Goal: Information Seeking & Learning: Learn about a topic

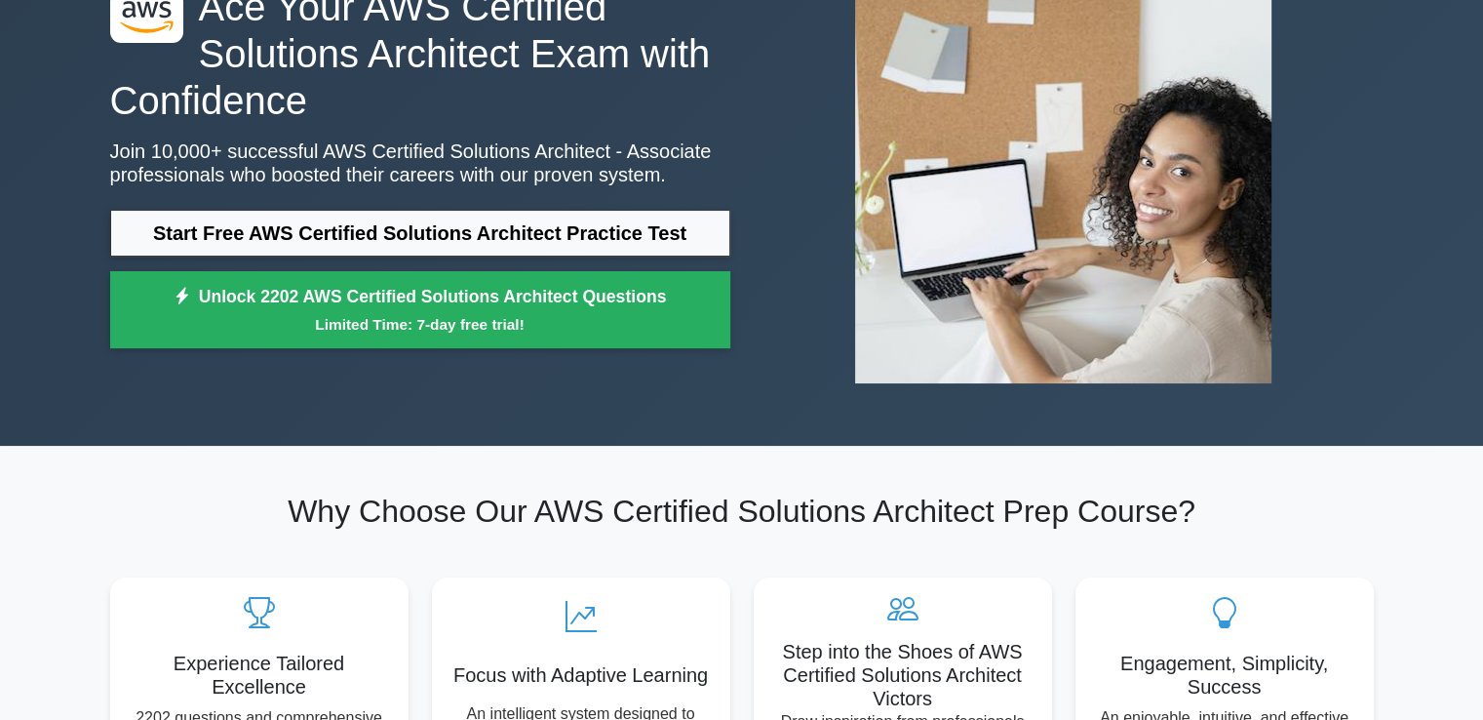
scroll to position [195, 0]
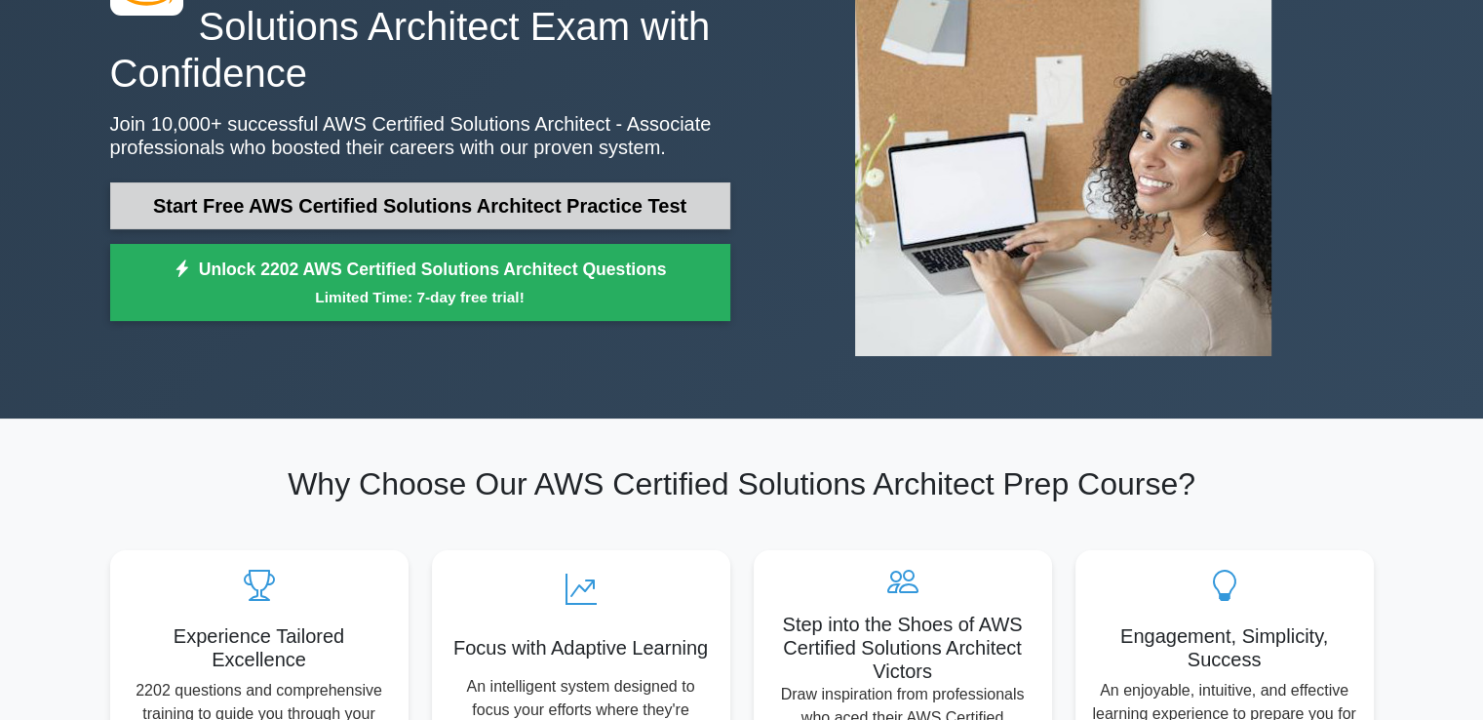
click at [419, 196] on link "Start Free AWS Certified Solutions Architect Practice Test" at bounding box center [420, 205] width 620 height 47
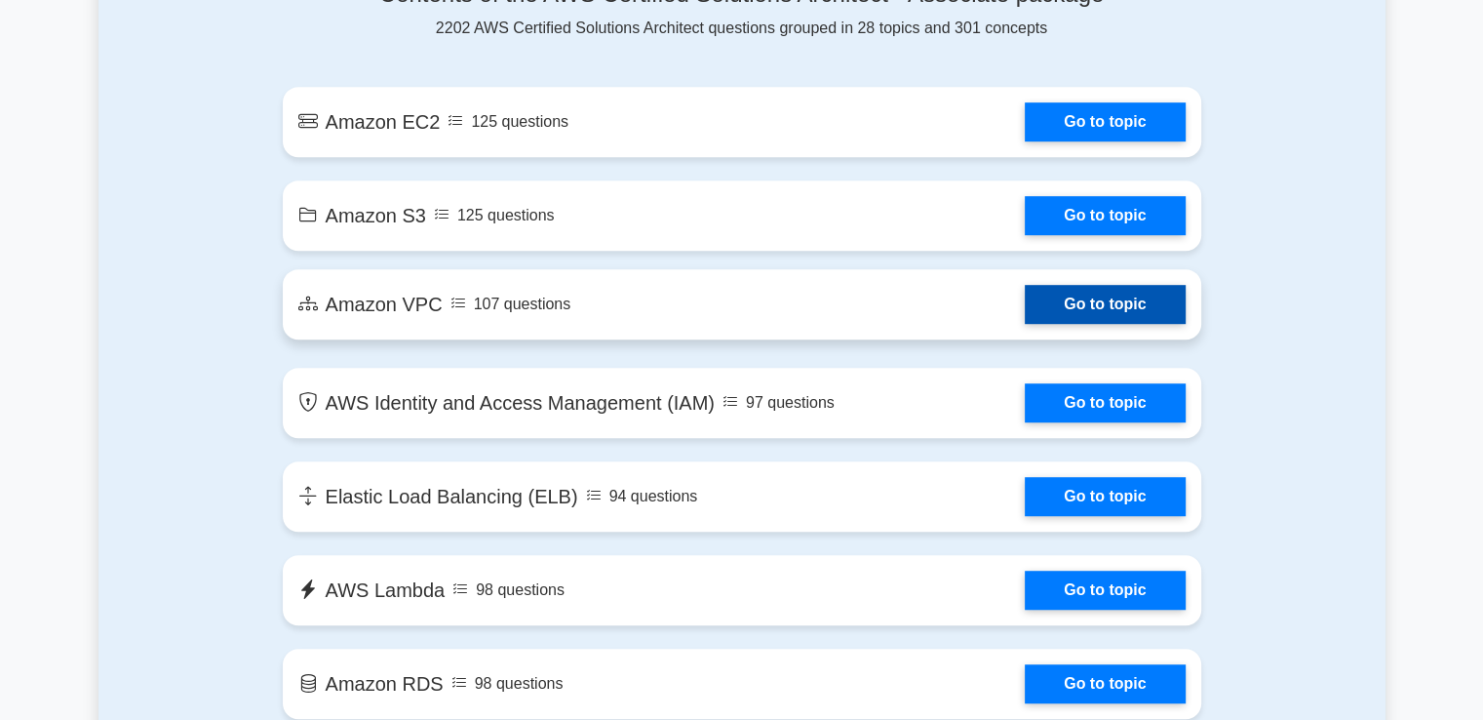
scroll to position [1073, 0]
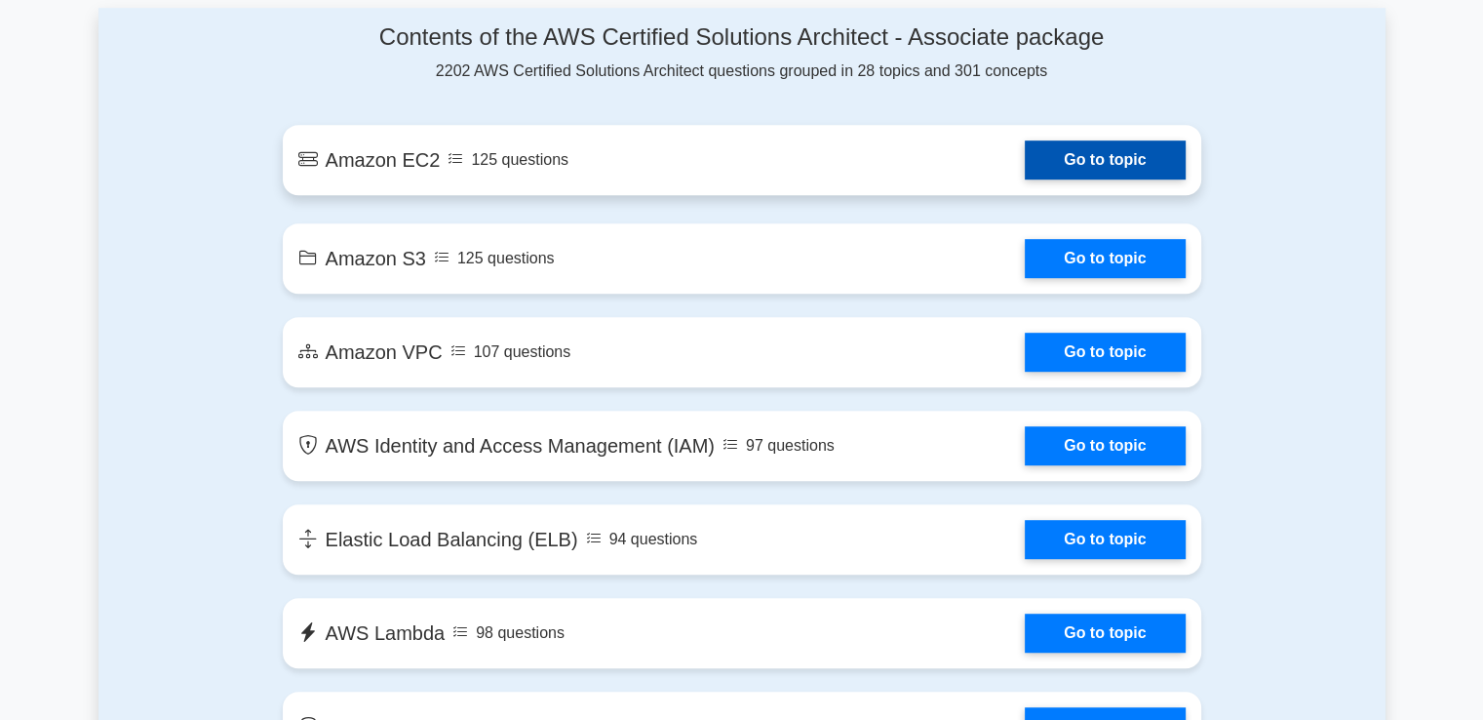
click at [1025, 165] on link "Go to topic" at bounding box center [1105, 159] width 160 height 39
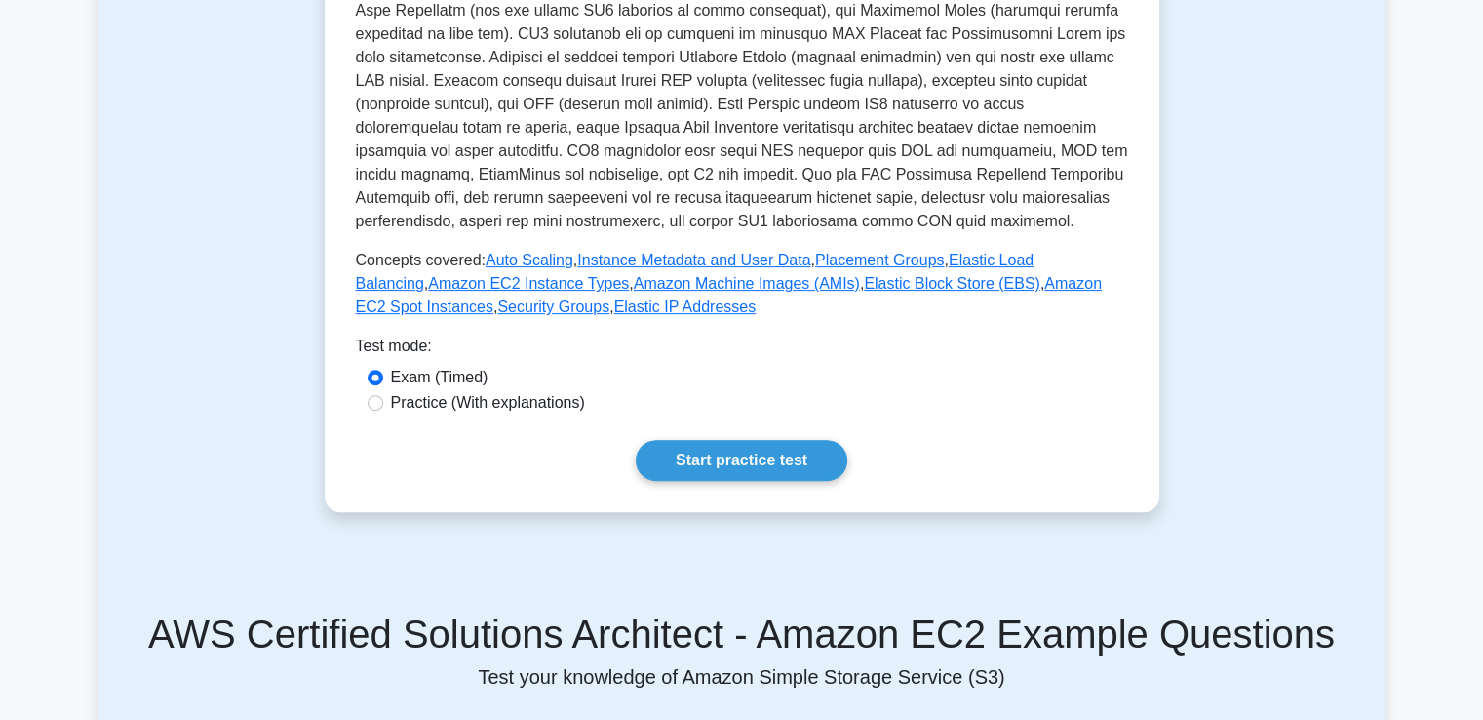
scroll to position [585, 0]
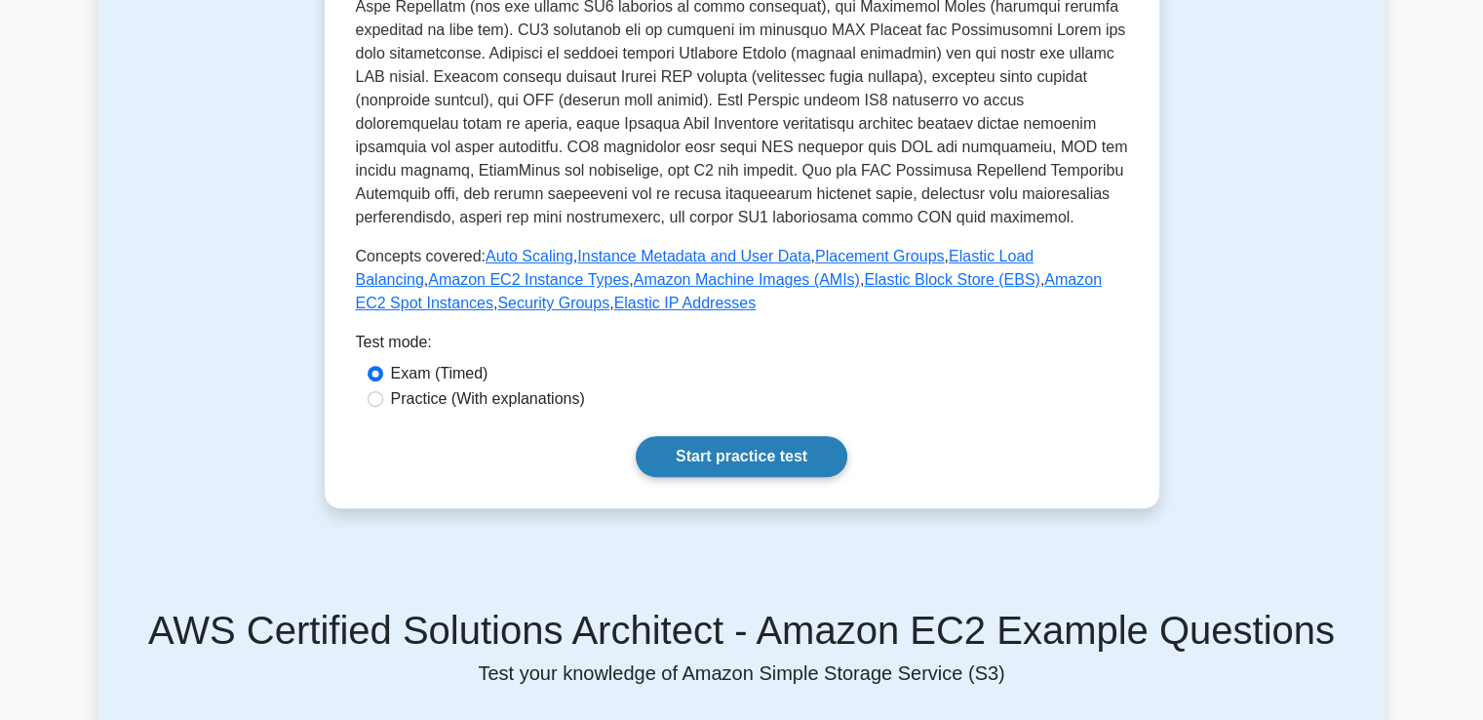
click at [718, 447] on link "Start practice test" at bounding box center [742, 456] width 212 height 41
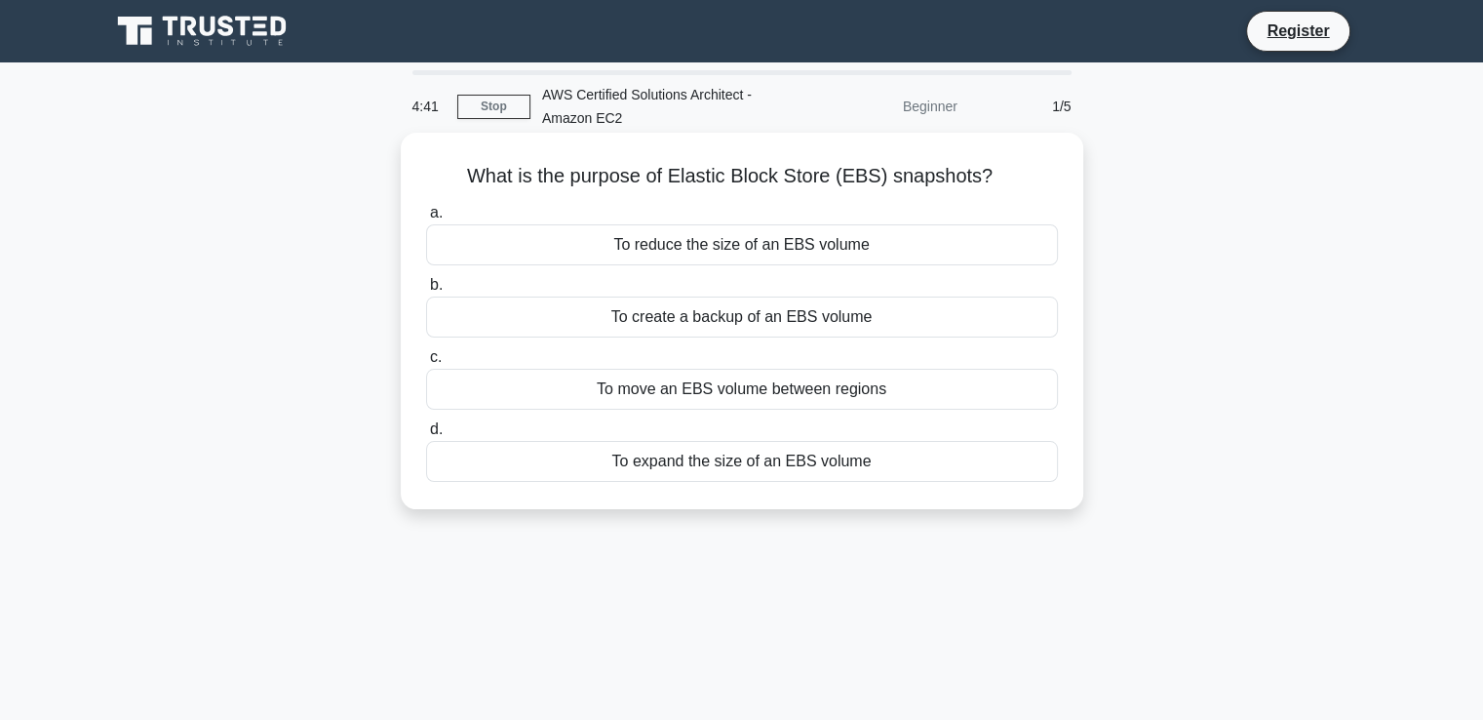
click at [689, 310] on div "To create a backup of an EBS volume" at bounding box center [742, 316] width 632 height 41
click at [426, 292] on input "b. To create a backup of an EBS volume" at bounding box center [426, 285] width 0 height 13
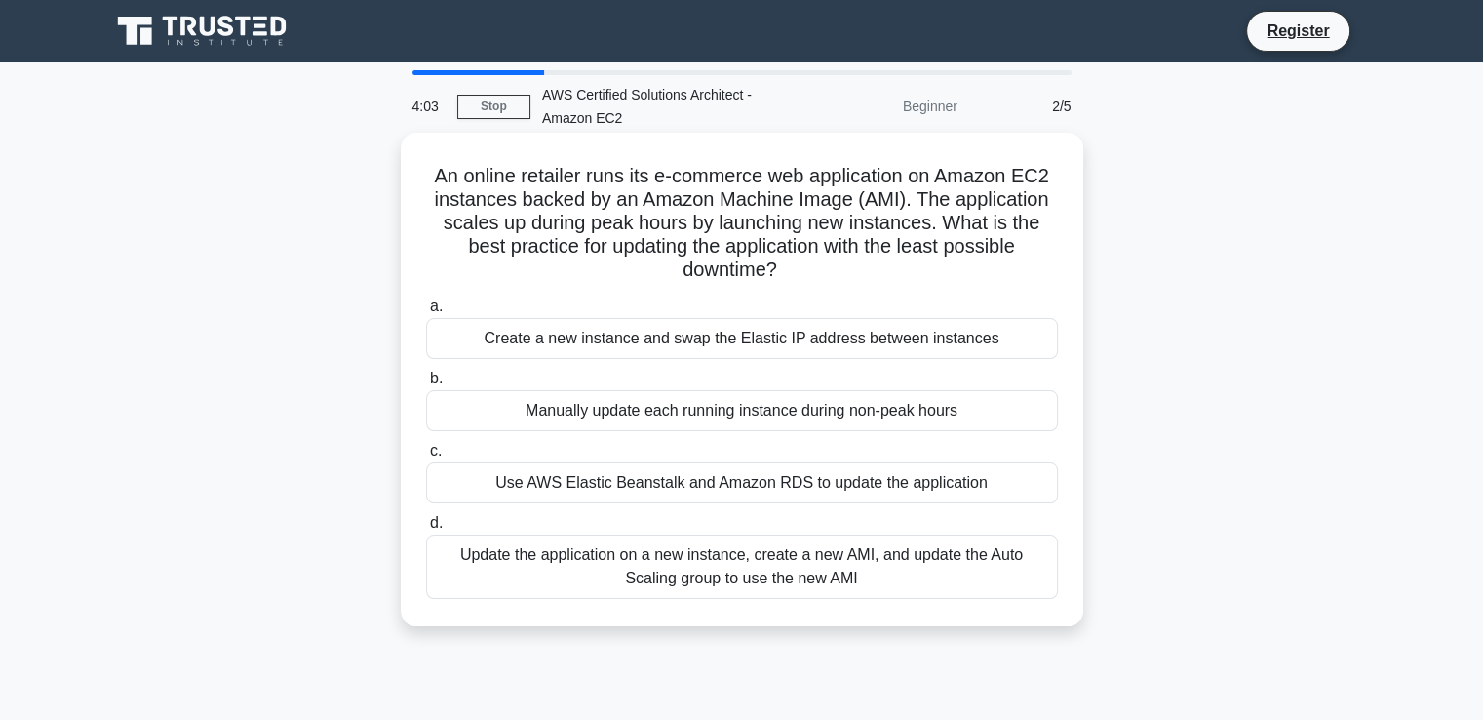
click at [545, 484] on div "Use AWS Elastic Beanstalk and Amazon RDS to update the application" at bounding box center [742, 482] width 632 height 41
click at [426, 457] on input "c. Use AWS Elastic Beanstalk and Amazon RDS to update the application" at bounding box center [426, 451] width 0 height 13
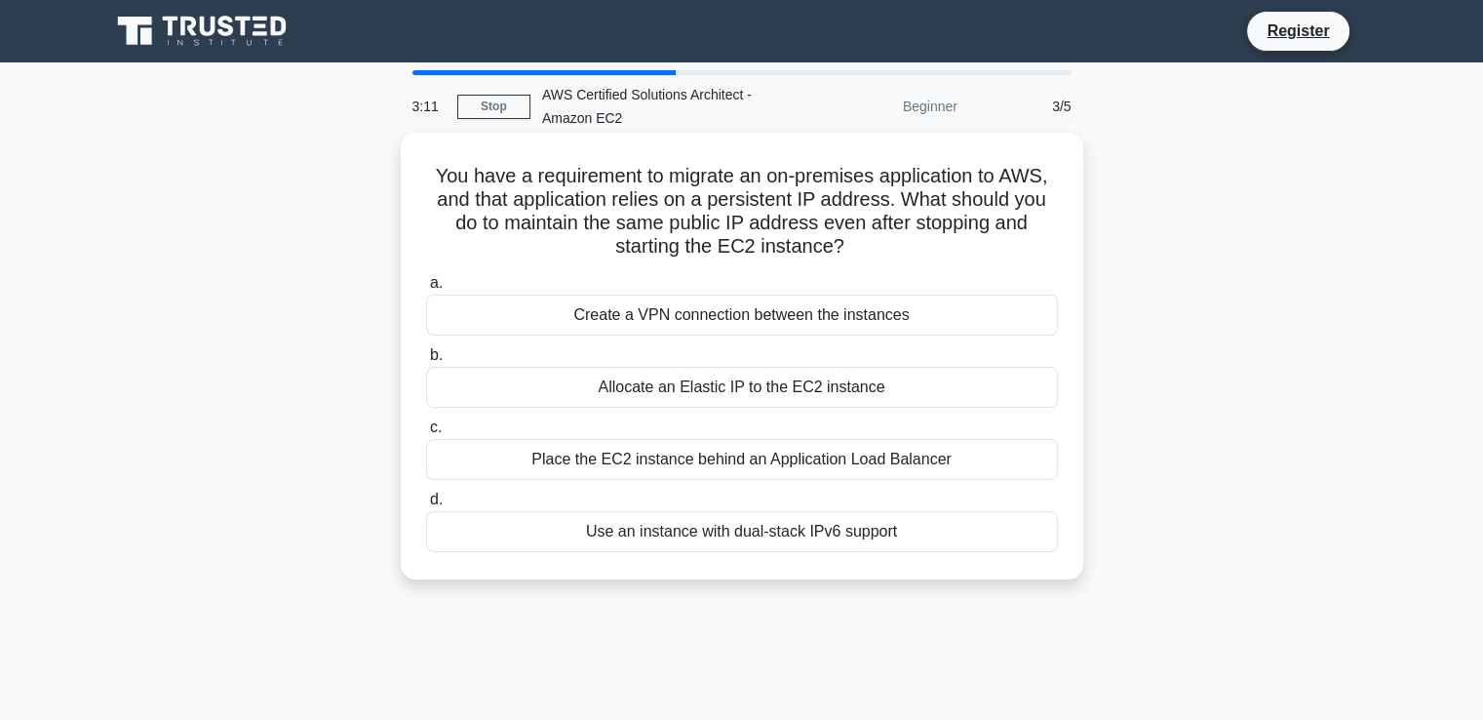
click at [755, 461] on div "Place the EC2 instance behind an Application Load Balancer" at bounding box center [742, 459] width 632 height 41
click at [426, 434] on input "c. Place the EC2 instance behind an Application Load Balancer" at bounding box center [426, 427] width 0 height 13
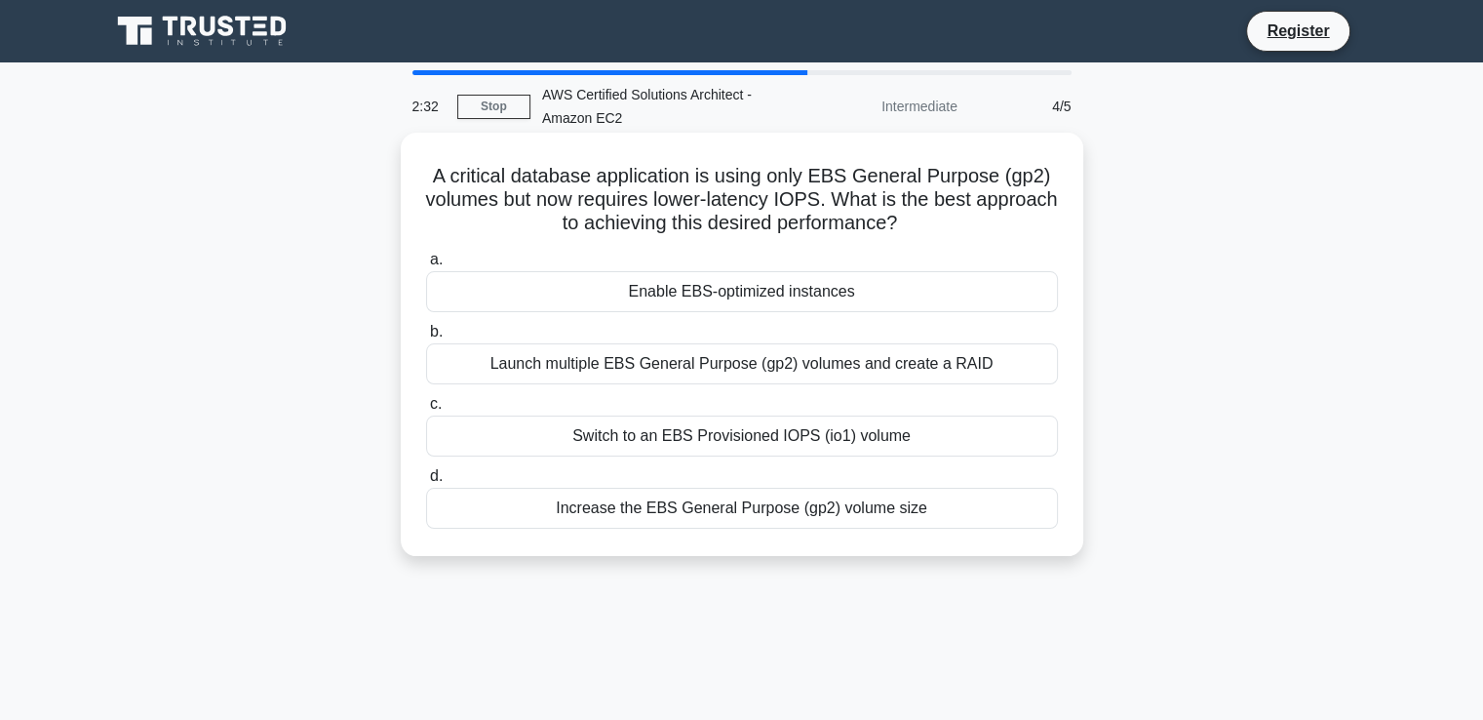
click at [717, 446] on div "Switch to an EBS Provisioned IOPS (io1) volume" at bounding box center [742, 435] width 632 height 41
click at [426, 411] on input "c. Switch to an EBS Provisioned IOPS (io1) volume" at bounding box center [426, 404] width 0 height 13
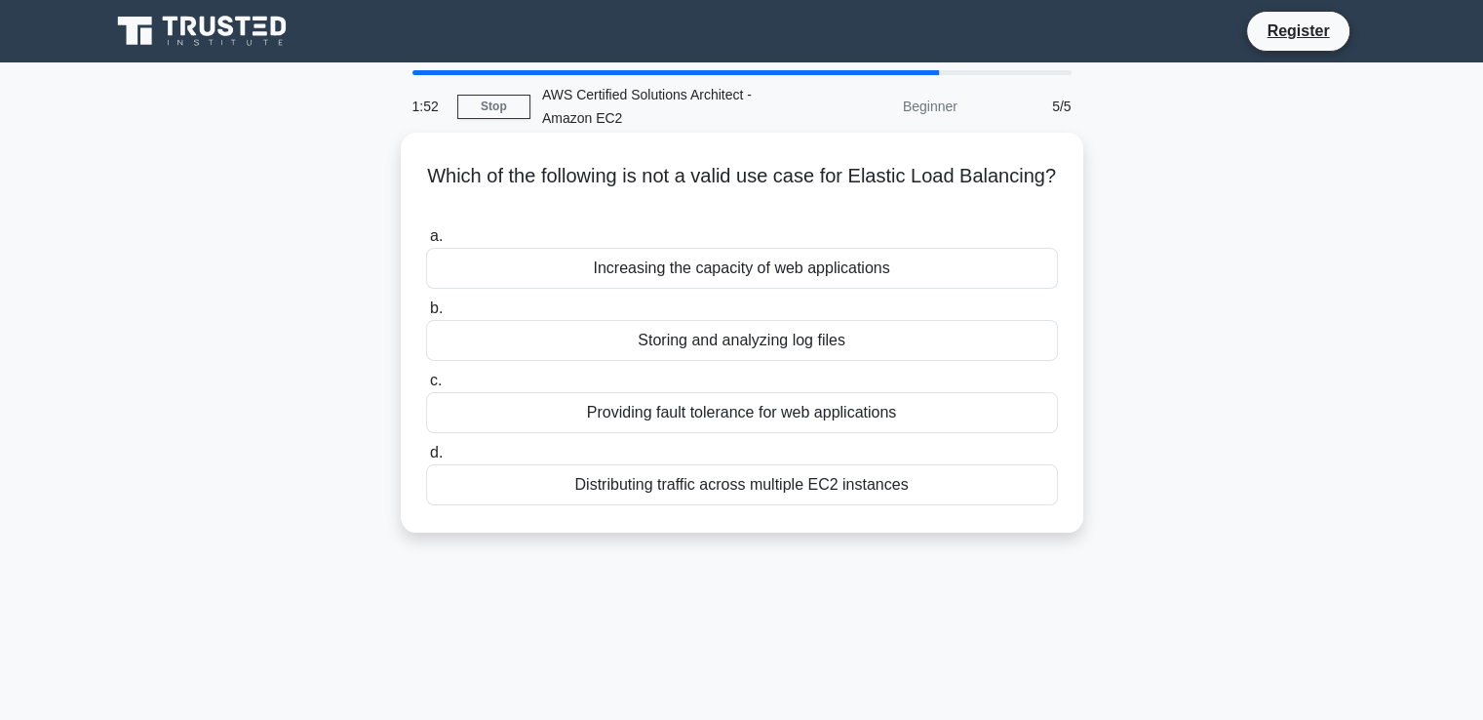
click at [917, 264] on div "Increasing the capacity of web applications" at bounding box center [742, 268] width 632 height 41
click at [426, 243] on input "a. Increasing the capacity of web applications" at bounding box center [426, 236] width 0 height 13
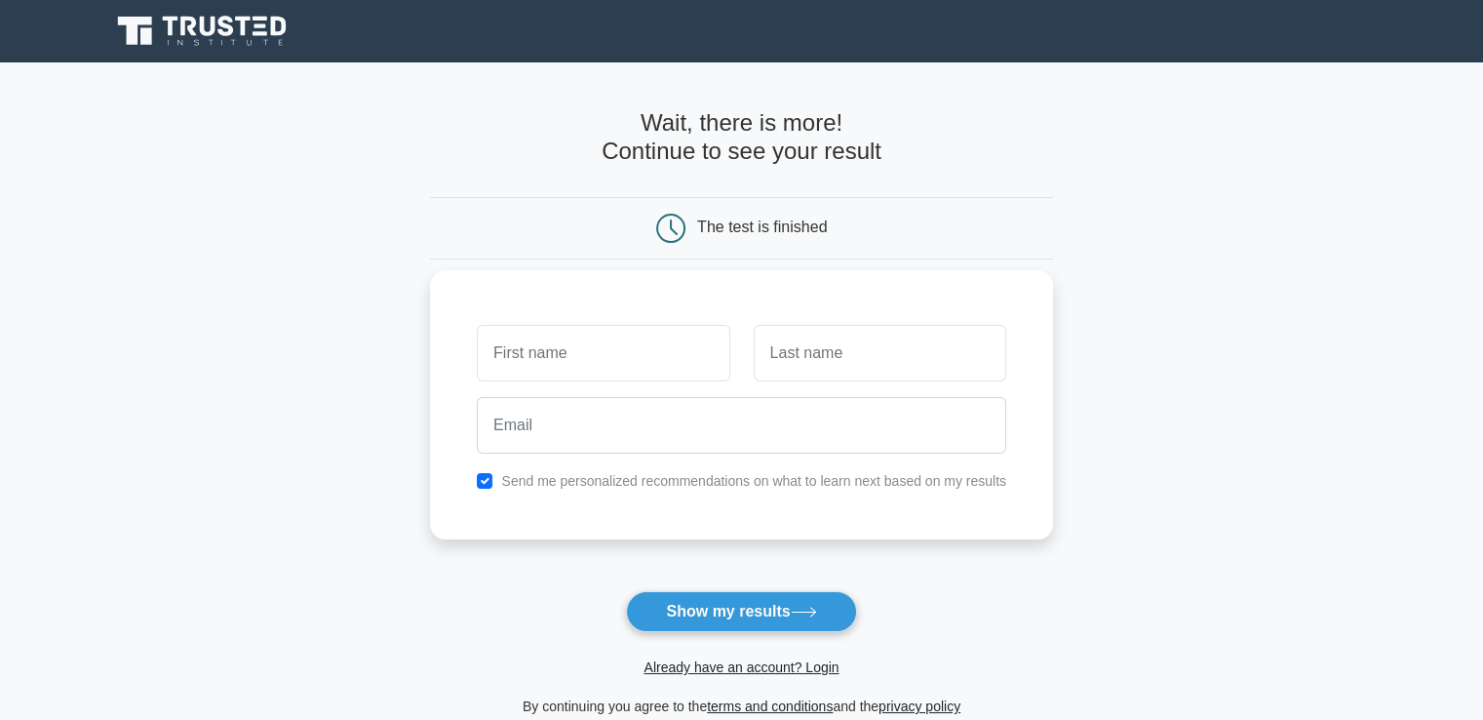
click at [665, 364] on input "text" at bounding box center [603, 353] width 253 height 57
type input "[PERSON_NAME]"
click at [809, 349] on input "text" at bounding box center [880, 353] width 253 height 57
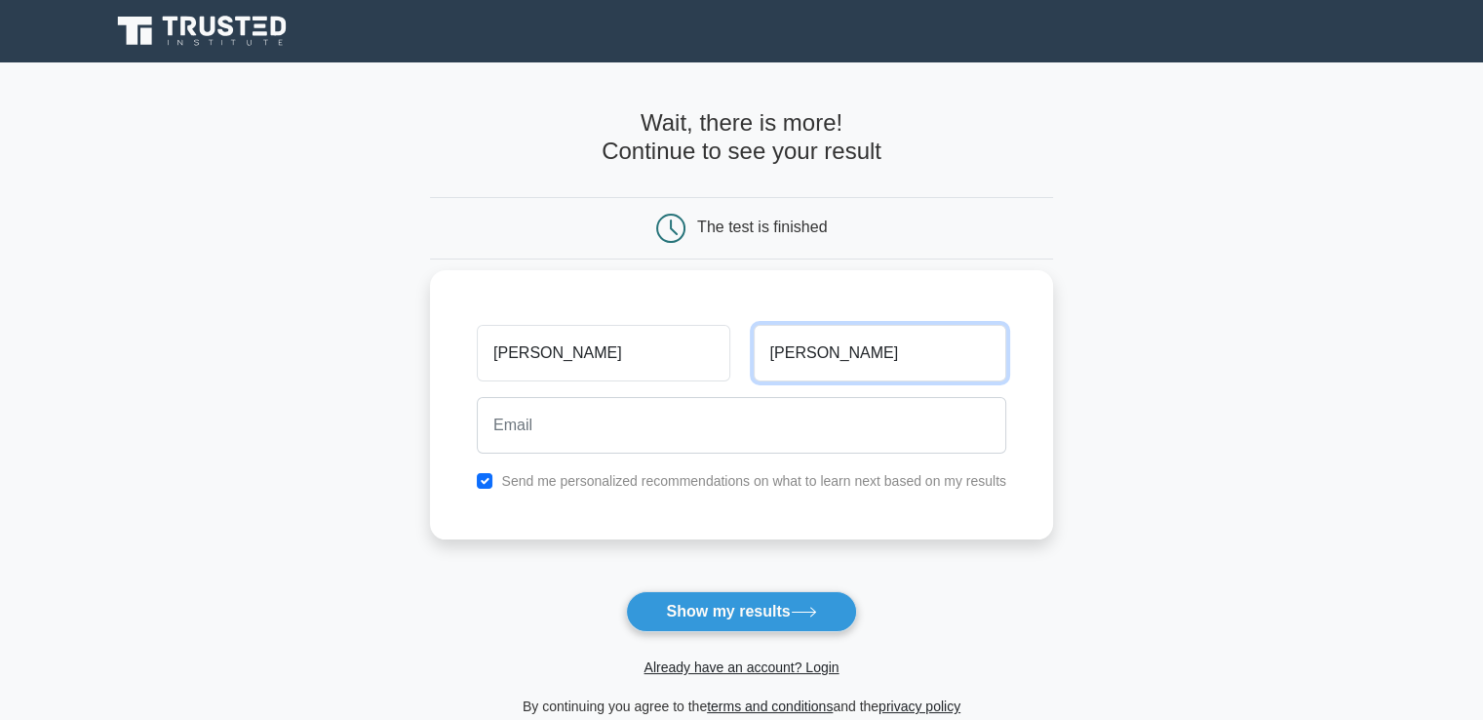
type input "[PERSON_NAME]"
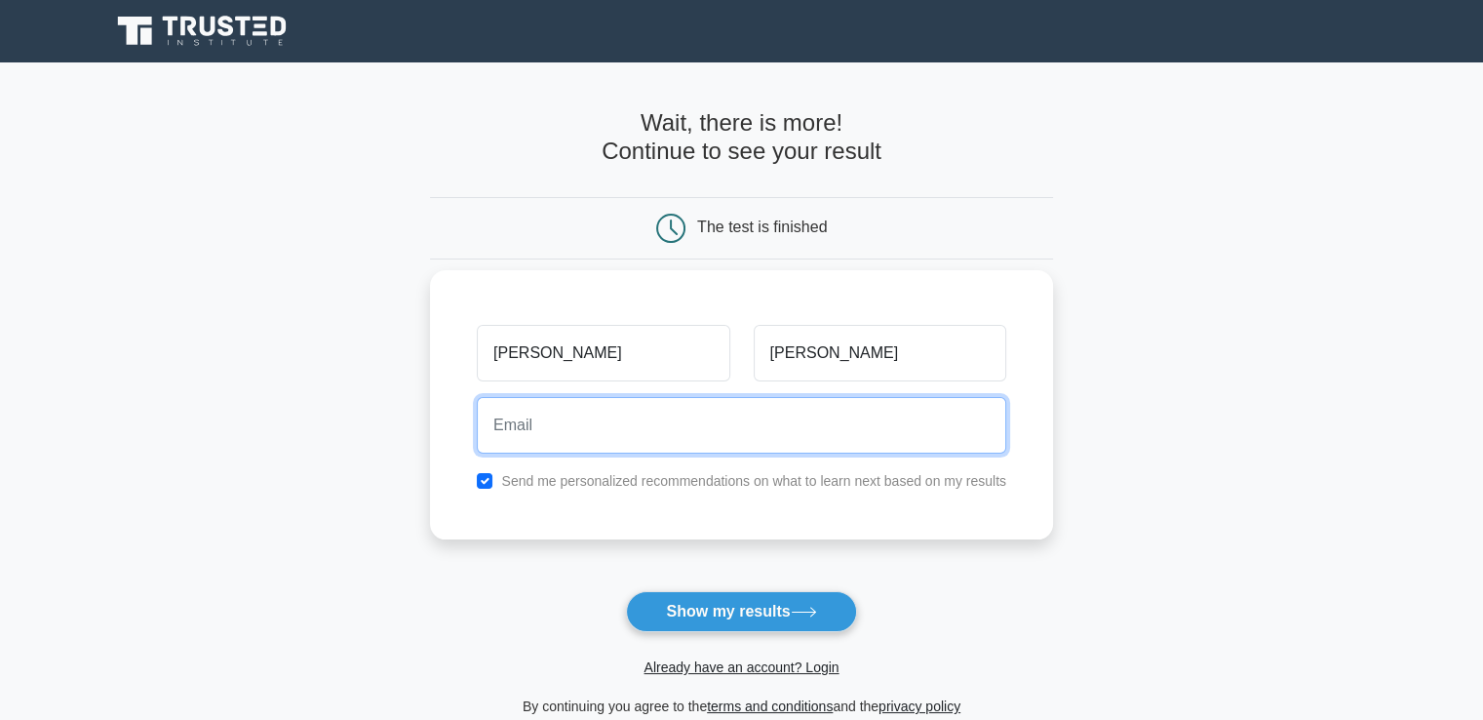
click at [663, 433] on input "email" at bounding box center [742, 425] width 530 height 57
type input "[EMAIL_ADDRESS][DOMAIN_NAME]"
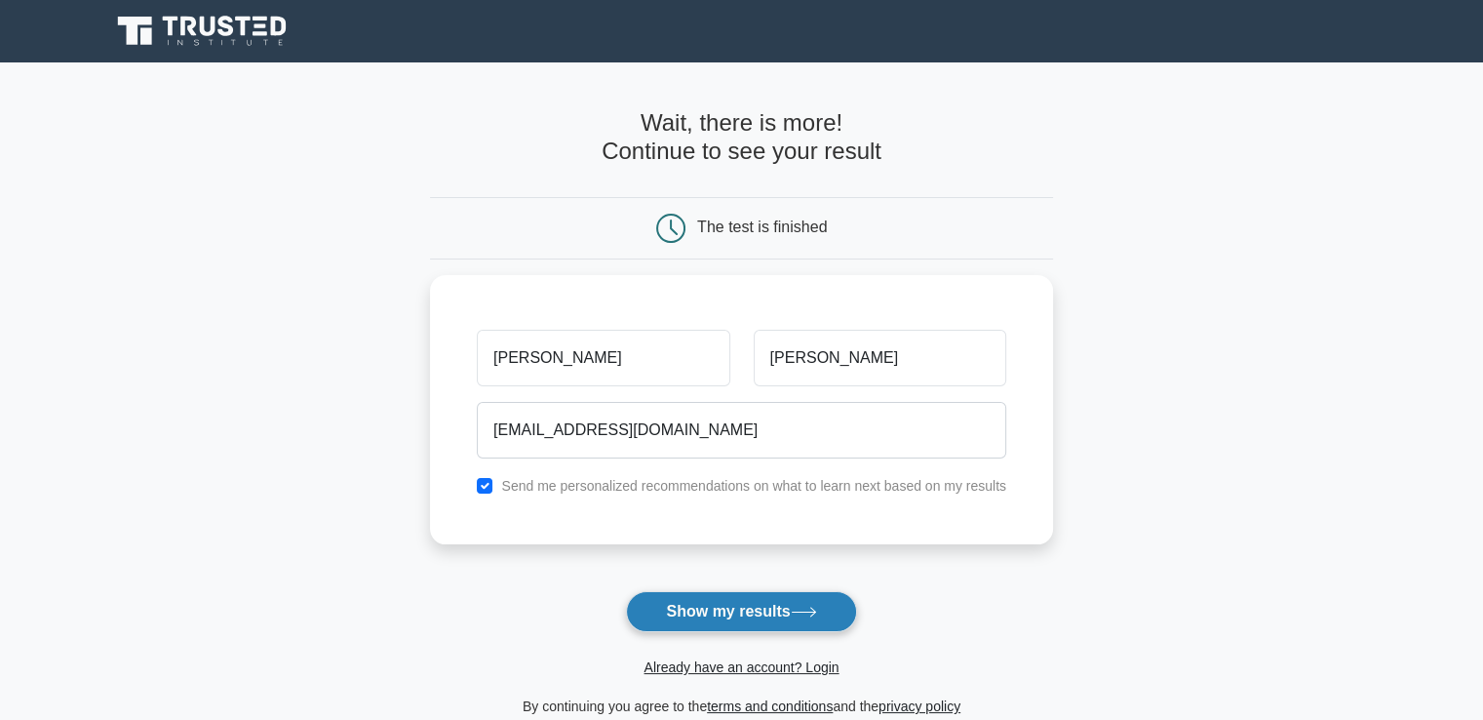
click at [733, 615] on button "Show my results" at bounding box center [741, 611] width 230 height 41
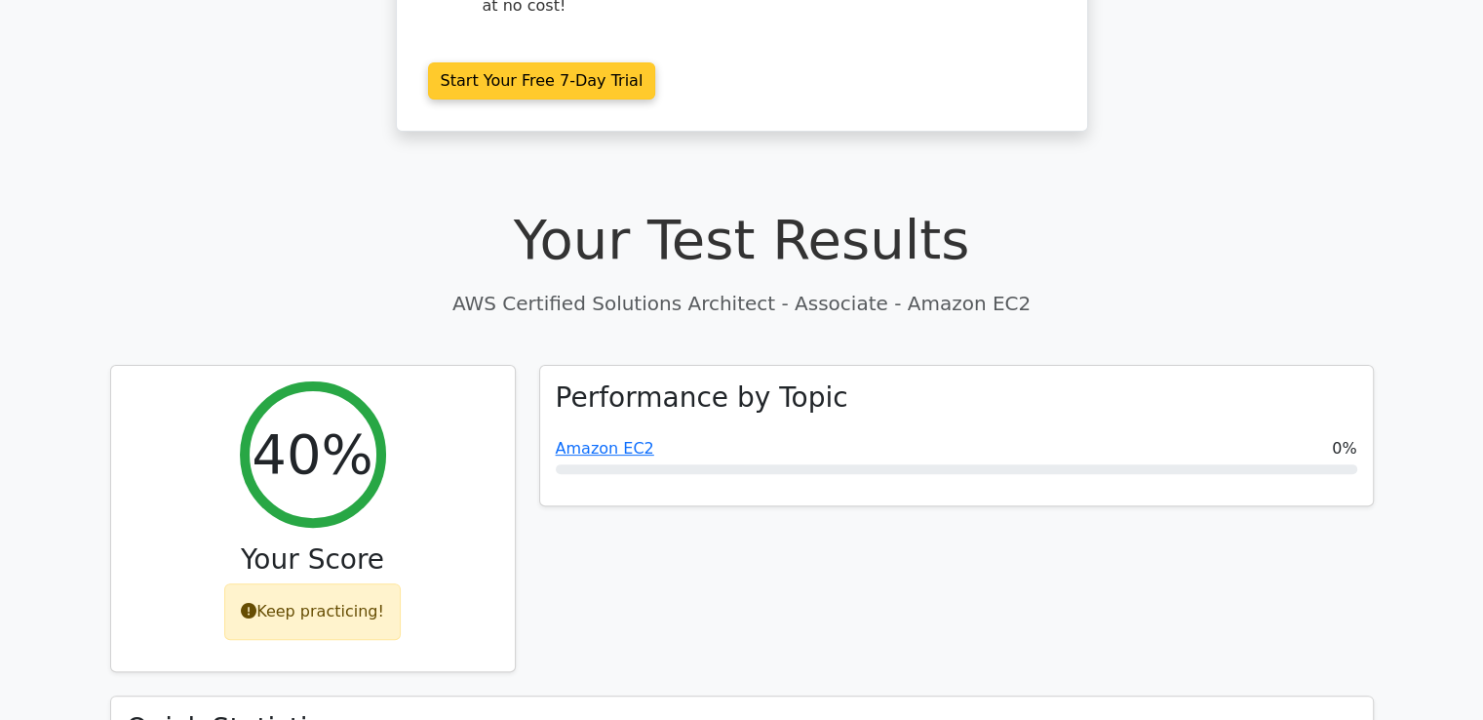
scroll to position [683, 0]
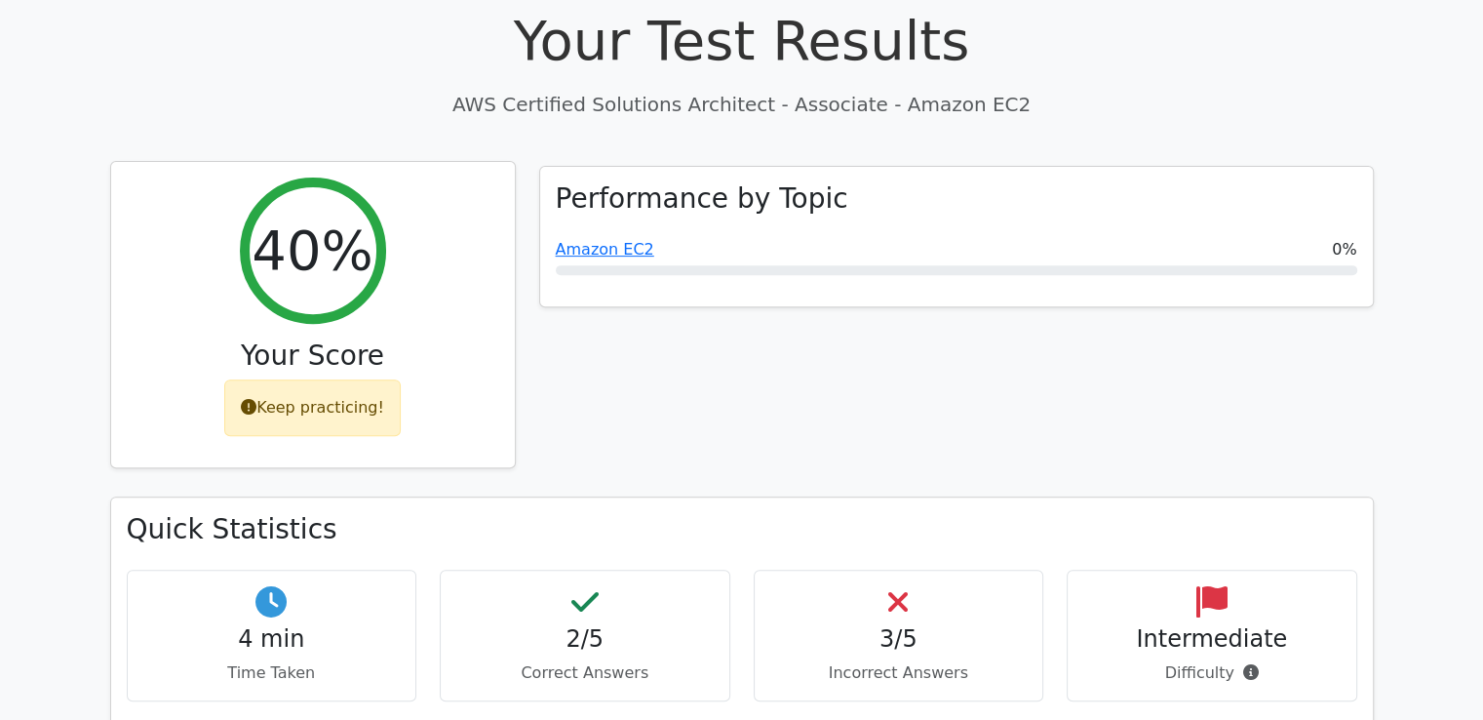
click at [312, 217] on h2 "40%" at bounding box center [312, 249] width 121 height 65
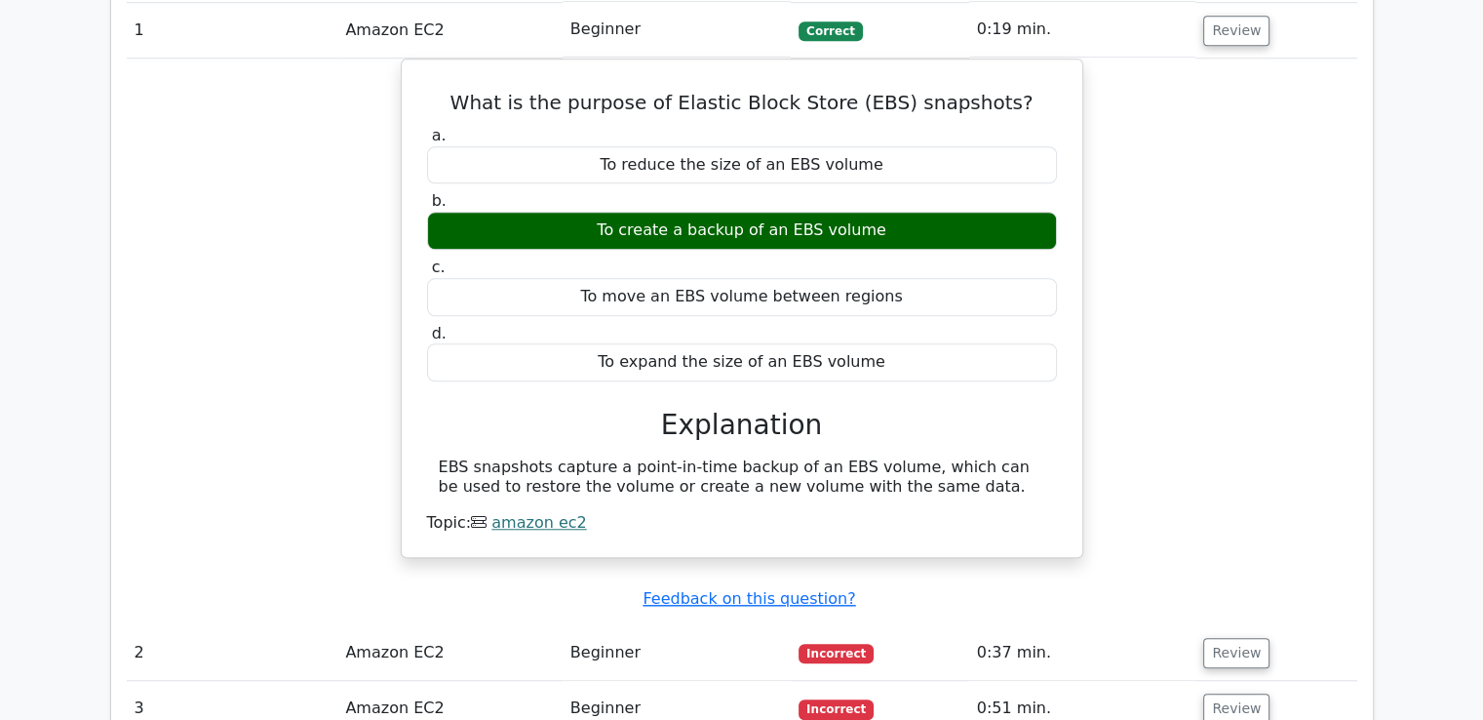
scroll to position [1658, 0]
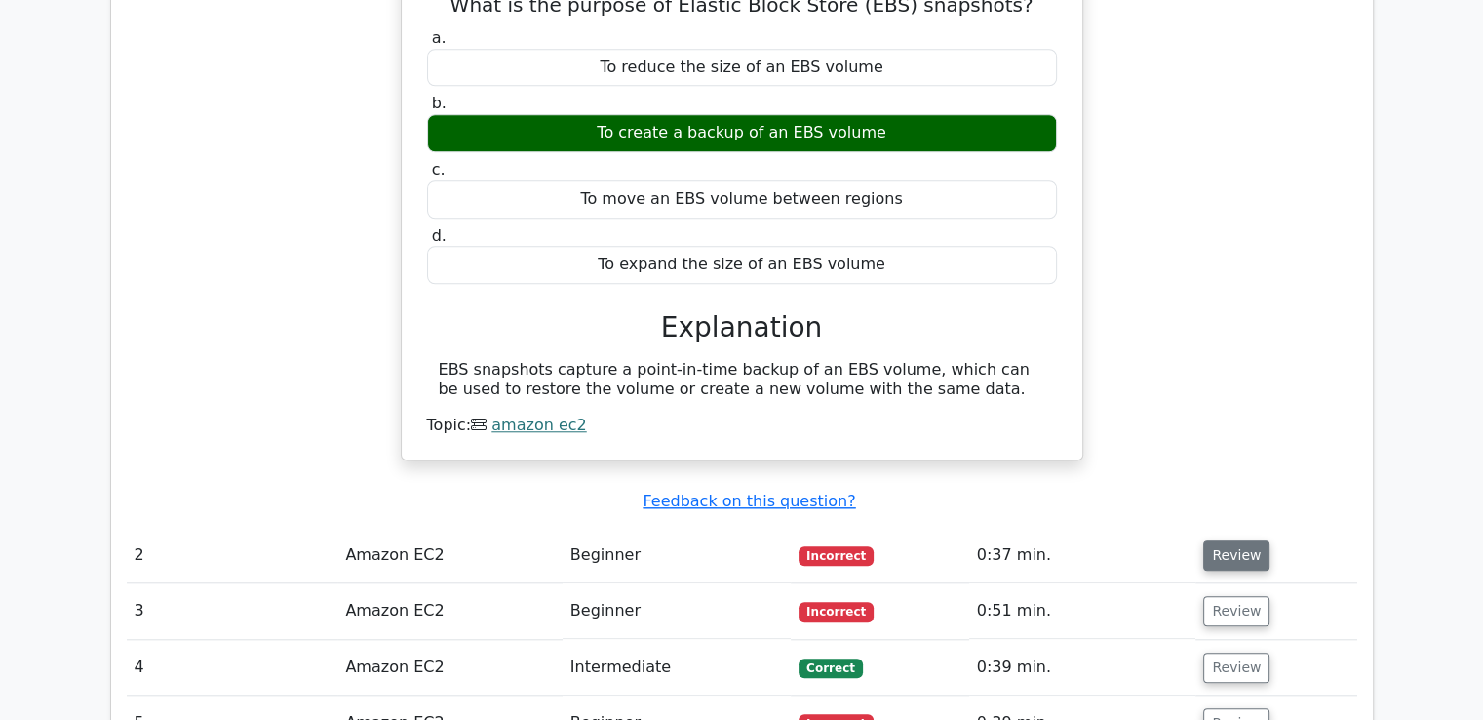
click at [1244, 540] on button "Review" at bounding box center [1236, 555] width 66 height 30
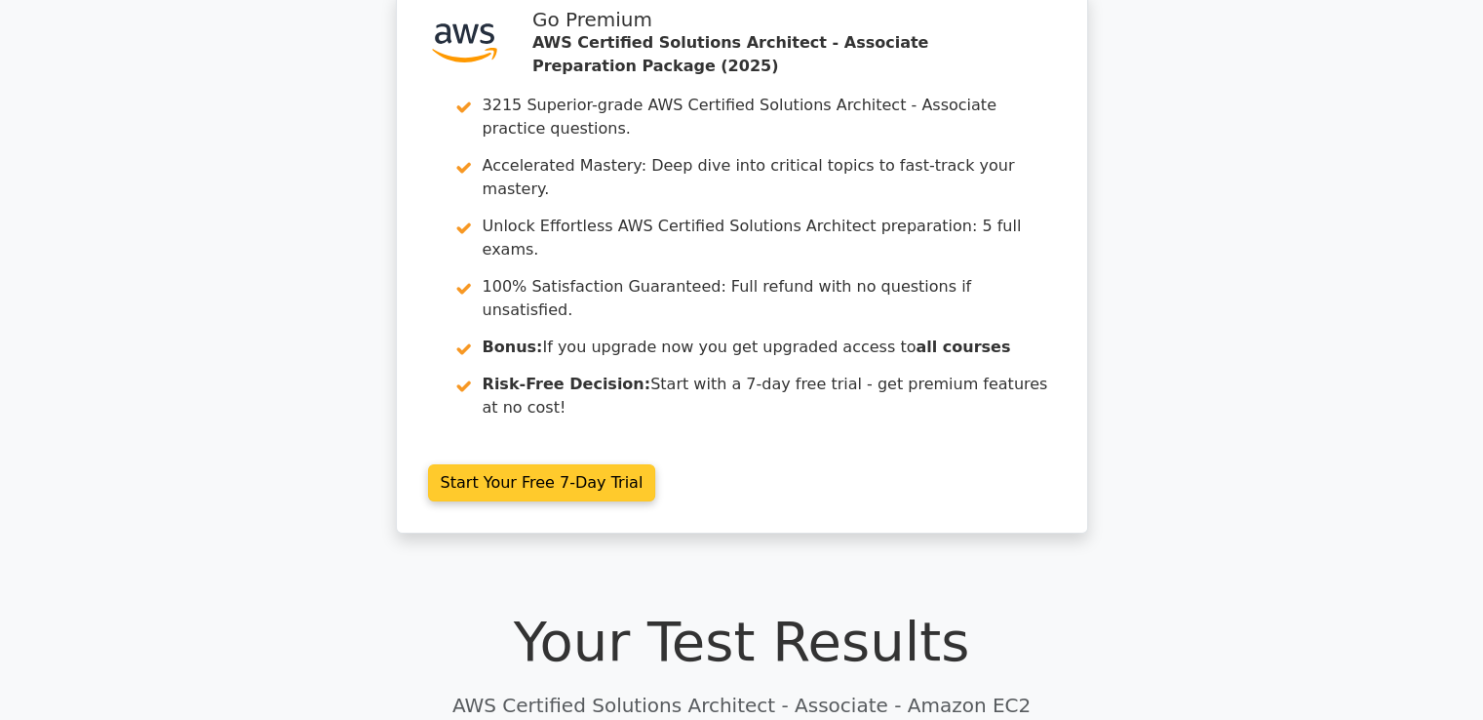
scroll to position [0, 0]
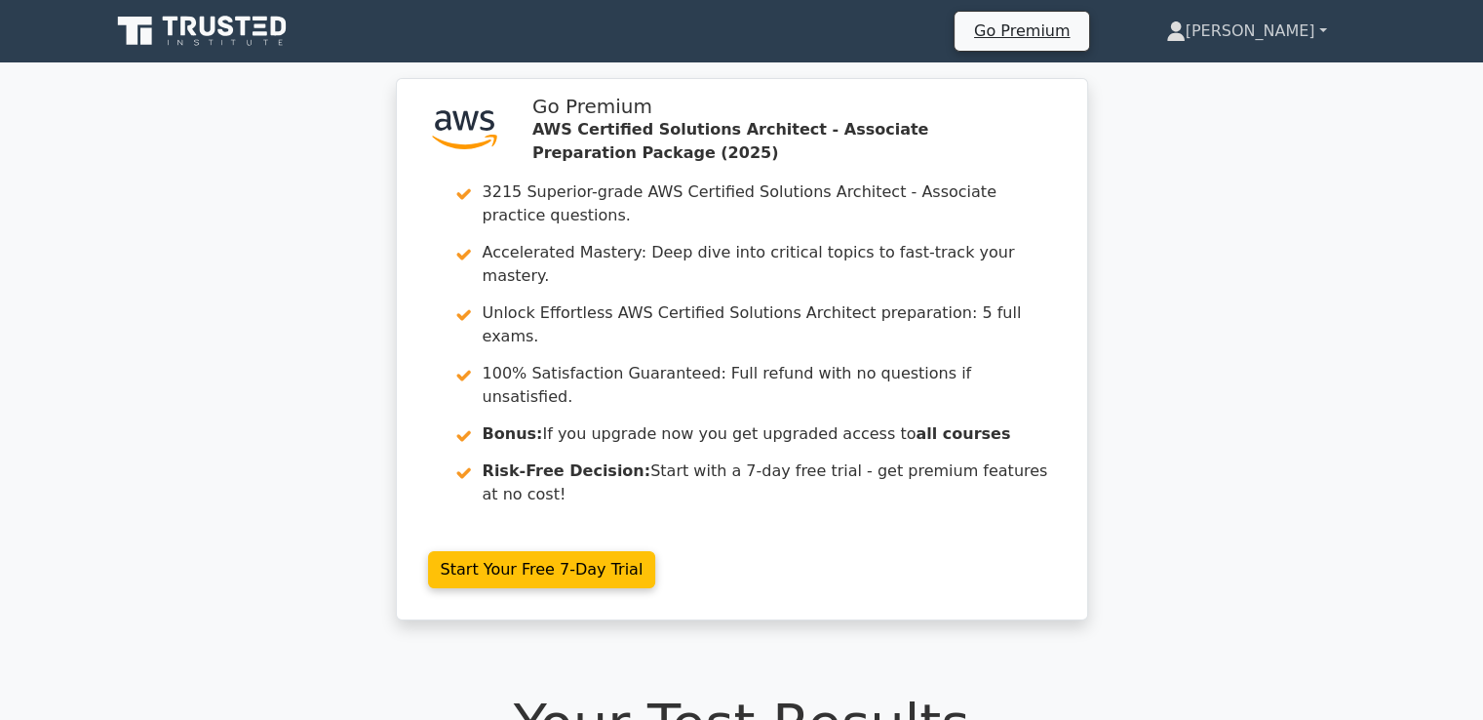
click at [1291, 32] on link "[PERSON_NAME]" at bounding box center [1246, 31] width 255 height 39
click at [1275, 78] on link "Profile" at bounding box center [1197, 76] width 154 height 31
click at [142, 17] on icon at bounding box center [203, 31] width 187 height 37
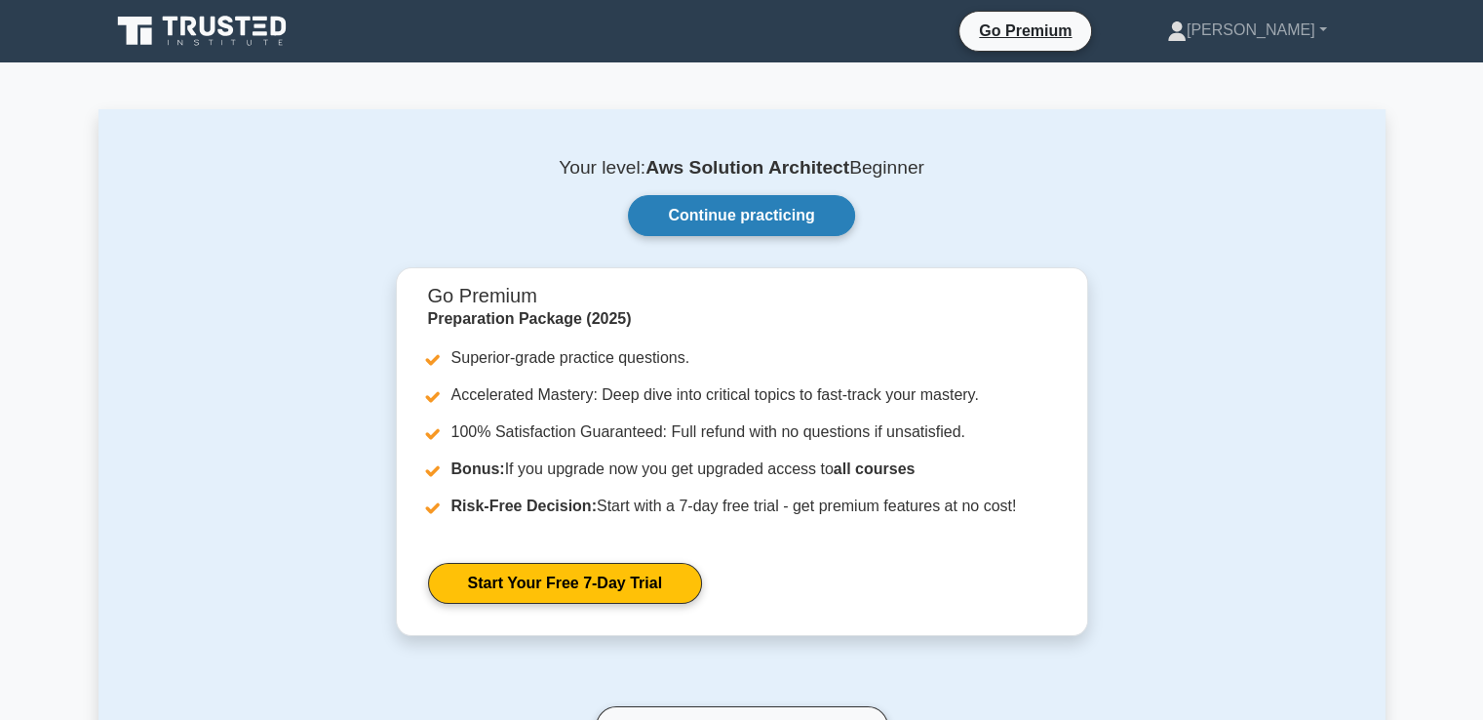
scroll to position [390, 0]
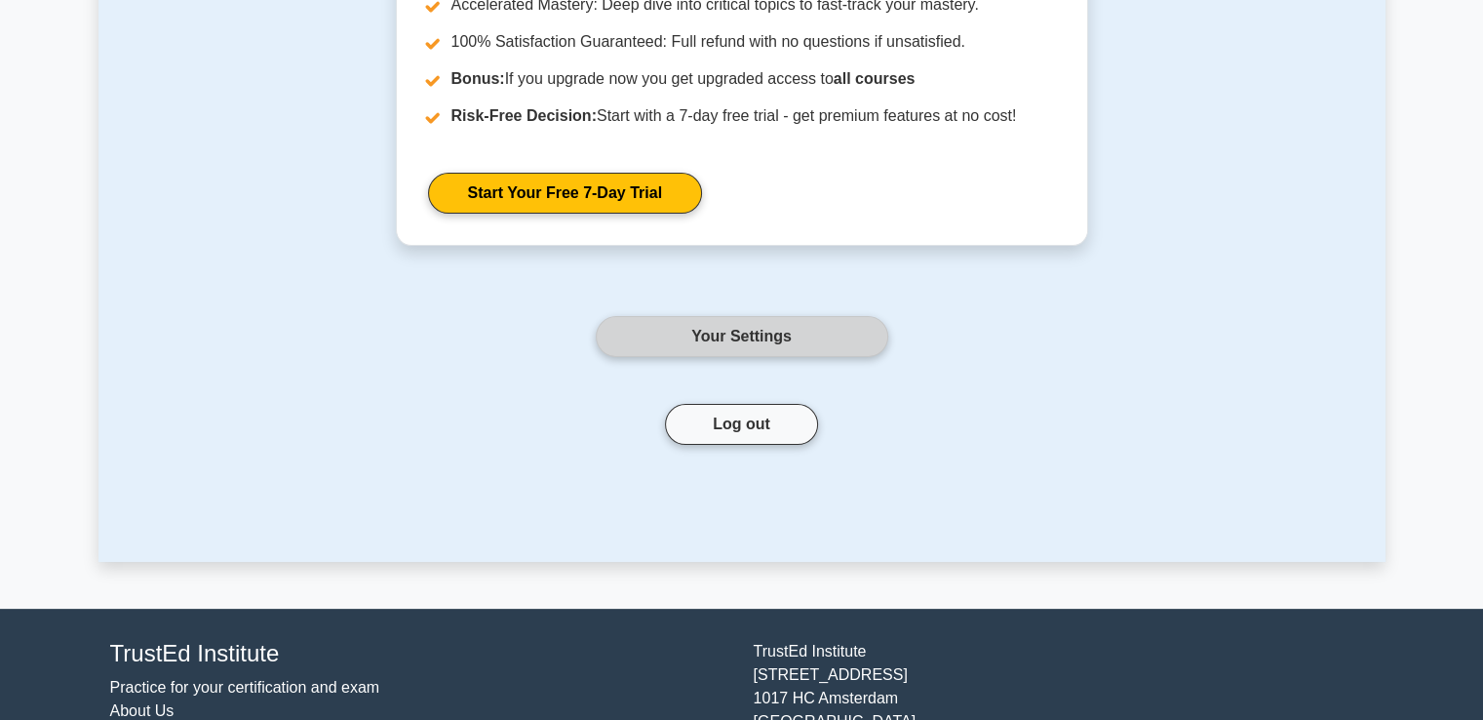
click at [680, 327] on link "Your Settings" at bounding box center [742, 336] width 293 height 41
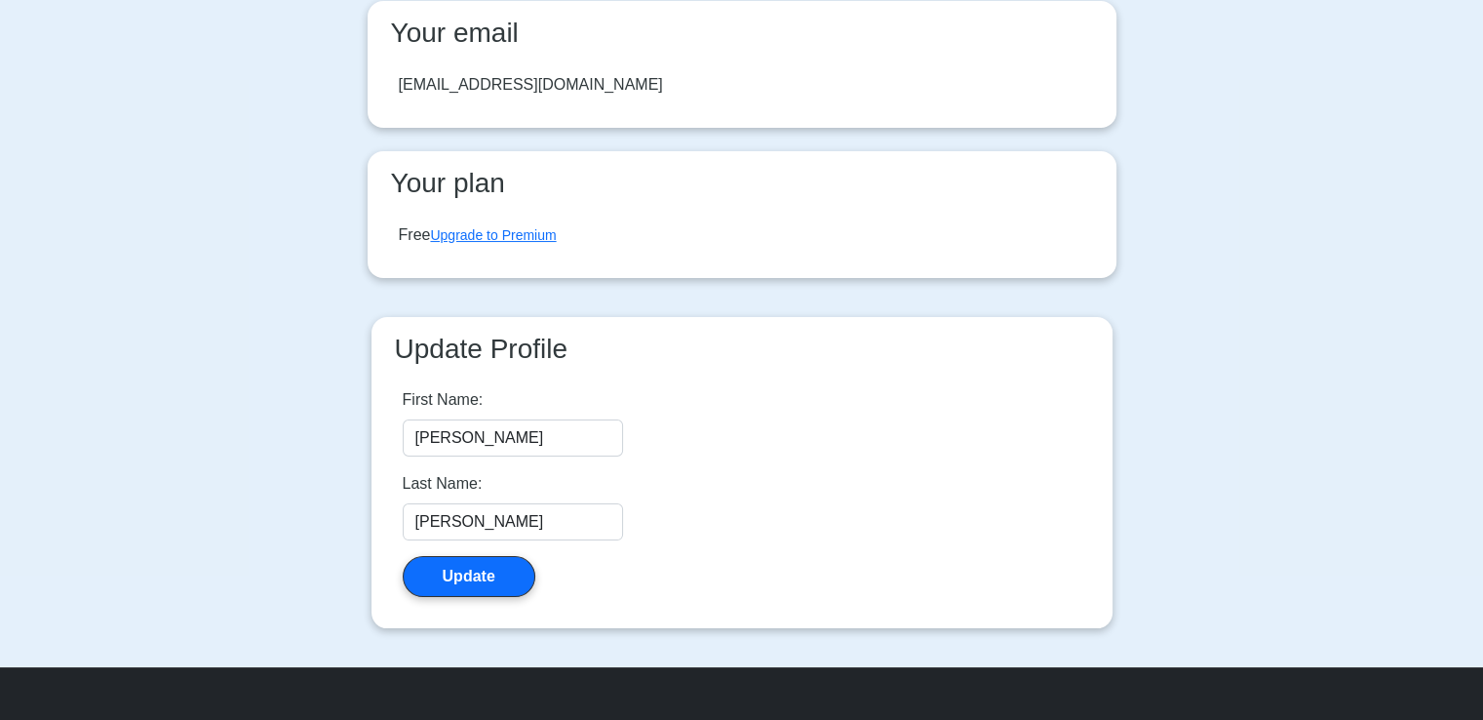
scroll to position [293, 0]
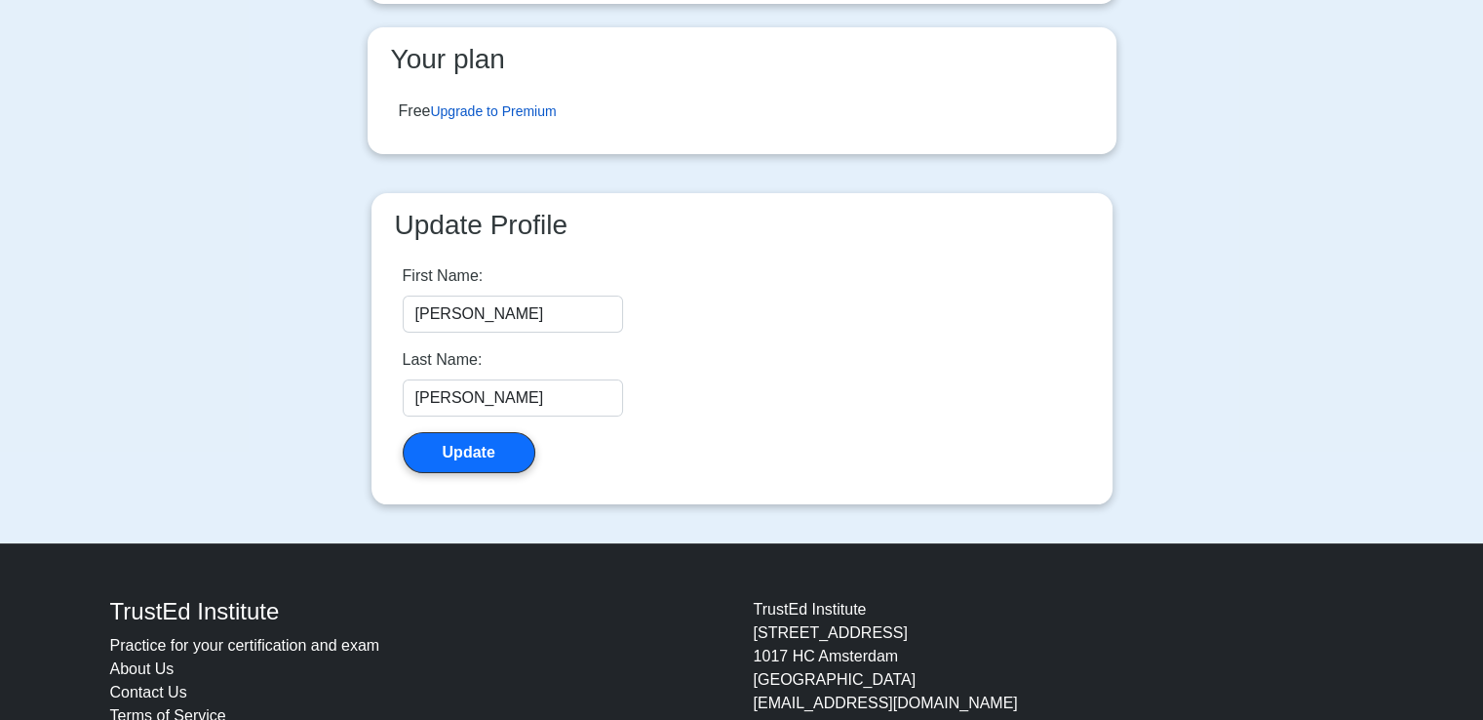
click at [498, 115] on link "Upgrade to Premium" at bounding box center [493, 111] width 126 height 16
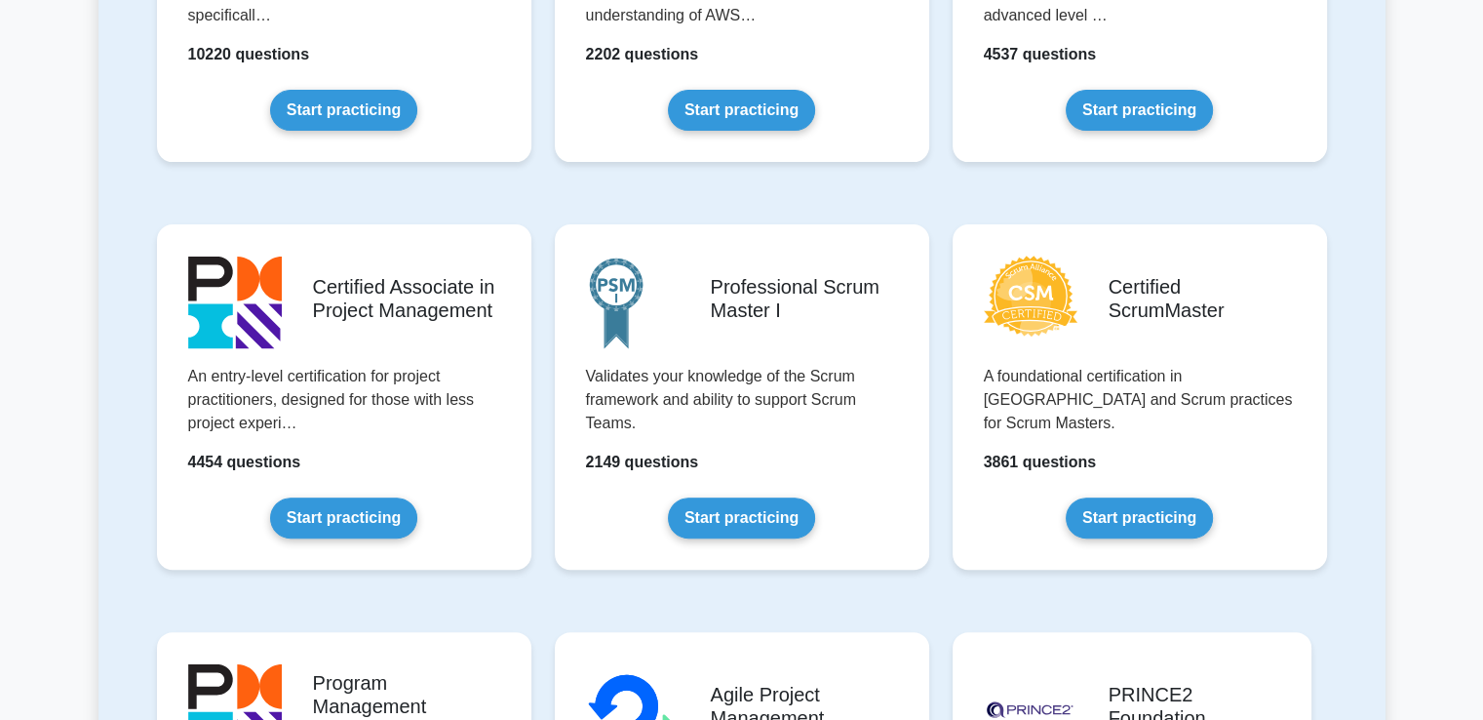
scroll to position [683, 0]
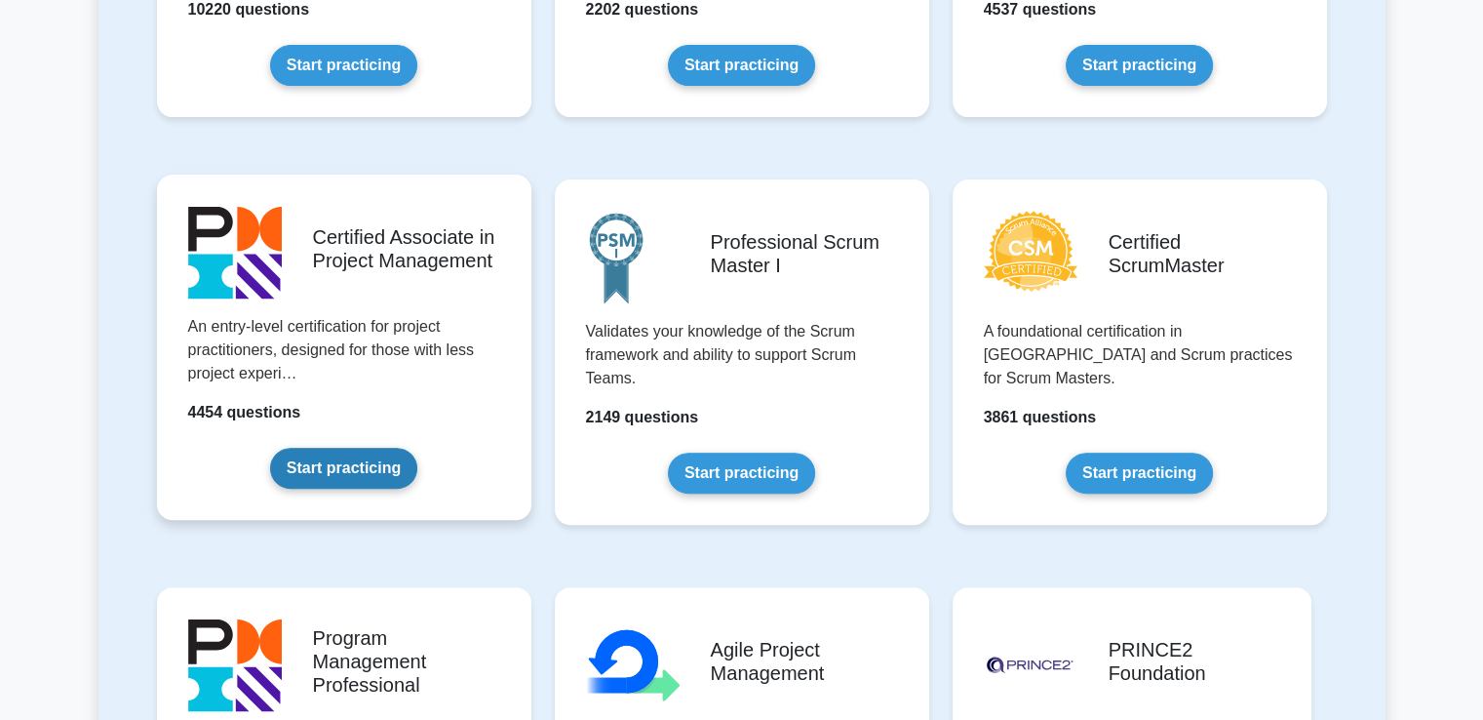
click at [320, 461] on link "Start practicing" at bounding box center [343, 468] width 147 height 41
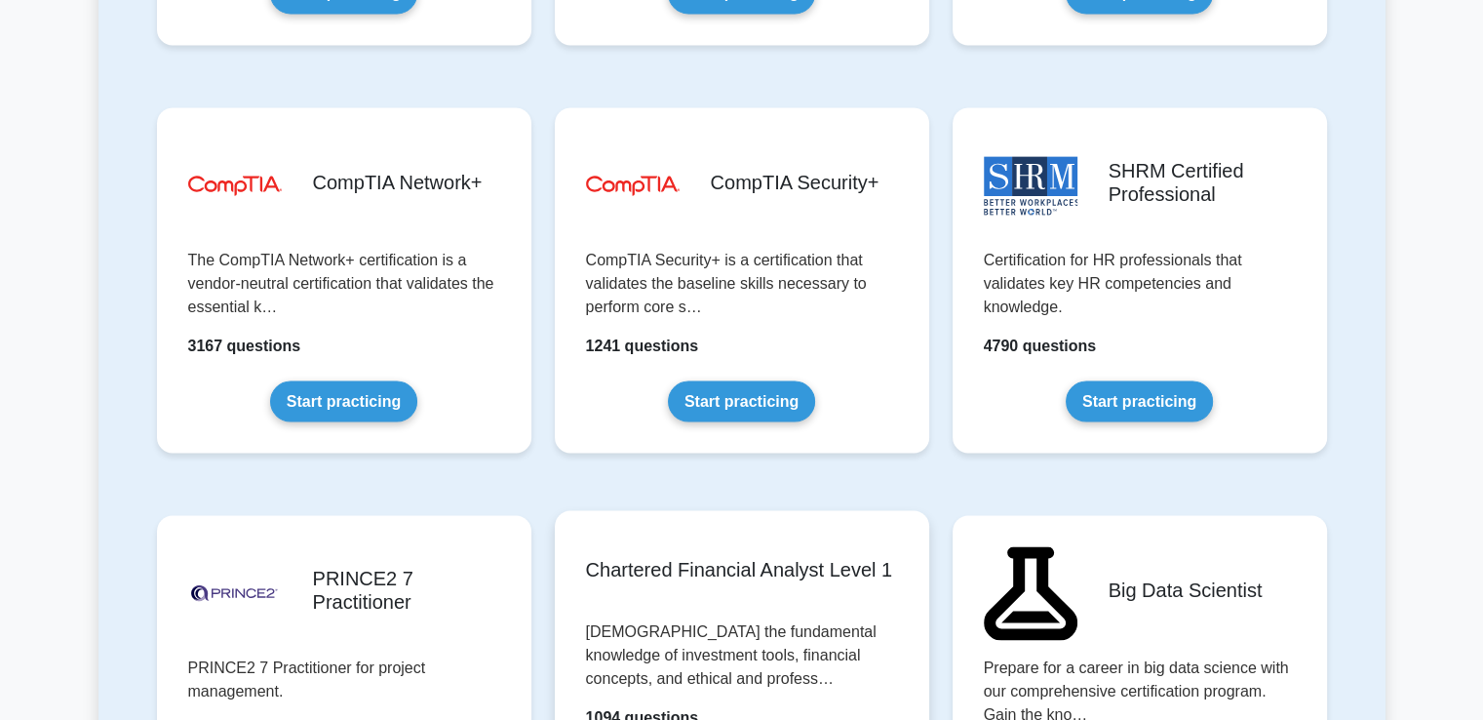
scroll to position [3511, 0]
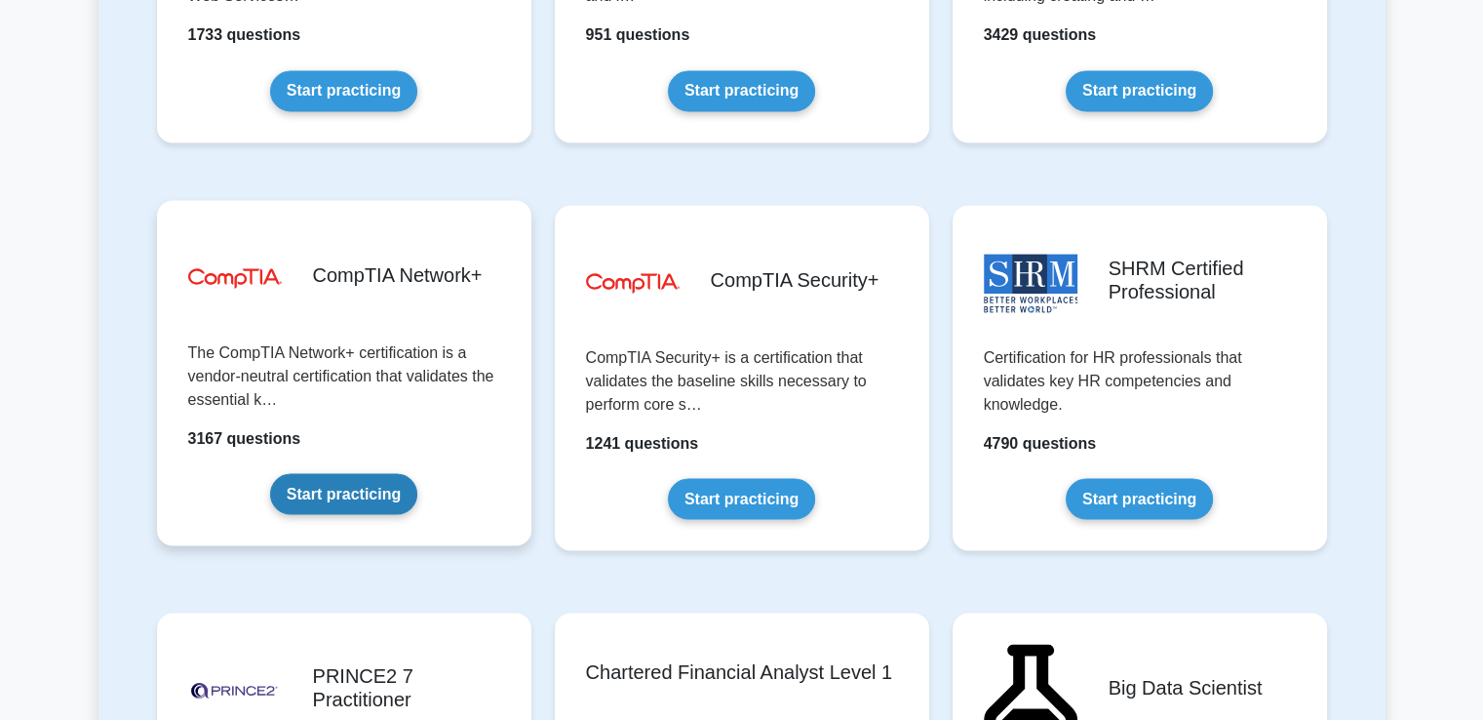
click at [343, 473] on link "Start practicing" at bounding box center [343, 493] width 147 height 41
click at [365, 475] on link "Start practicing" at bounding box center [343, 493] width 147 height 41
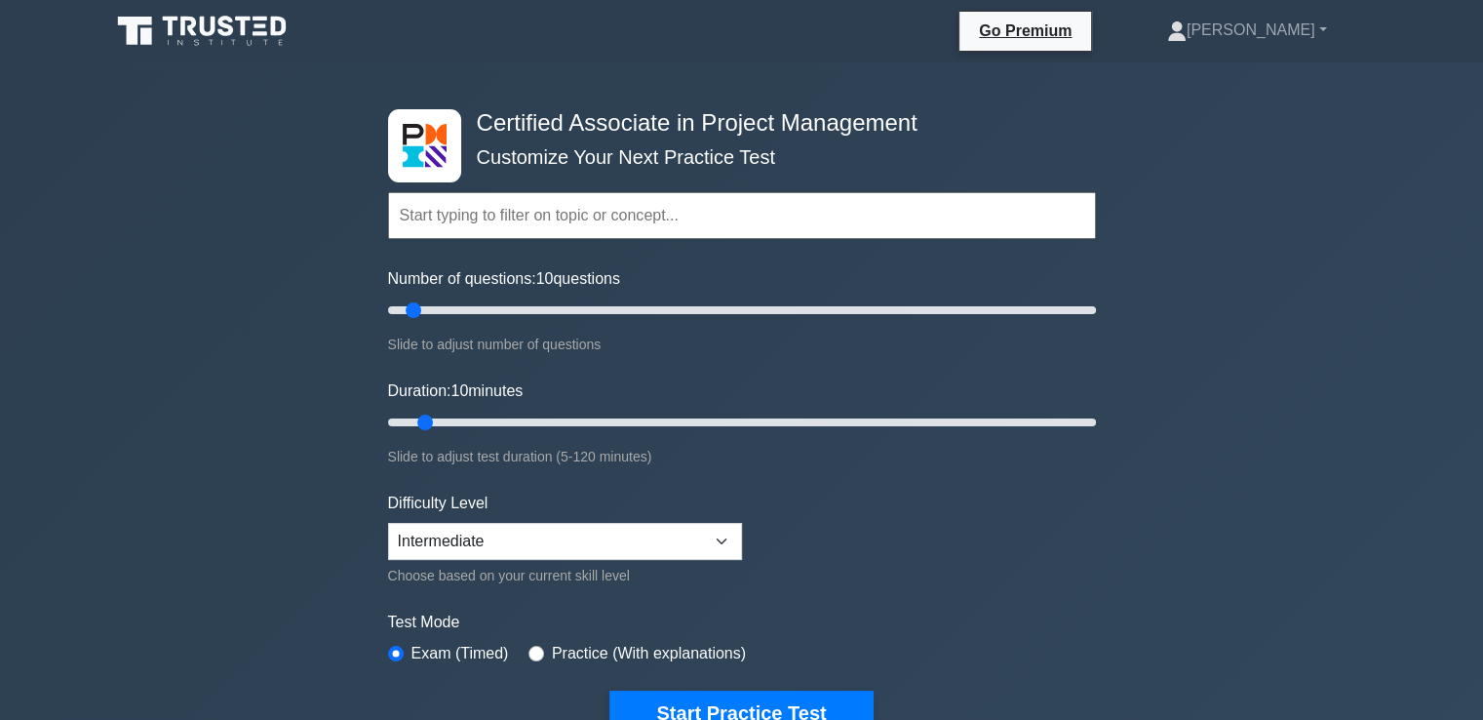
click at [527, 222] on input "text" at bounding box center [742, 215] width 708 height 47
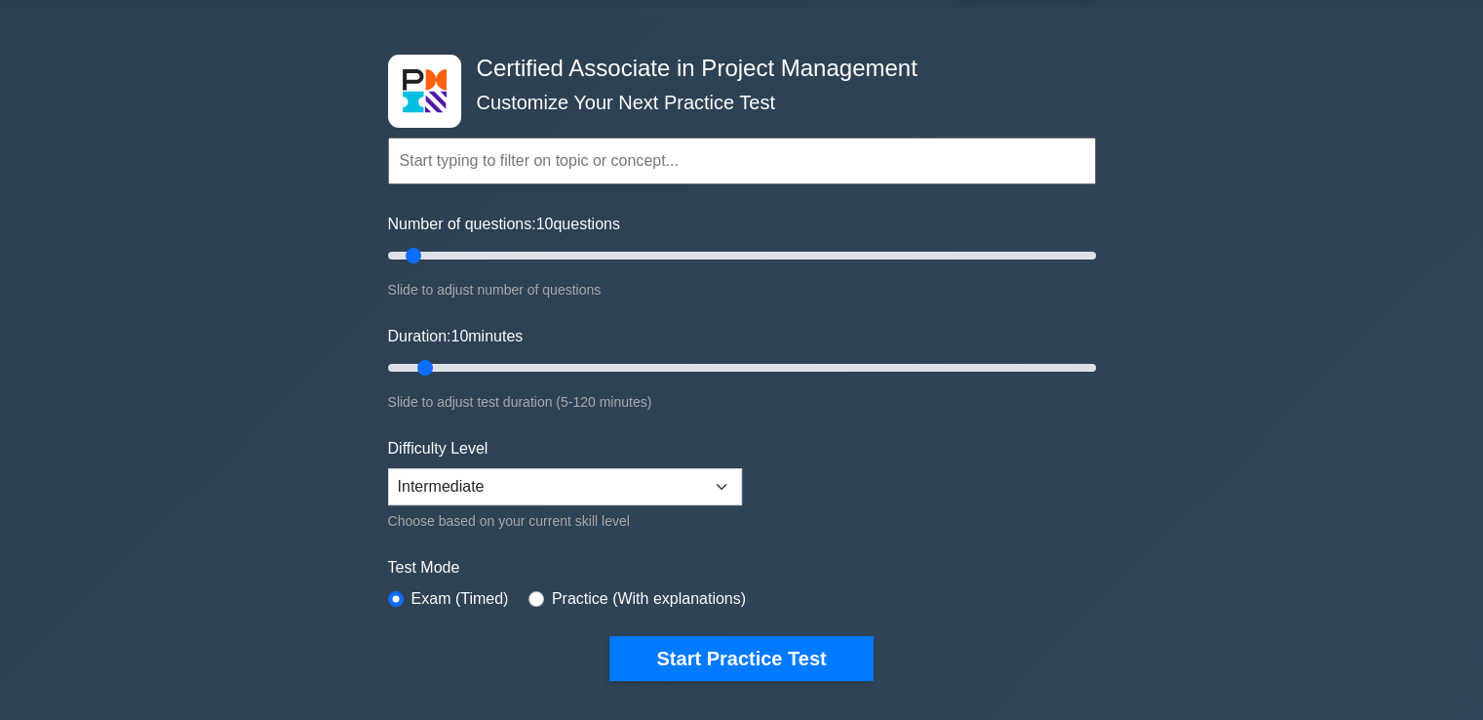
scroll to position [98, 0]
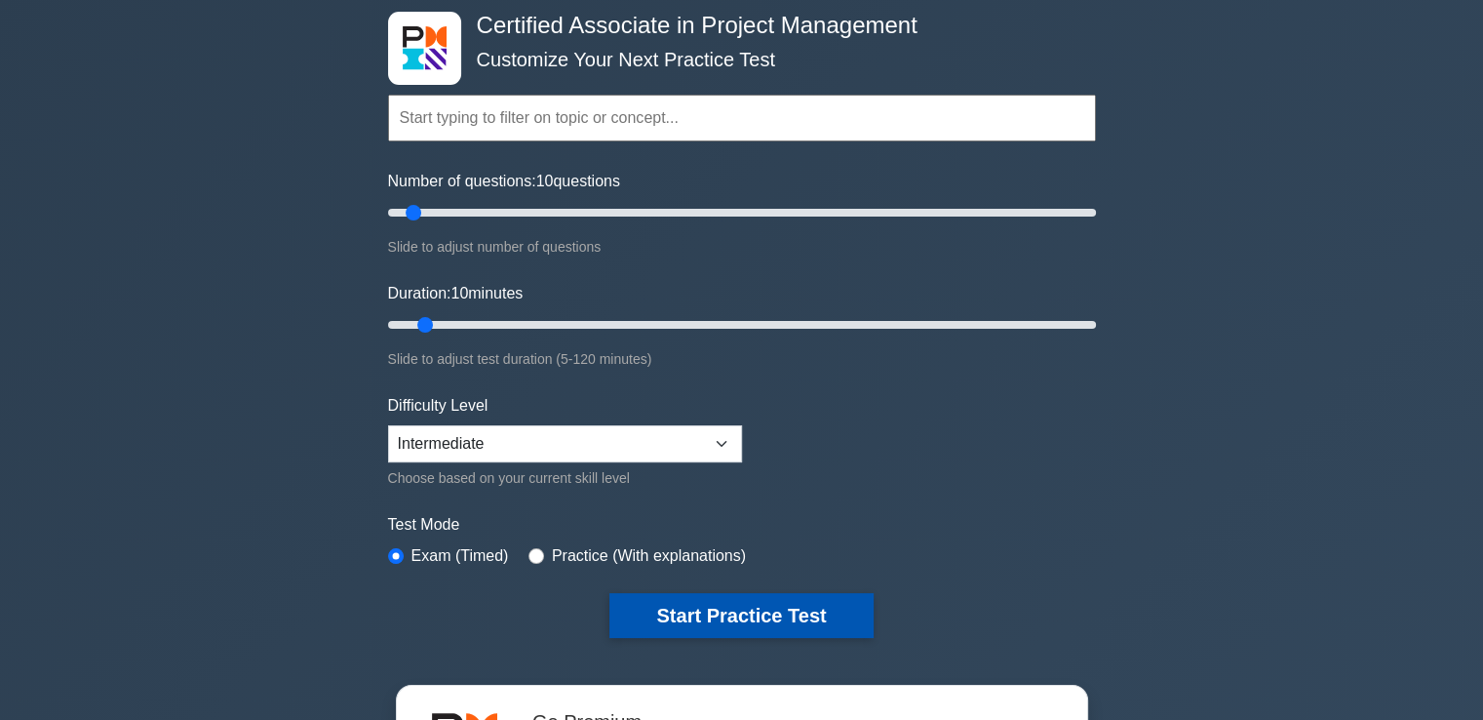
click at [700, 602] on button "Start Practice Test" at bounding box center [740, 615] width 263 height 45
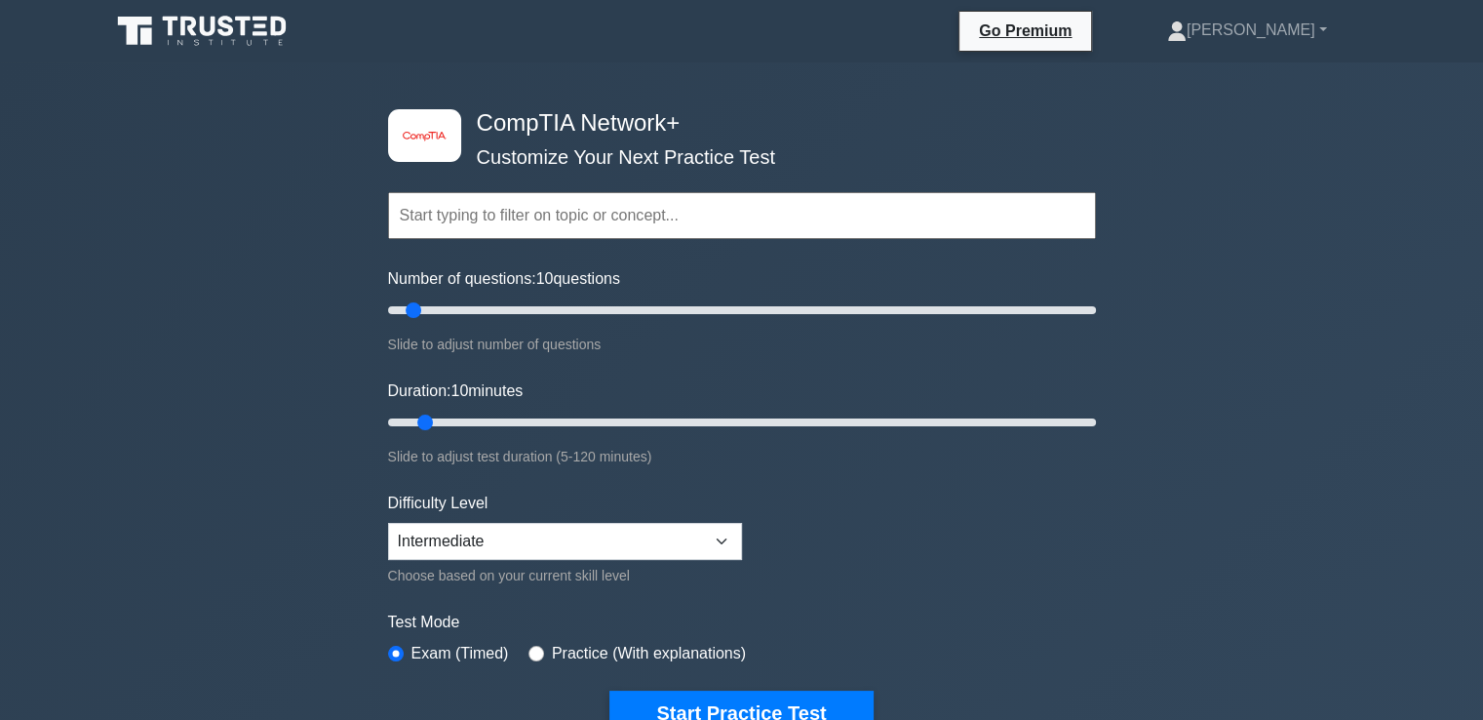
scroll to position [195, 0]
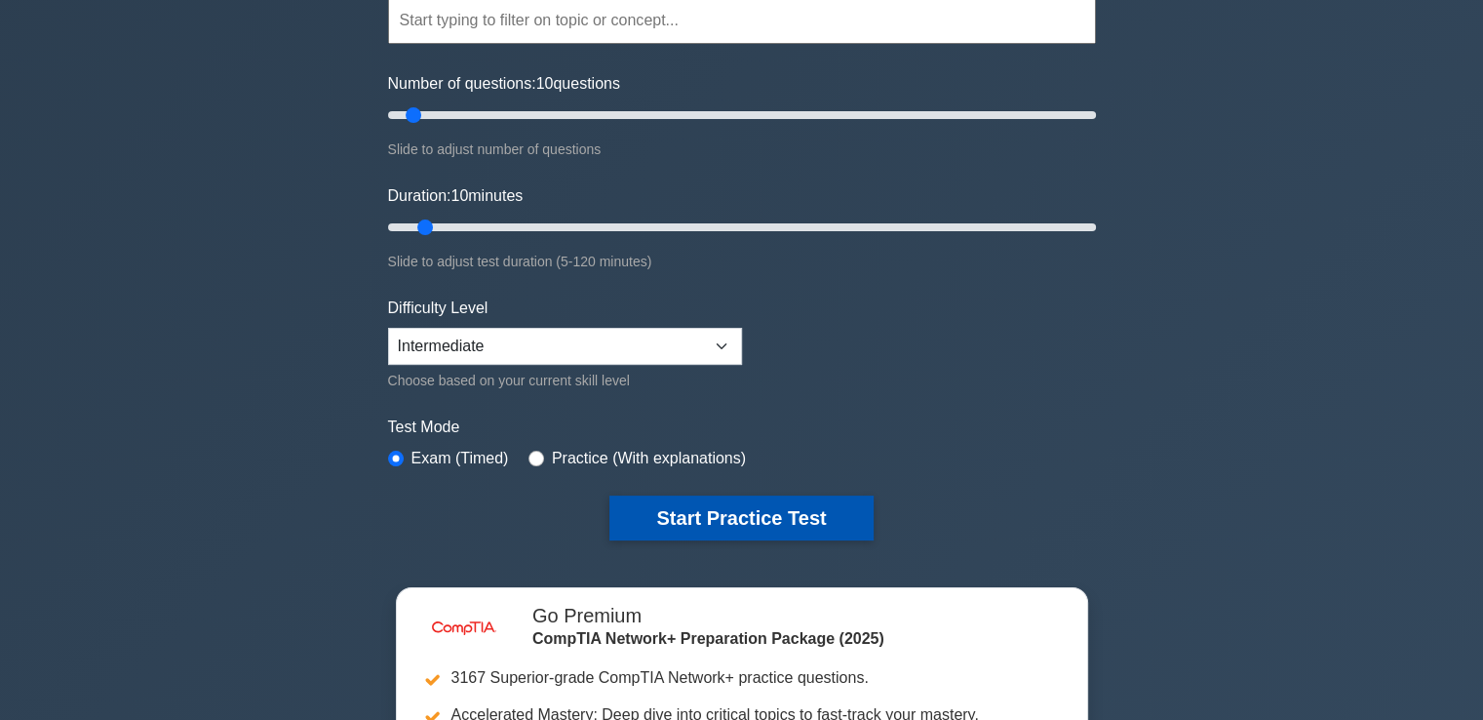
click at [734, 529] on button "Start Practice Test" at bounding box center [740, 517] width 263 height 45
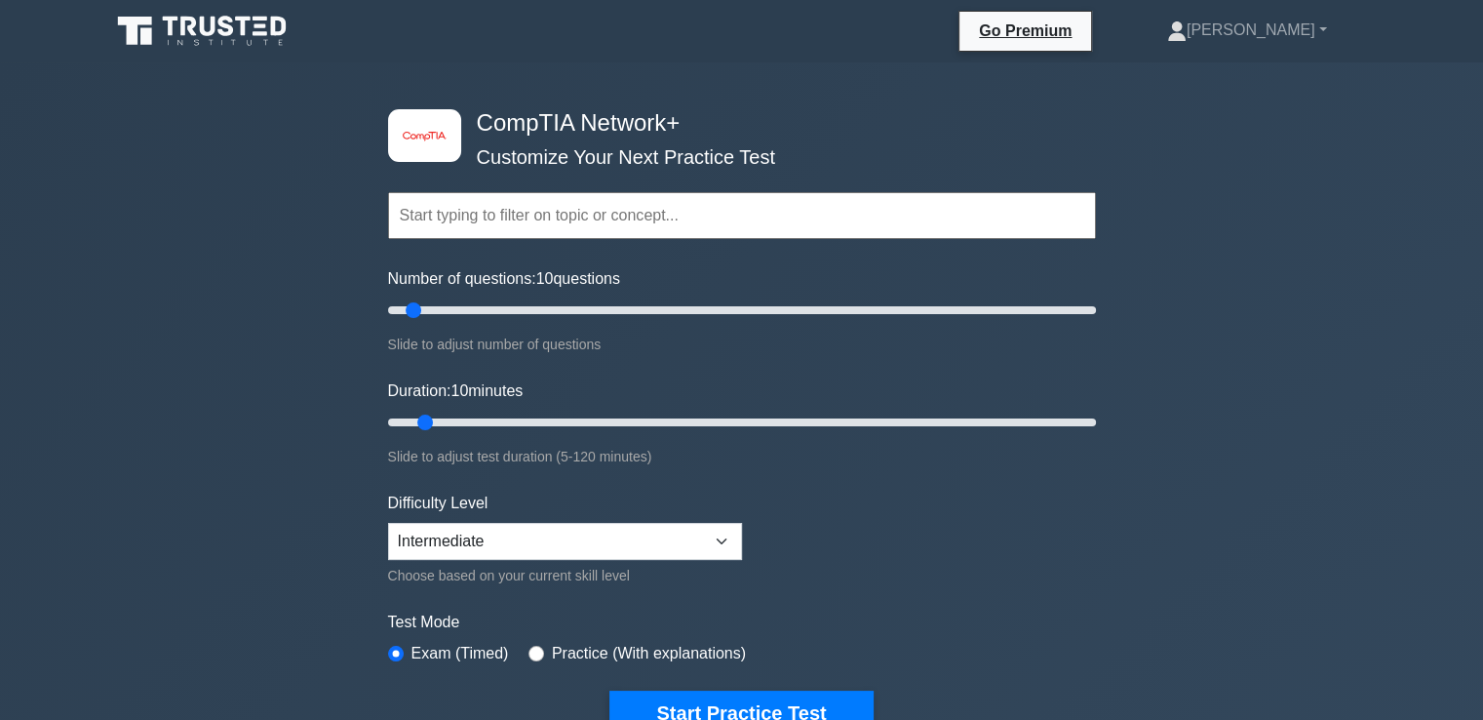
scroll to position [0, 0]
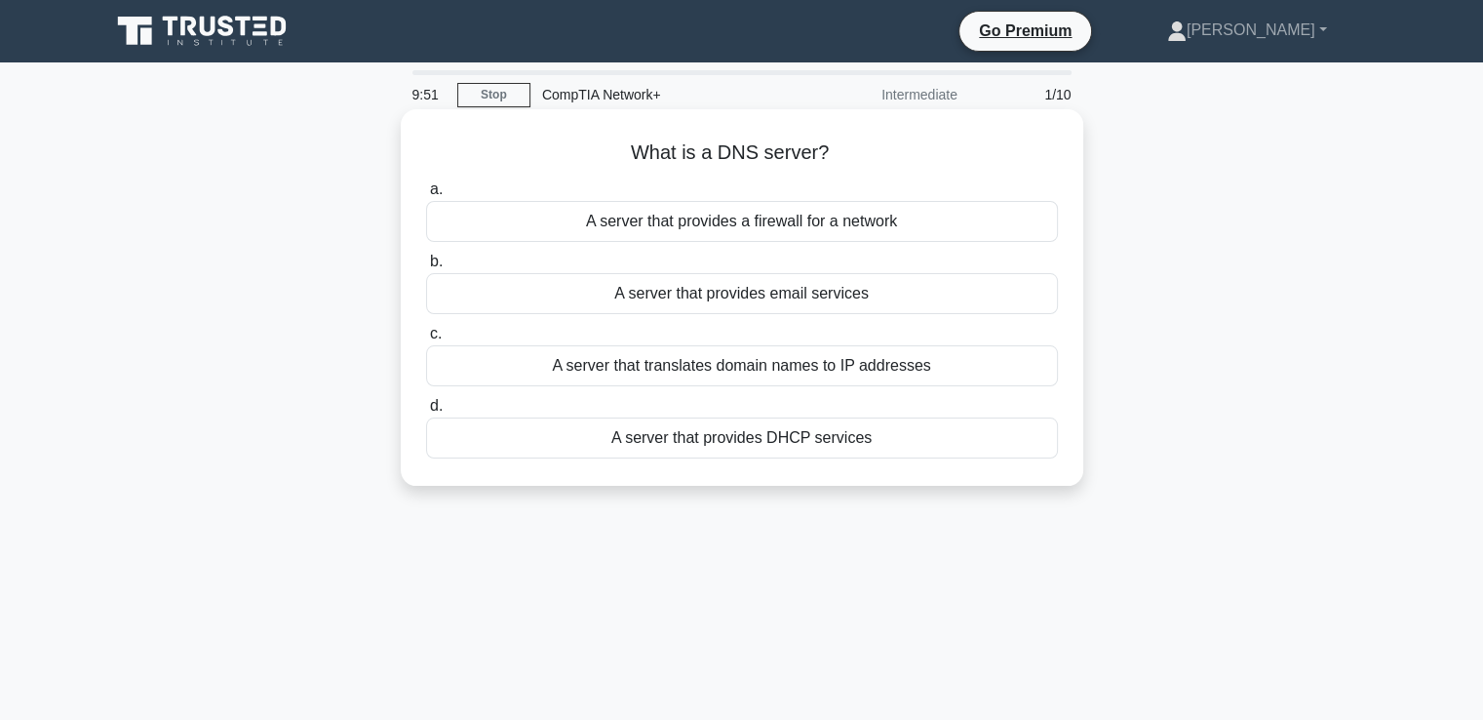
click at [780, 363] on div "A server that translates domain names to IP addresses" at bounding box center [742, 365] width 632 height 41
click at [426, 340] on input "c. A server that translates domain names to IP addresses" at bounding box center [426, 334] width 0 height 13
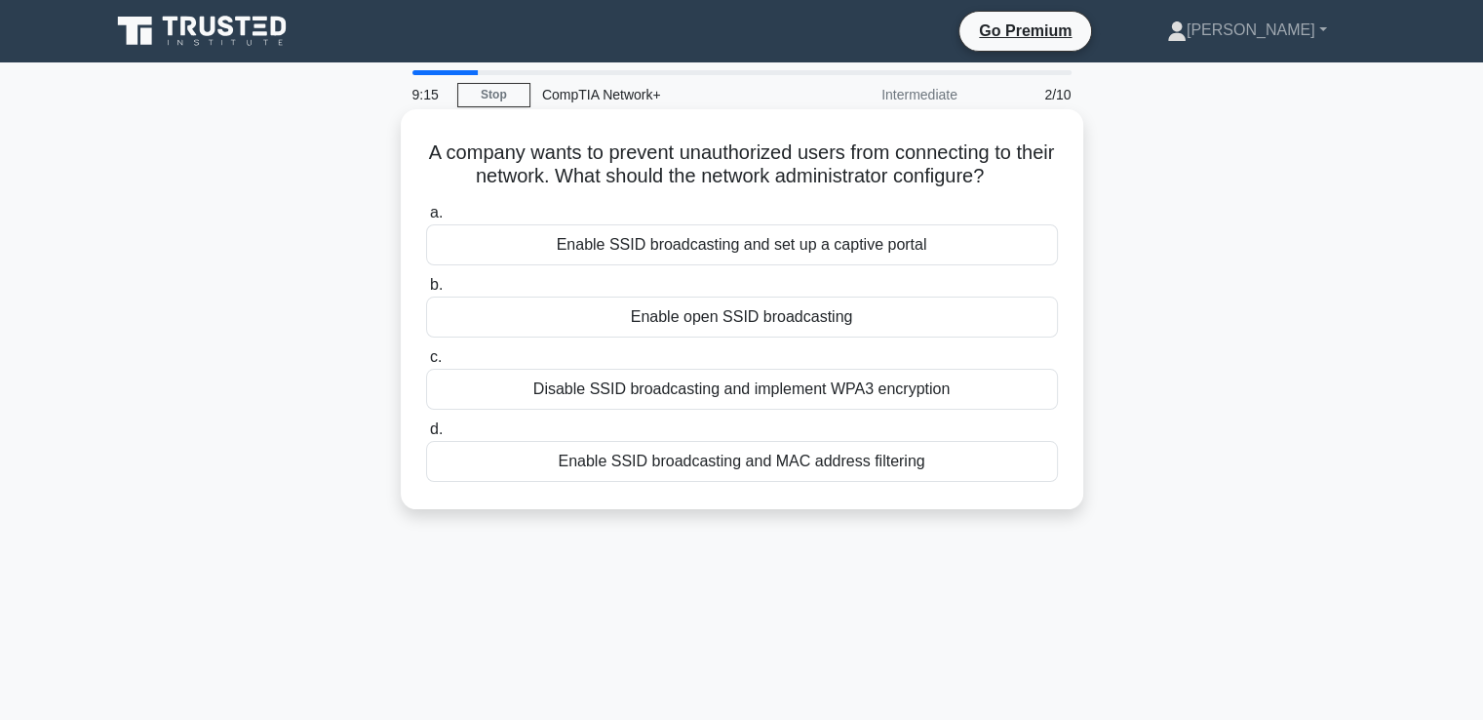
click at [592, 315] on div "Enable open SSID broadcasting" at bounding box center [742, 316] width 632 height 41
click at [426, 292] on input "b. Enable open SSID broadcasting" at bounding box center [426, 285] width 0 height 13
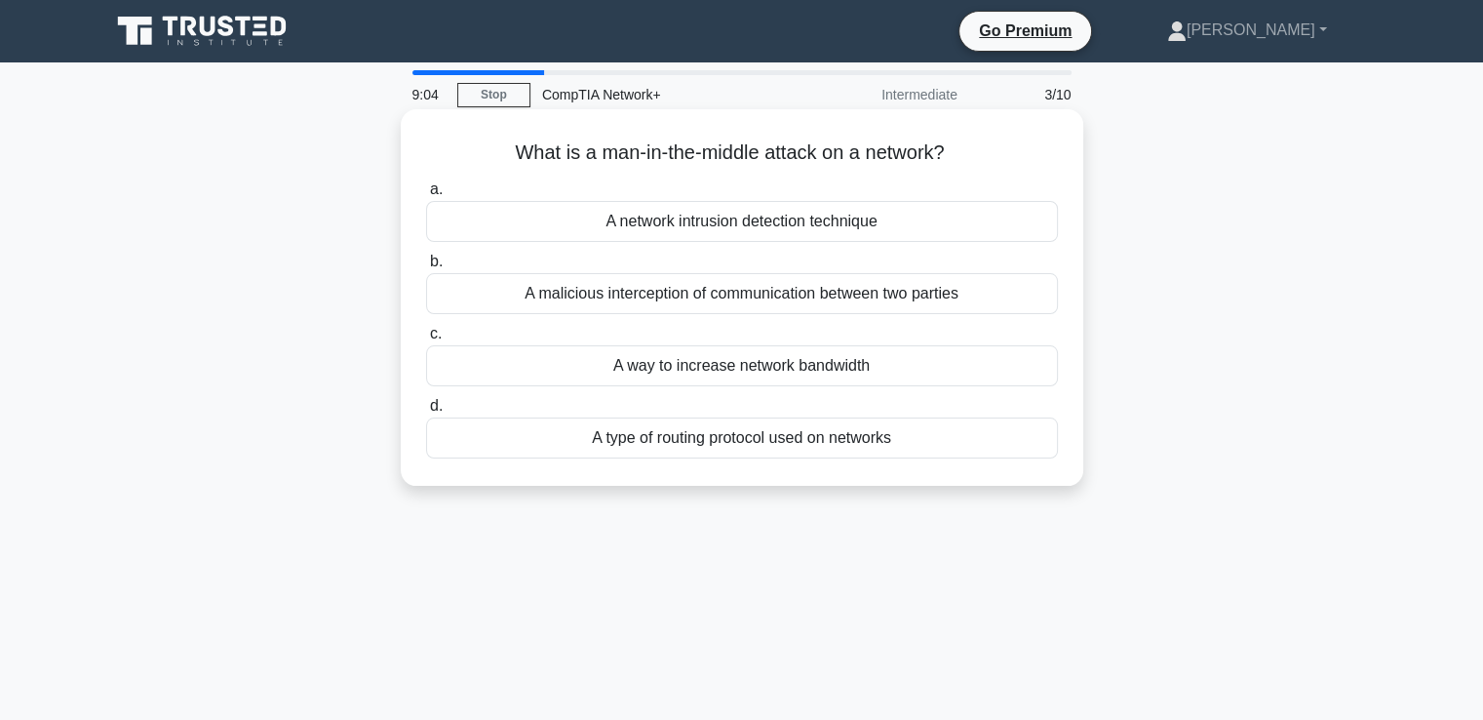
click at [683, 310] on div "A malicious interception of communication between two parties" at bounding box center [742, 293] width 632 height 41
click at [426, 268] on input "b. A malicious interception of communication between two parties" at bounding box center [426, 261] width 0 height 13
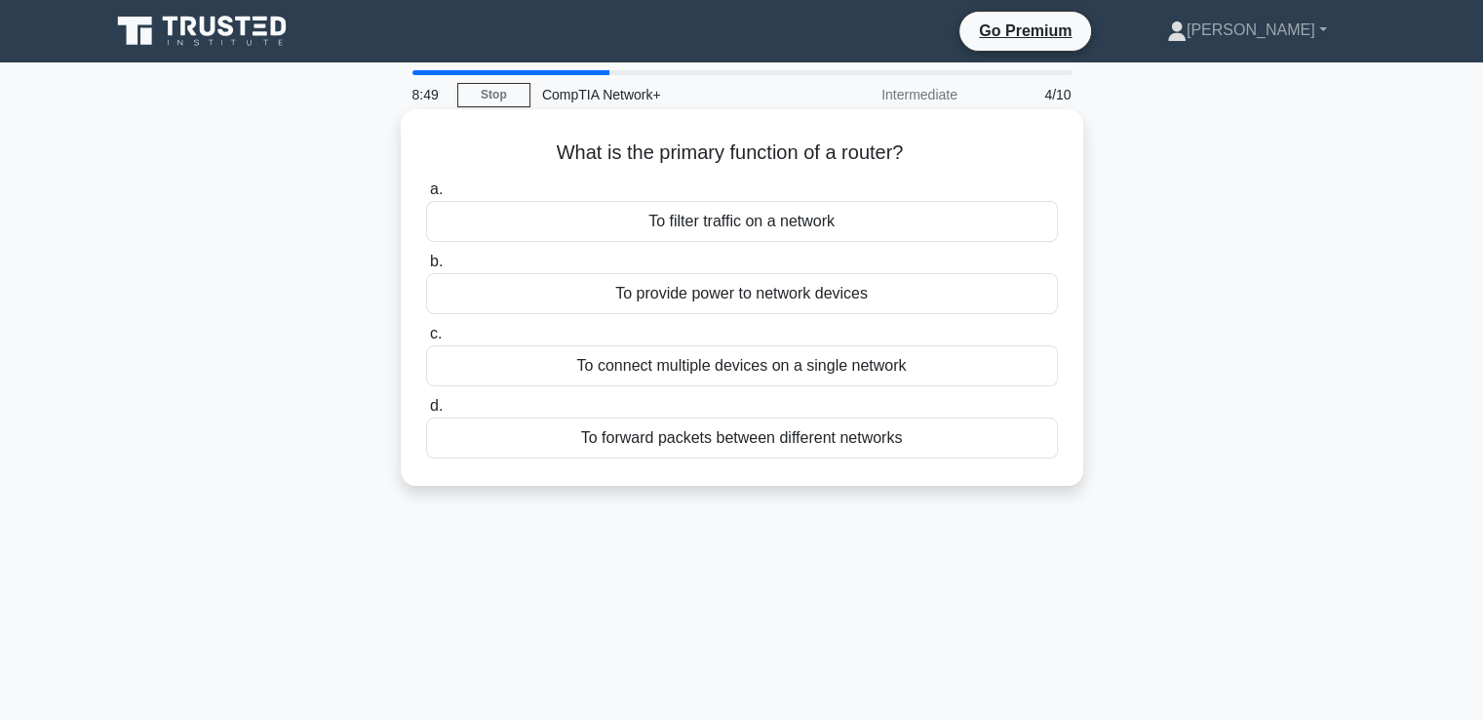
click at [673, 365] on div "To connect multiple devices on a single network" at bounding box center [742, 365] width 632 height 41
click at [426, 340] on input "c. To connect multiple devices on a single network" at bounding box center [426, 334] width 0 height 13
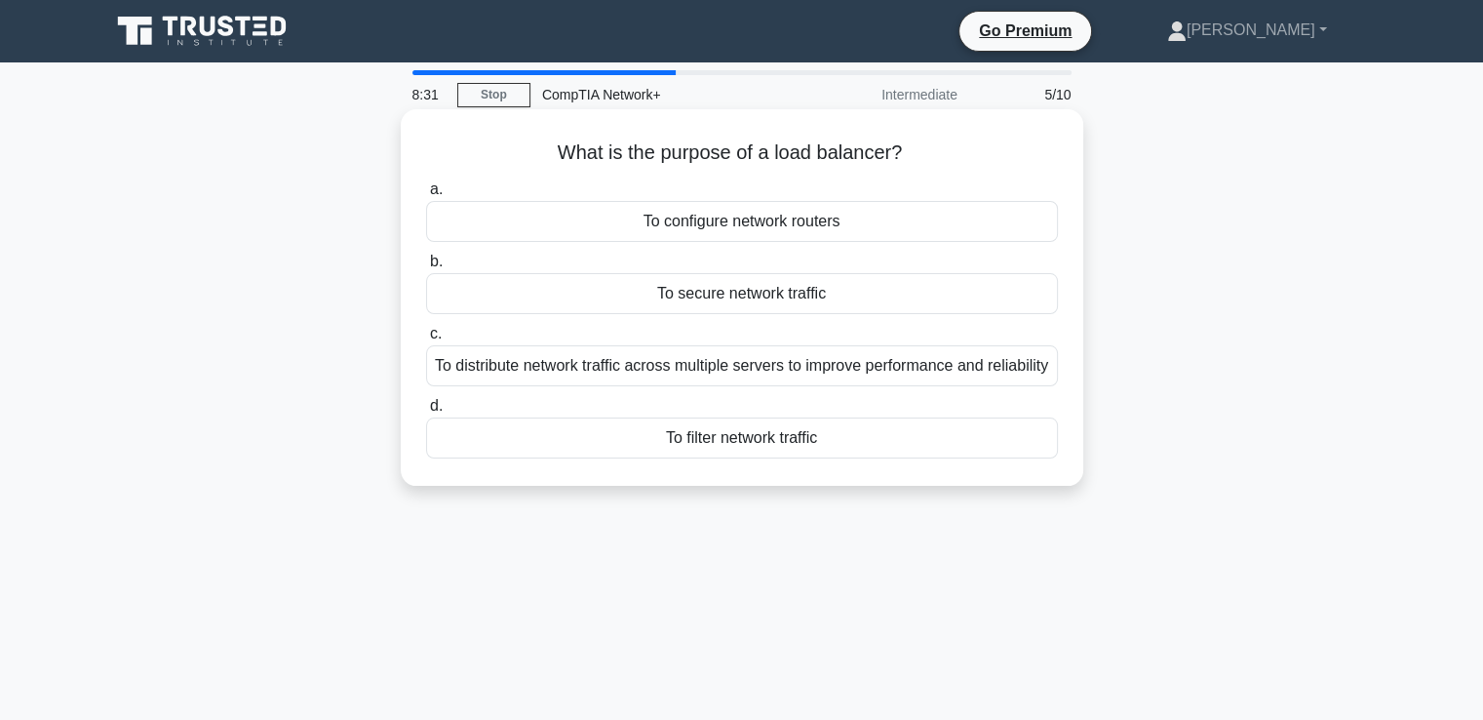
click at [647, 369] on div "To distribute network traffic across multiple servers to improve performance an…" at bounding box center [742, 365] width 632 height 41
click at [426, 340] on input "c. To distribute network traffic across multiple servers to improve performance…" at bounding box center [426, 334] width 0 height 13
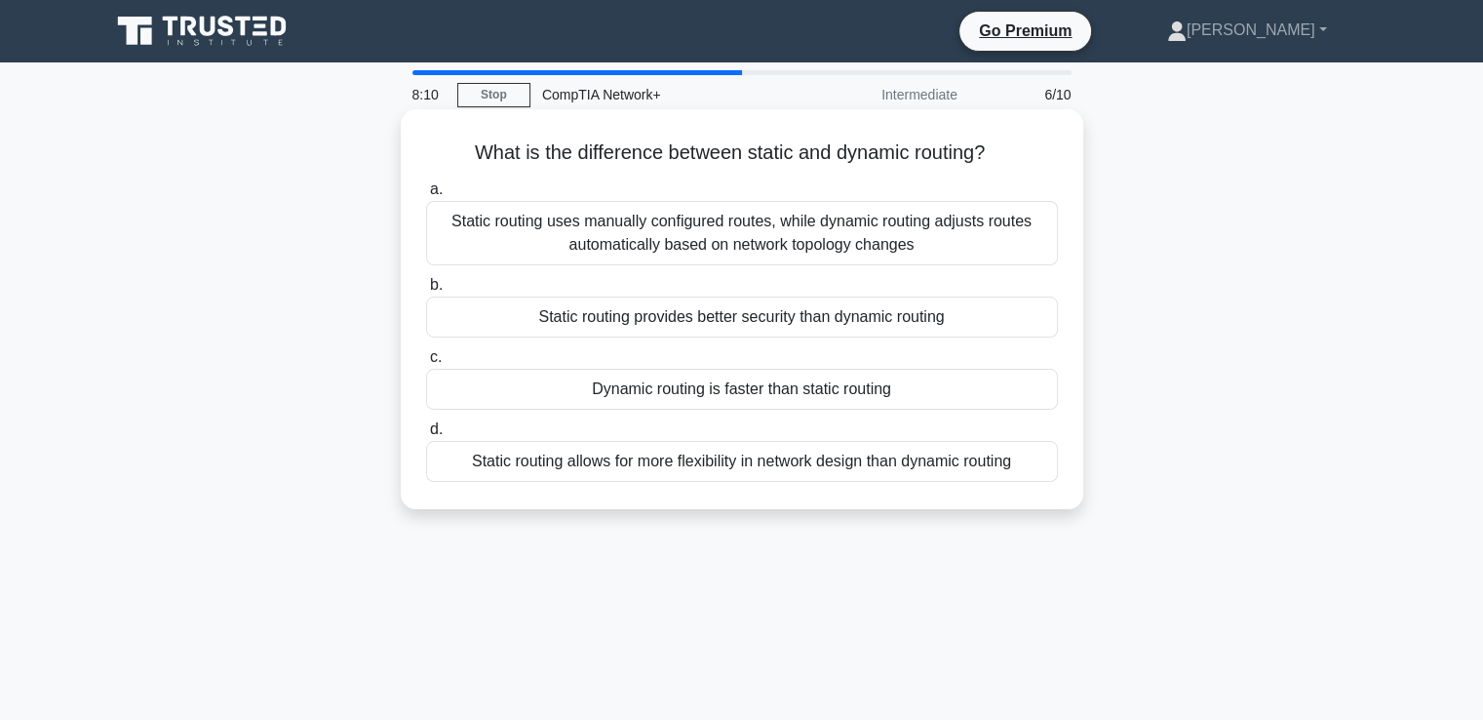
click at [651, 233] on div "Static routing uses manually configured routes, while dynamic routing adjusts r…" at bounding box center [742, 233] width 632 height 64
click at [426, 196] on input "a. Static routing uses manually configured routes, while dynamic routing adjust…" at bounding box center [426, 189] width 0 height 13
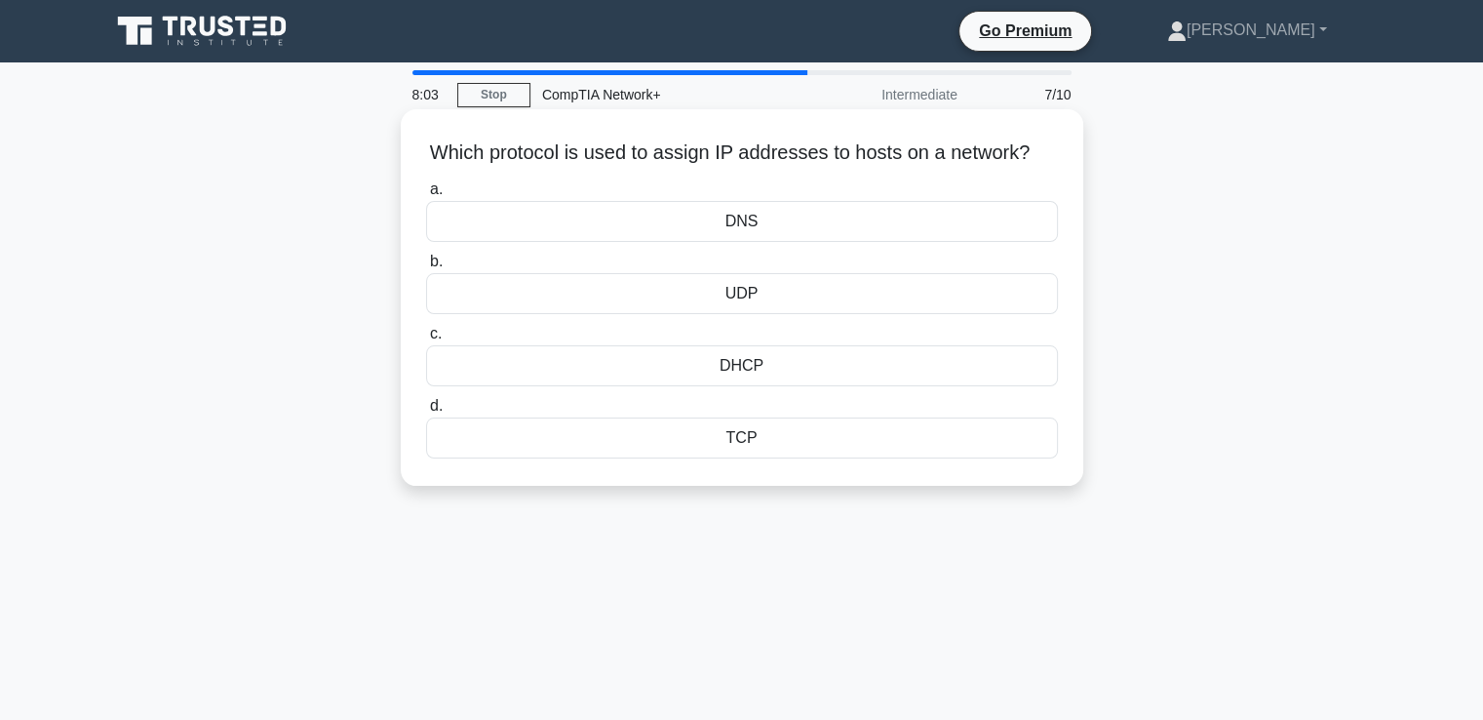
click at [735, 386] on div "DHCP" at bounding box center [742, 365] width 632 height 41
click at [426, 340] on input "c. DHCP" at bounding box center [426, 334] width 0 height 13
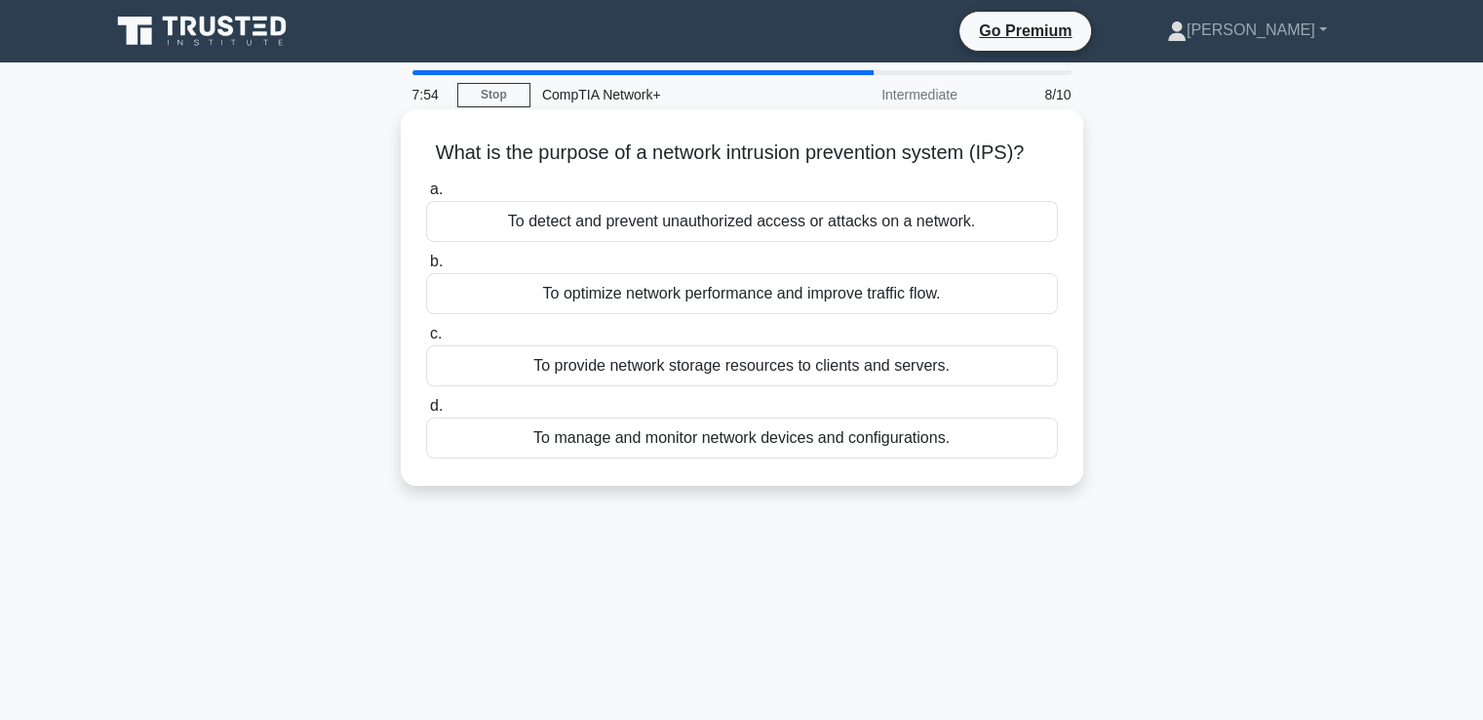
click at [751, 208] on div "To detect and prevent unauthorized access or attacks on a network." at bounding box center [742, 221] width 632 height 41
click at [426, 196] on input "a. To detect and prevent unauthorized access or attacks on a network." at bounding box center [426, 189] width 0 height 13
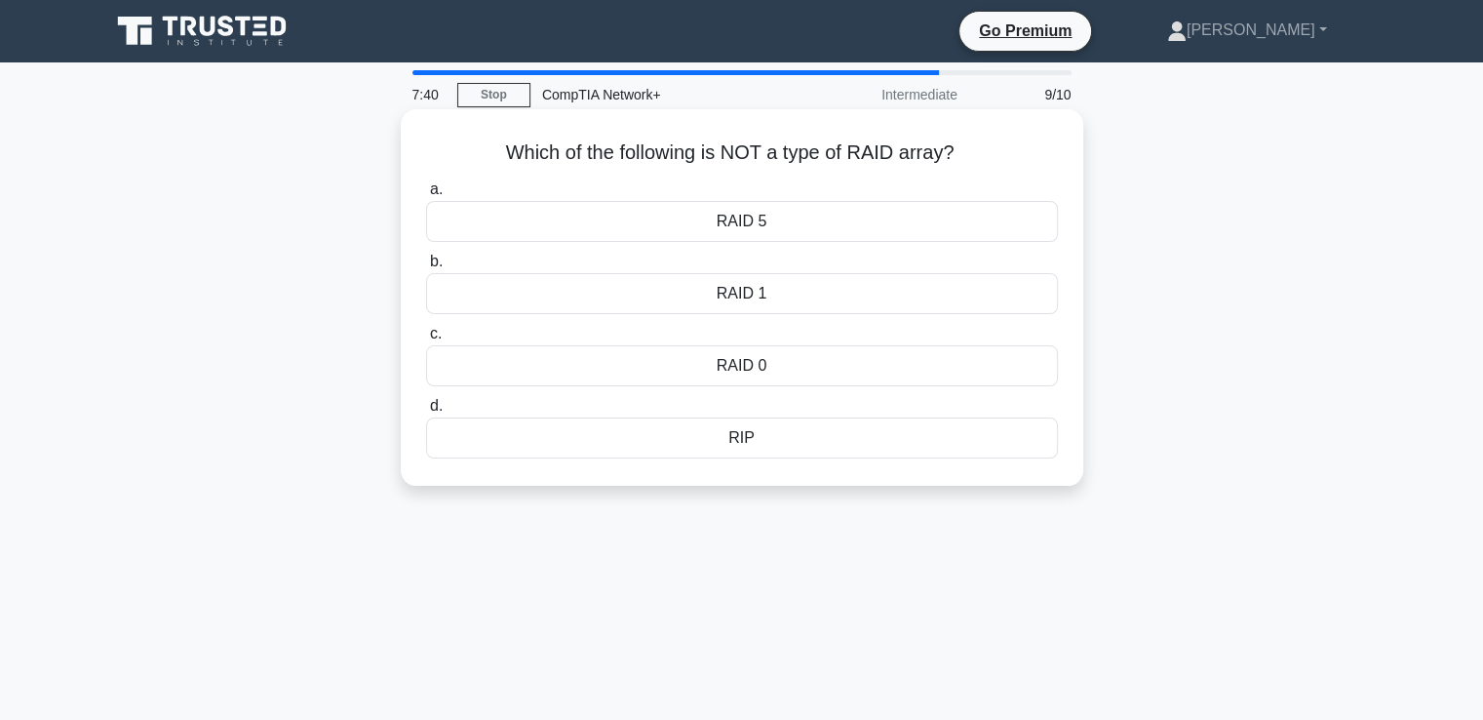
click at [742, 442] on div "RIP" at bounding box center [742, 437] width 632 height 41
click at [426, 412] on input "d. RIP" at bounding box center [426, 406] width 0 height 13
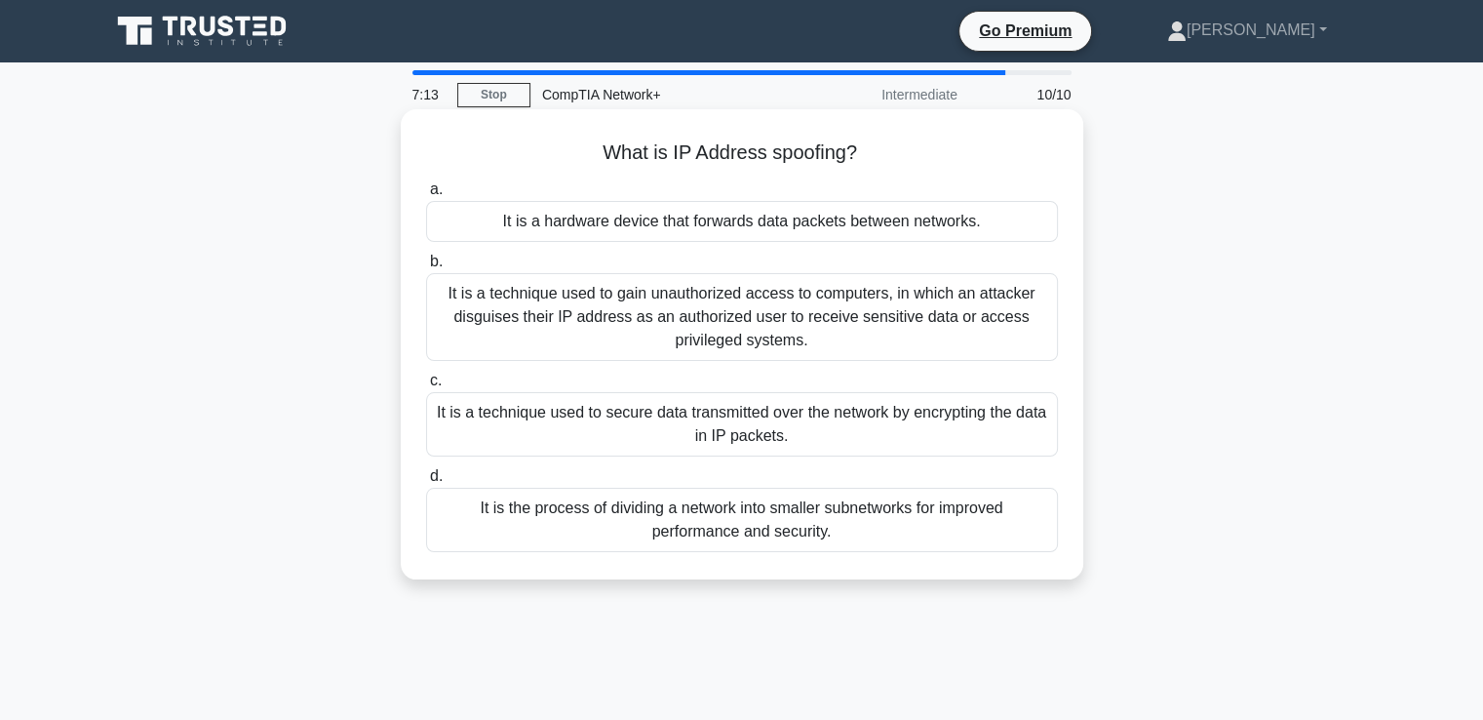
click at [690, 297] on div "It is a technique used to gain unauthorized access to computers, in which an at…" at bounding box center [742, 317] width 632 height 88
click at [426, 268] on input "b. It is a technique used to gain unauthorized access to computers, in which an…" at bounding box center [426, 261] width 0 height 13
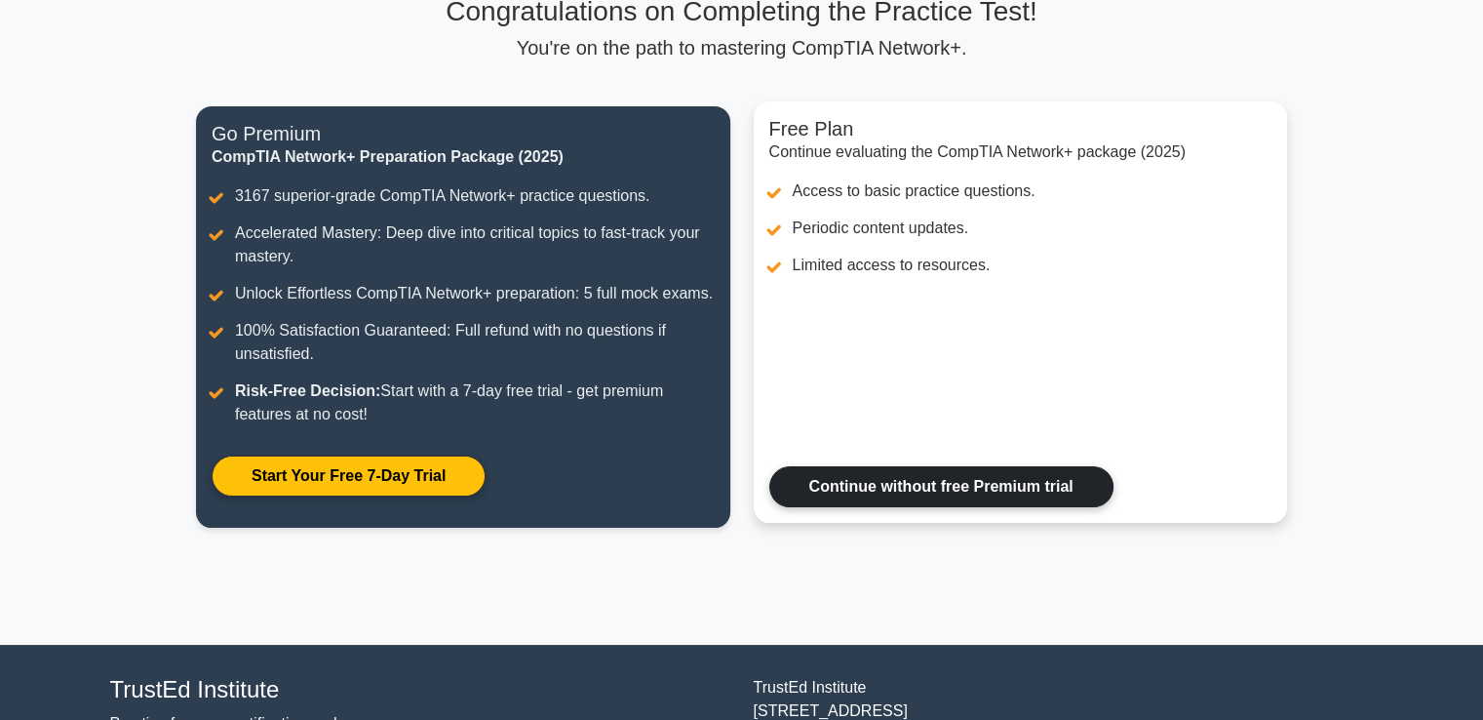
scroll to position [8, 0]
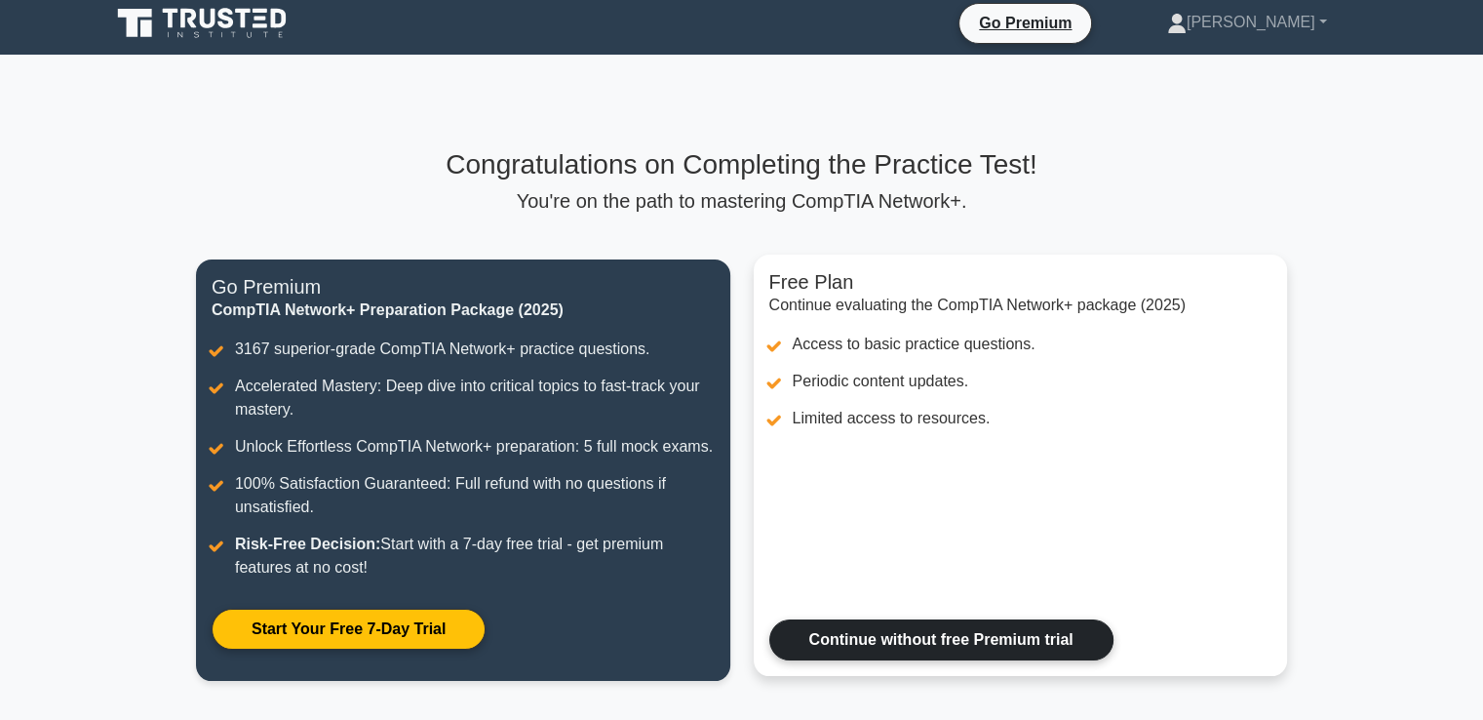
click at [930, 645] on link "Continue without free Premium trial" at bounding box center [941, 639] width 344 height 41
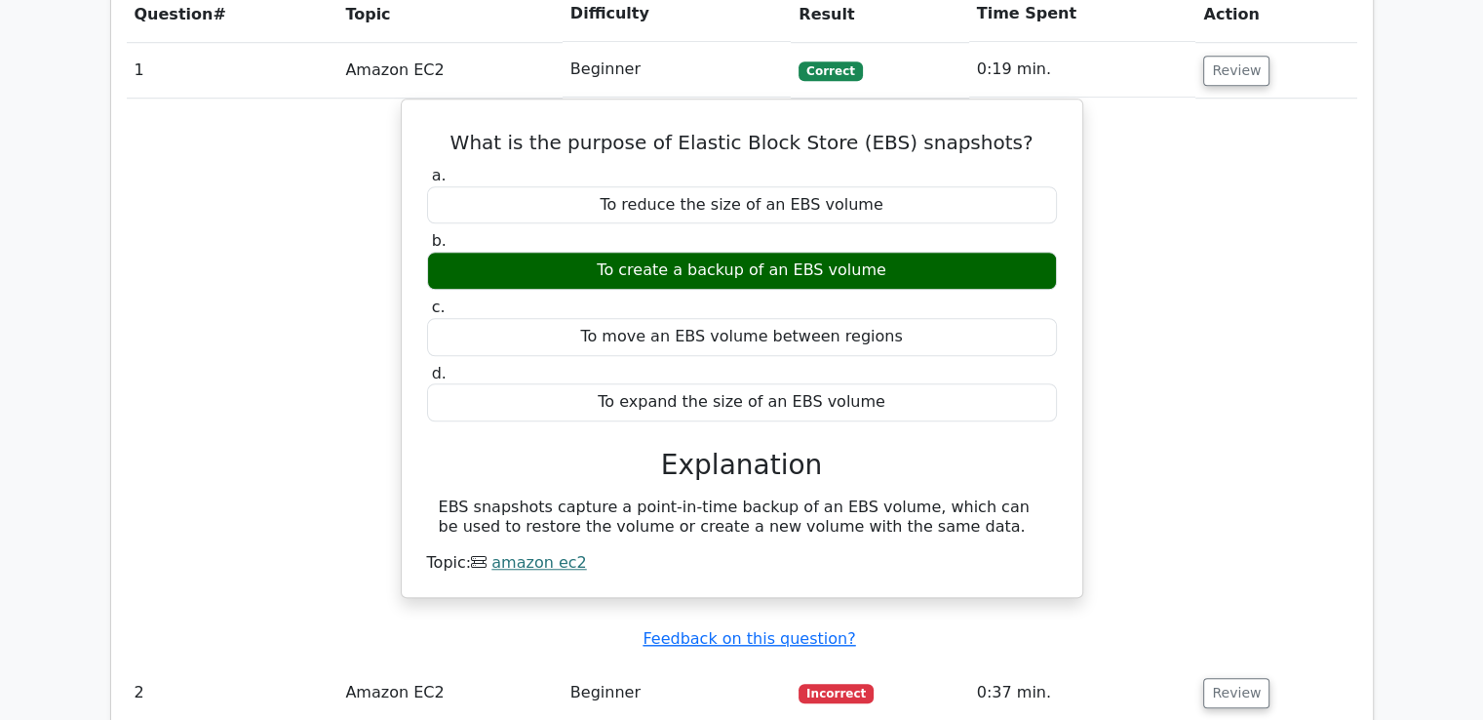
scroll to position [1755, 0]
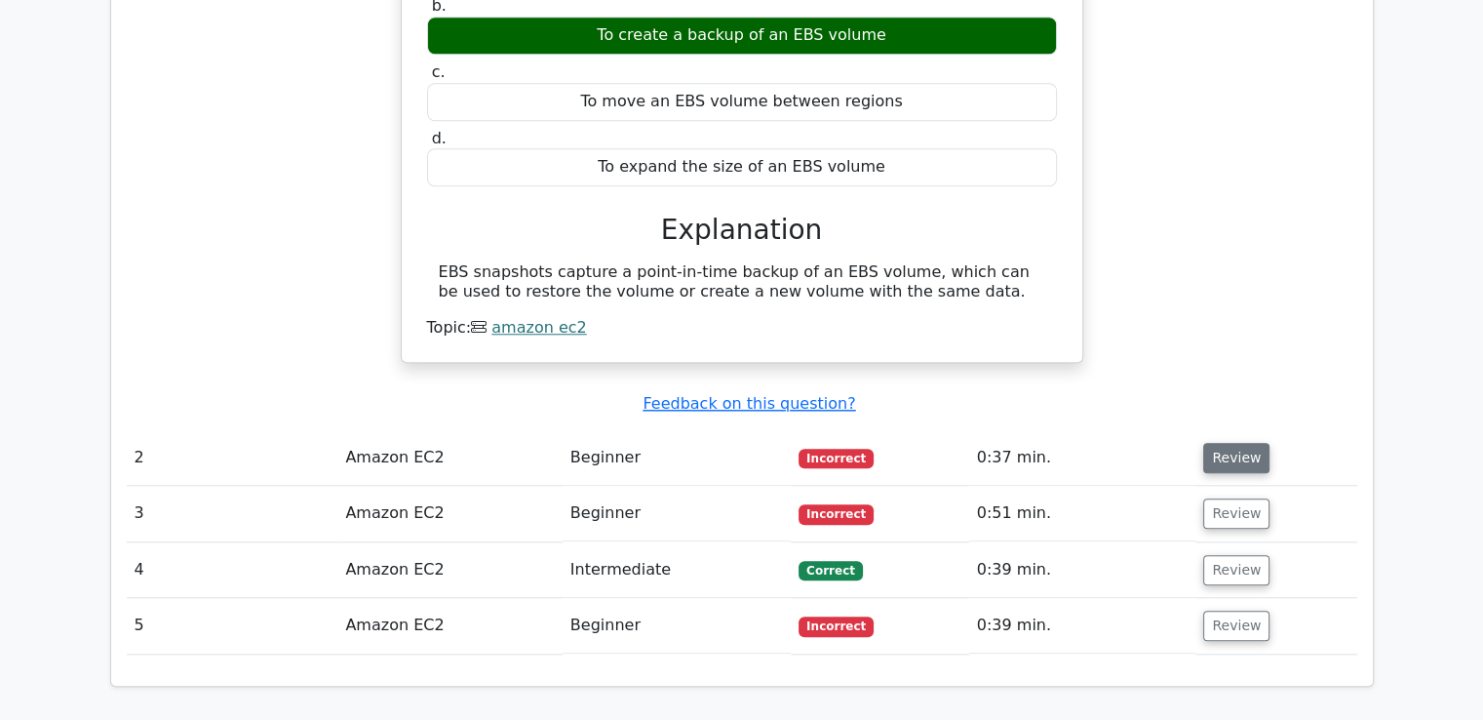
click at [1209, 443] on button "Review" at bounding box center [1236, 458] width 66 height 30
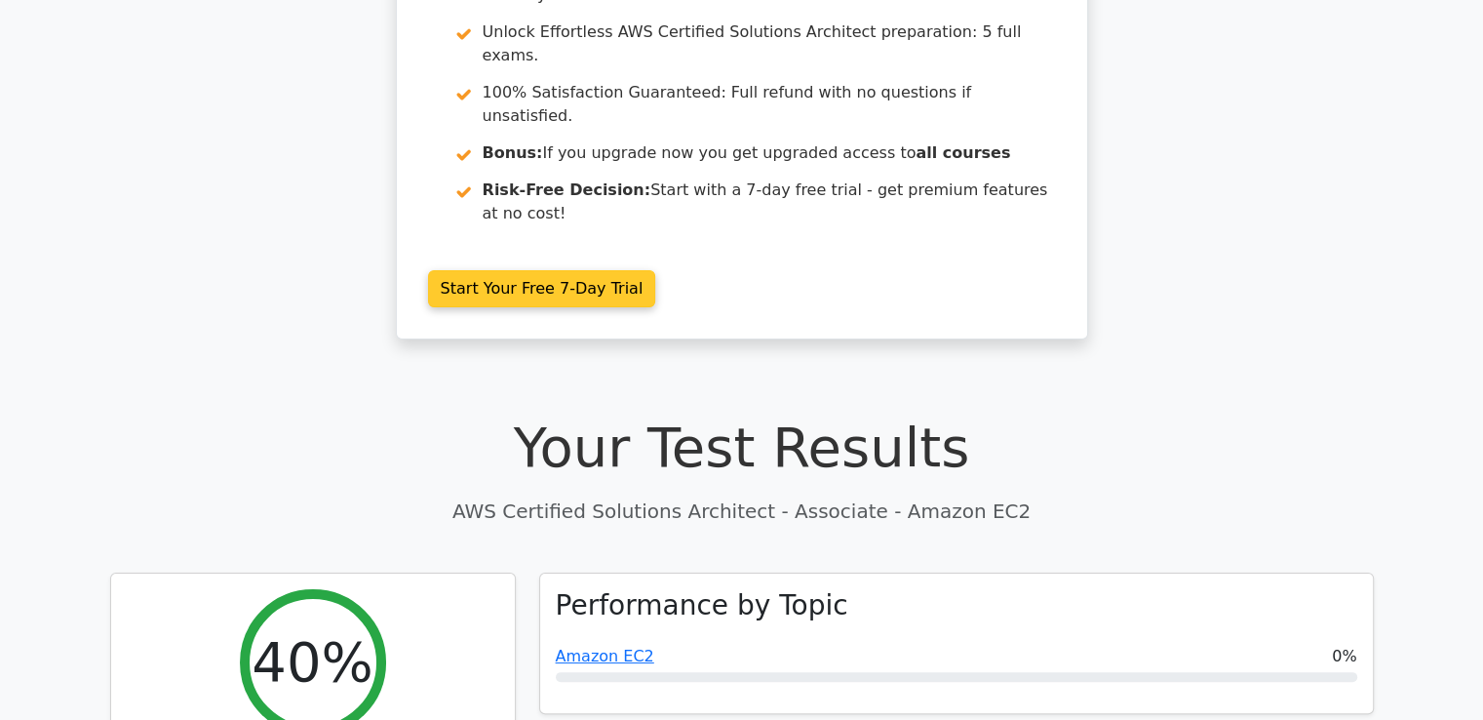
scroll to position [195, 0]
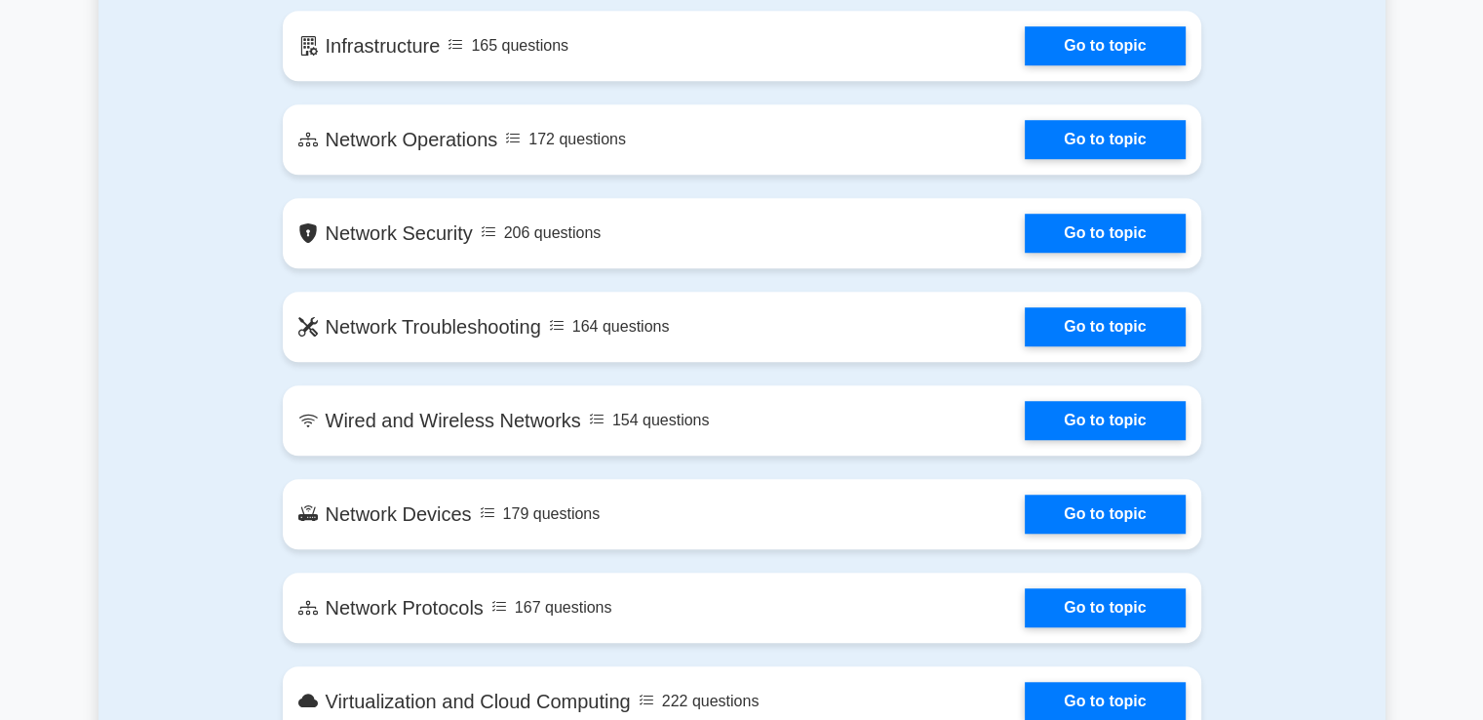
scroll to position [1755, 0]
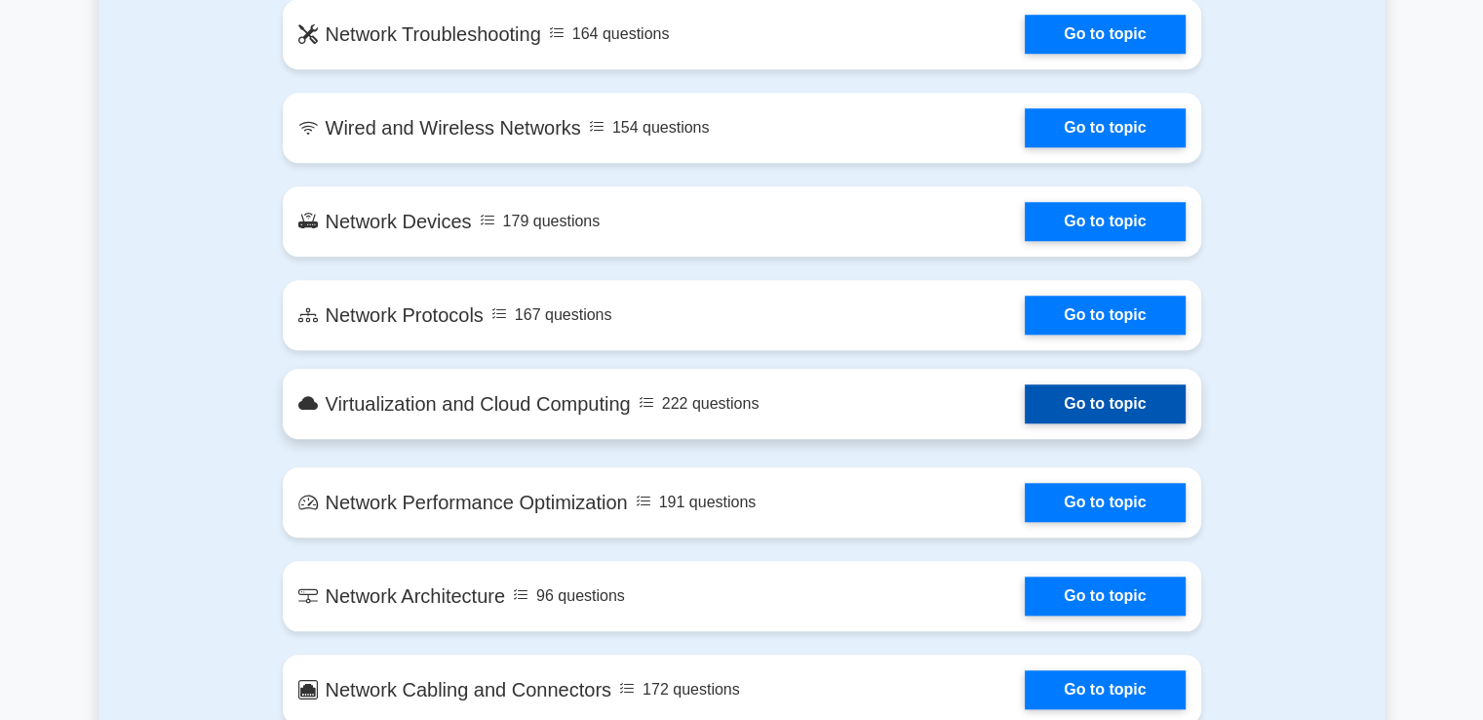
click at [1025, 410] on link "Go to topic" at bounding box center [1105, 403] width 160 height 39
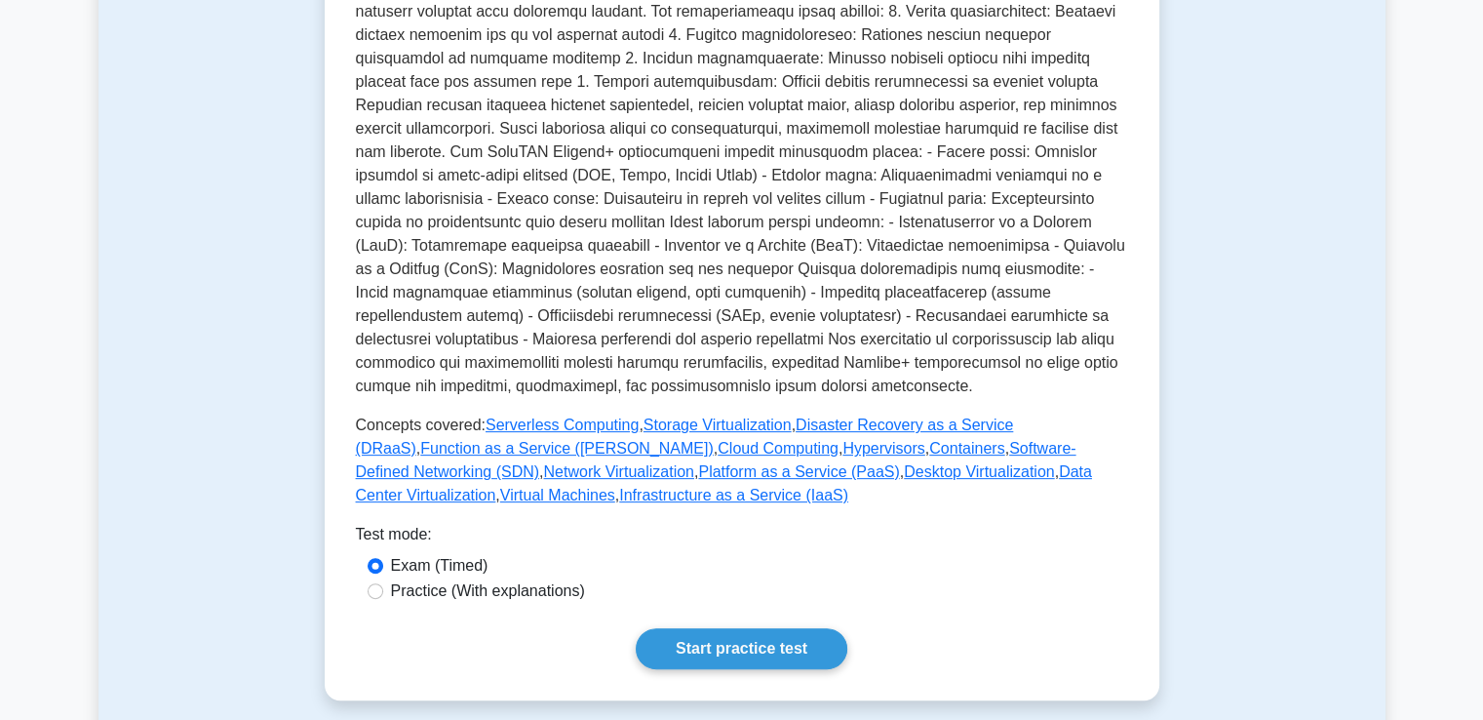
scroll to position [878, 0]
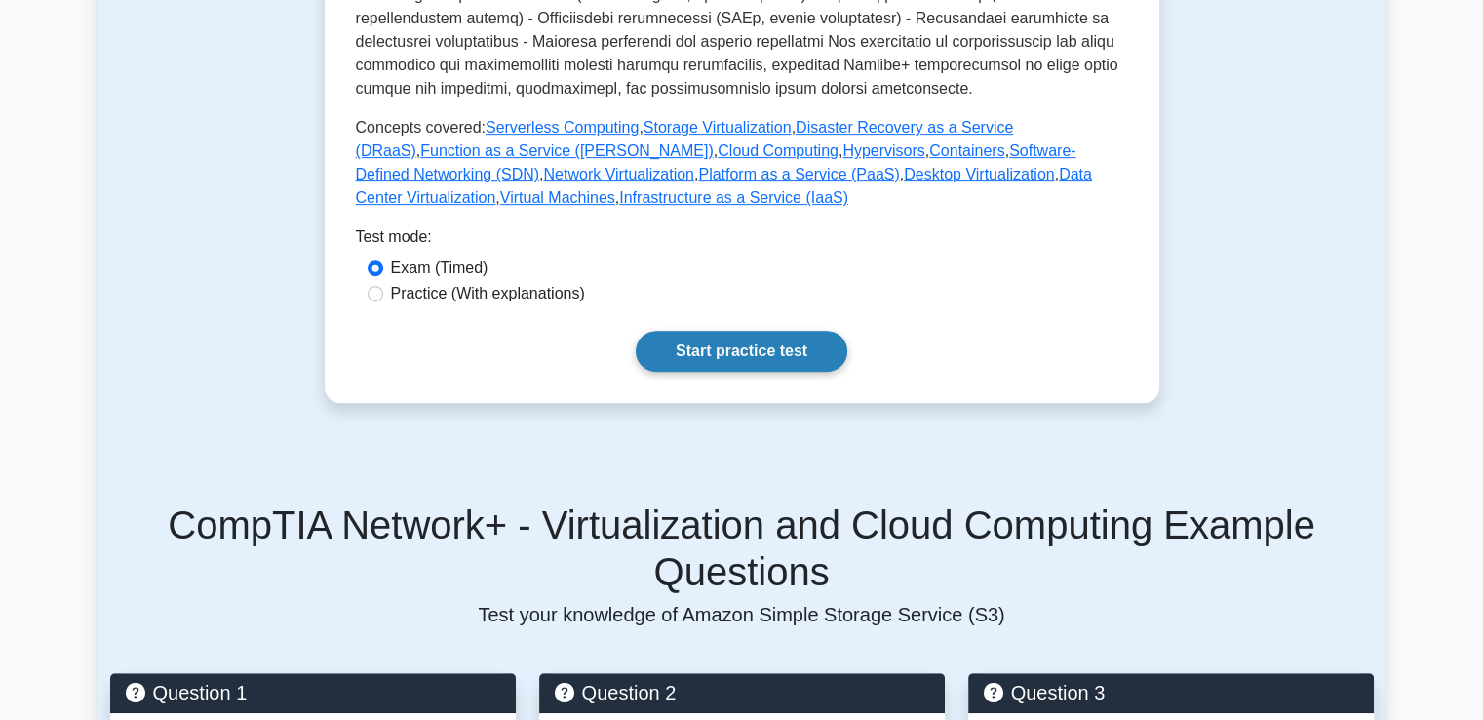
click at [679, 331] on link "Start practice test" at bounding box center [742, 351] width 212 height 41
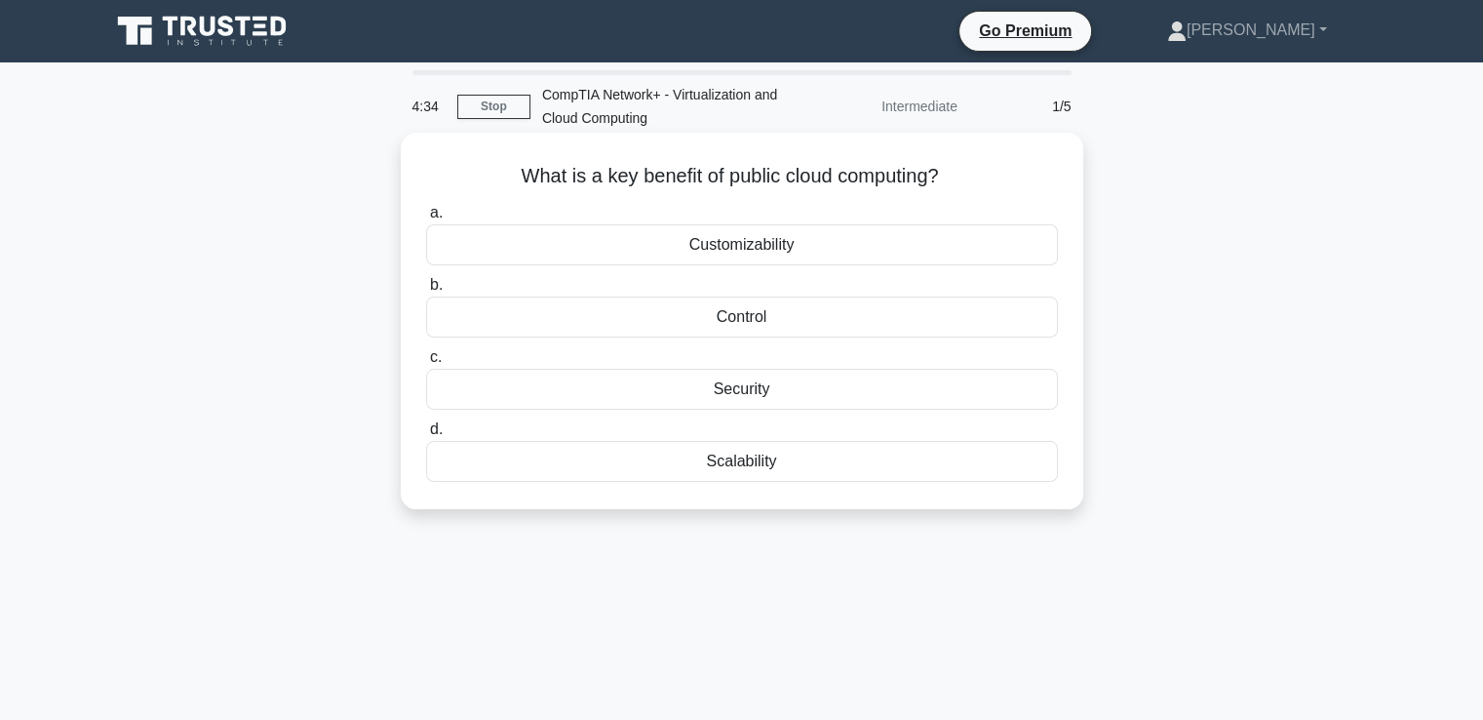
click at [706, 473] on div "Scalability" at bounding box center [742, 461] width 632 height 41
click at [426, 436] on input "d. Scalability" at bounding box center [426, 429] width 0 height 13
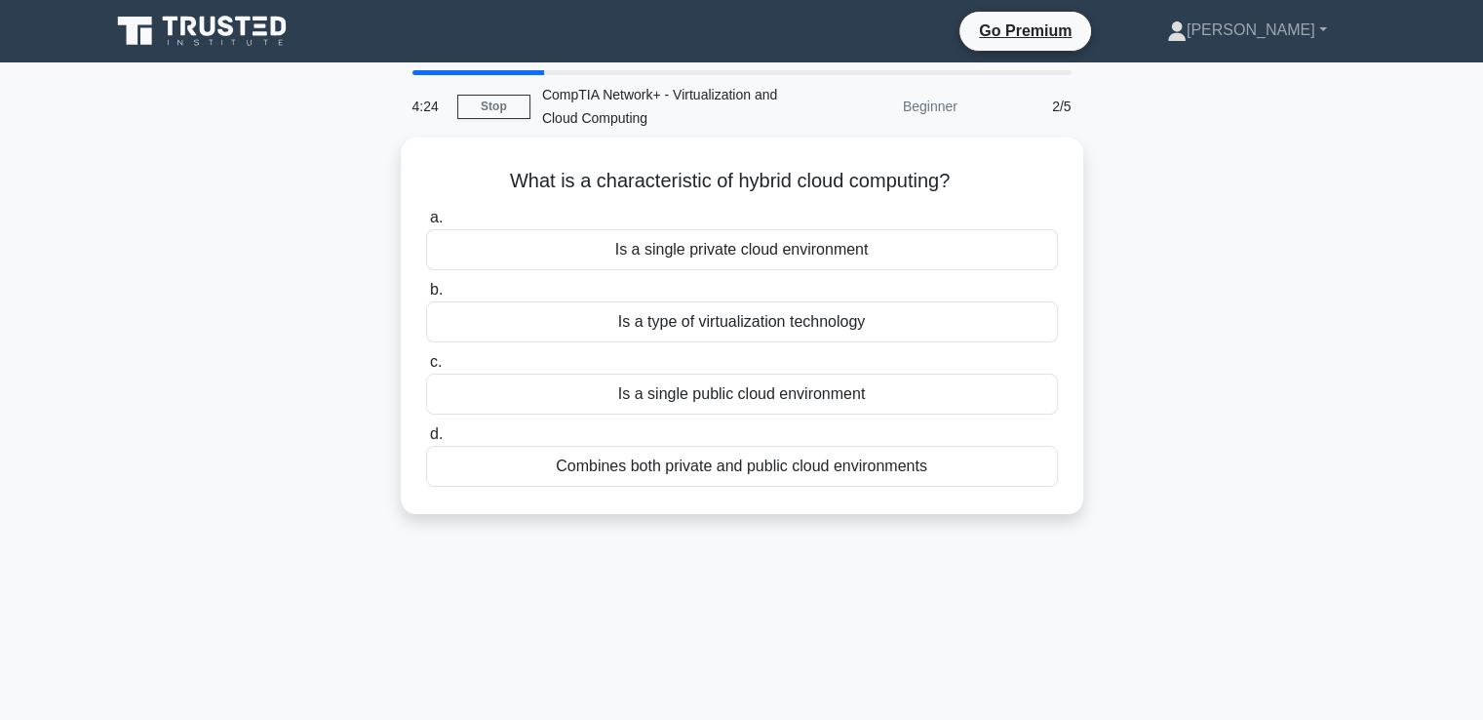
click at [706, 473] on div "Combines both private and public cloud environments" at bounding box center [742, 466] width 632 height 41
click at [426, 441] on input "d. Combines both private and public cloud environments" at bounding box center [426, 434] width 0 height 13
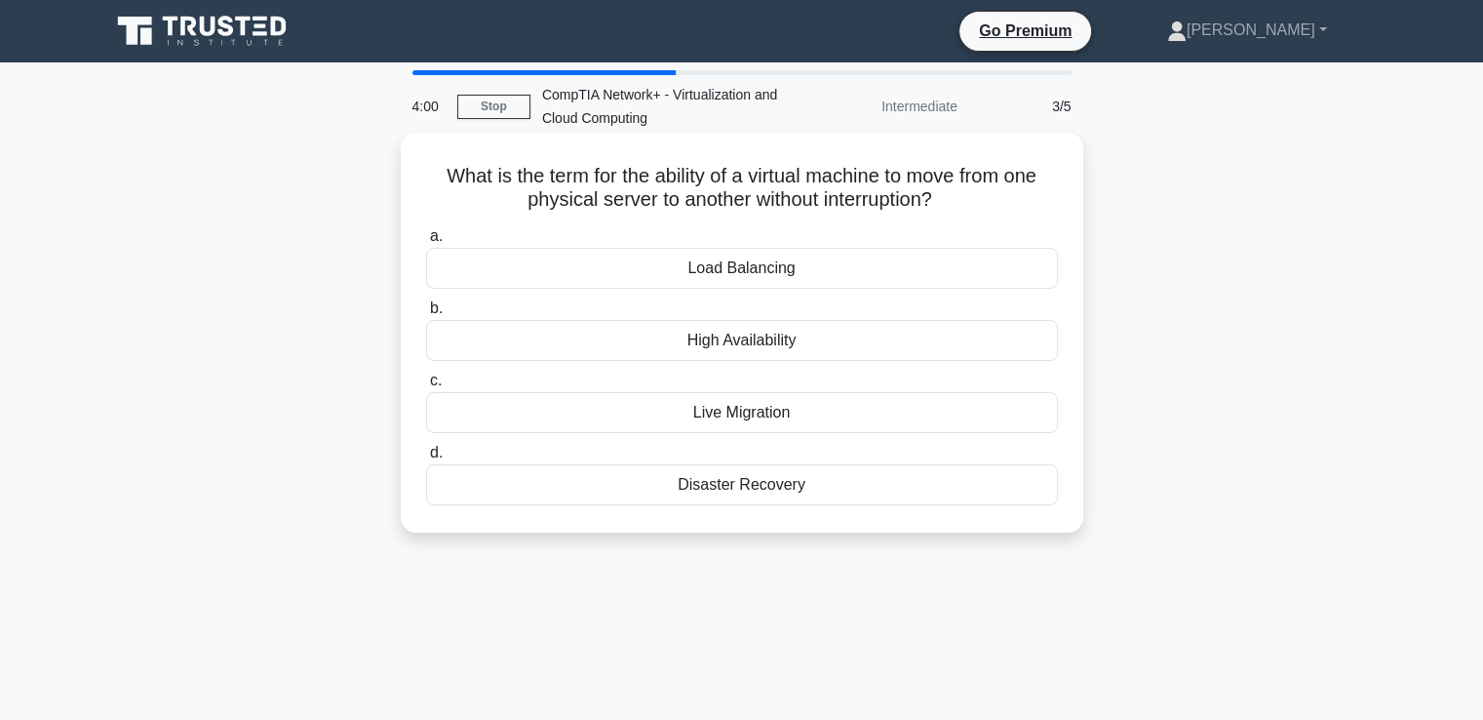
click at [687, 415] on div "Live Migration" at bounding box center [742, 412] width 632 height 41
click at [426, 387] on input "c. Live Migration" at bounding box center [426, 380] width 0 height 13
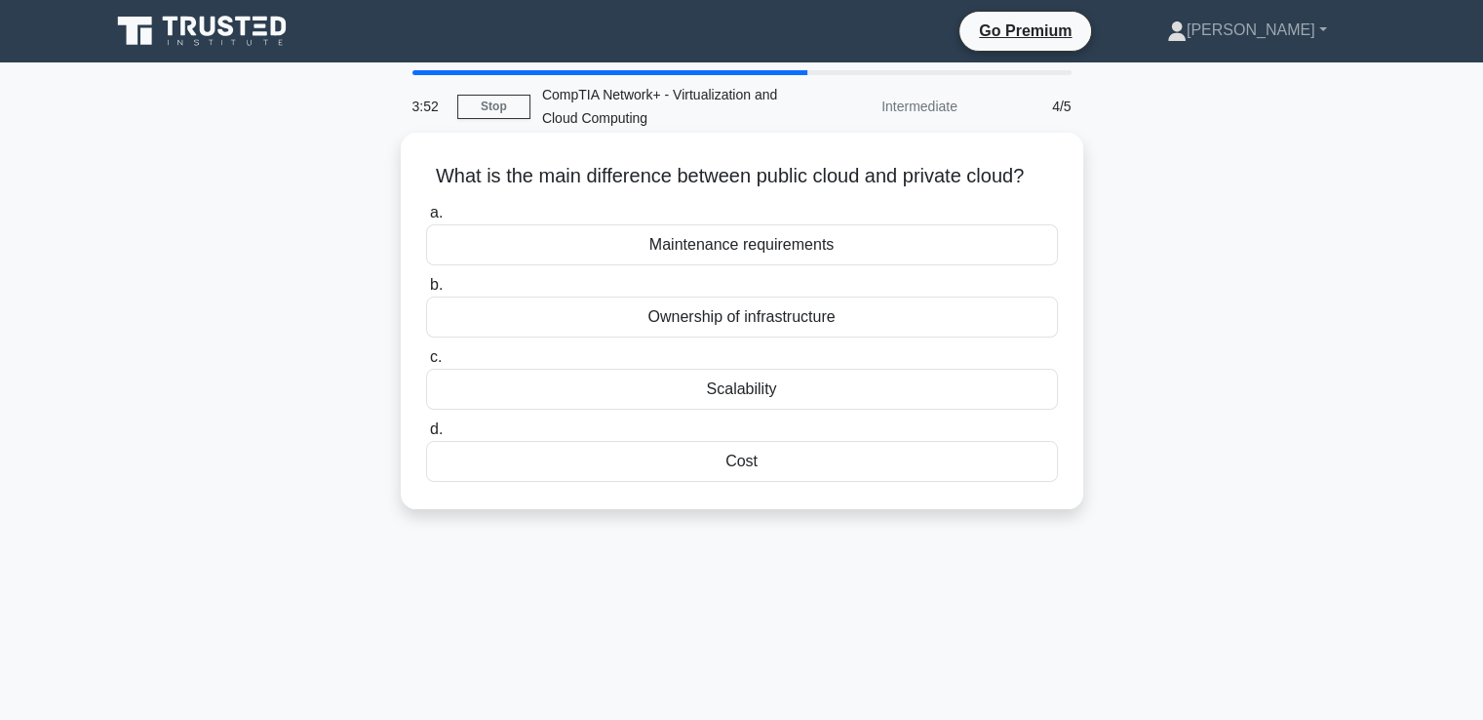
click at [706, 337] on div "Ownership of infrastructure" at bounding box center [742, 316] width 632 height 41
click at [426, 292] on input "b. Ownership of infrastructure" at bounding box center [426, 285] width 0 height 13
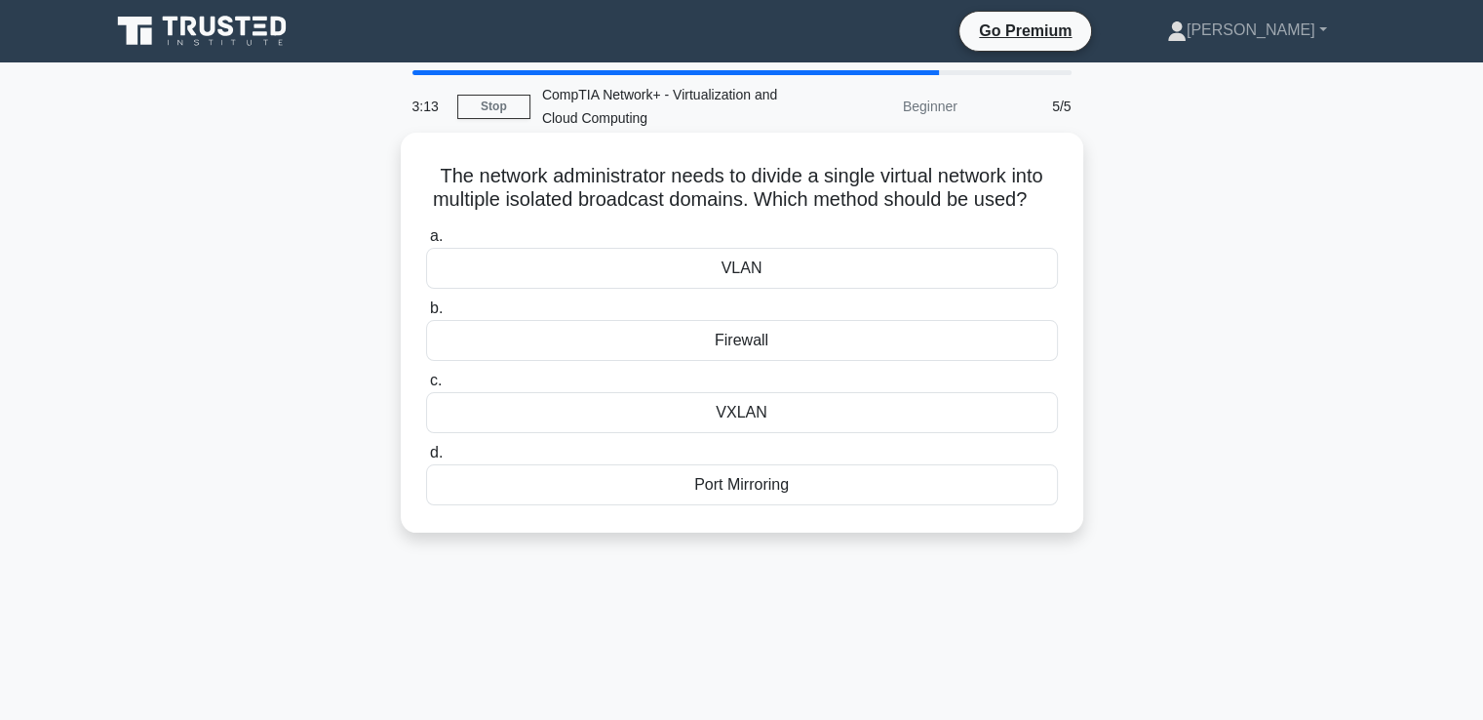
click at [738, 289] on div "VLAN" at bounding box center [742, 268] width 632 height 41
click at [426, 243] on input "a. VLAN" at bounding box center [426, 236] width 0 height 13
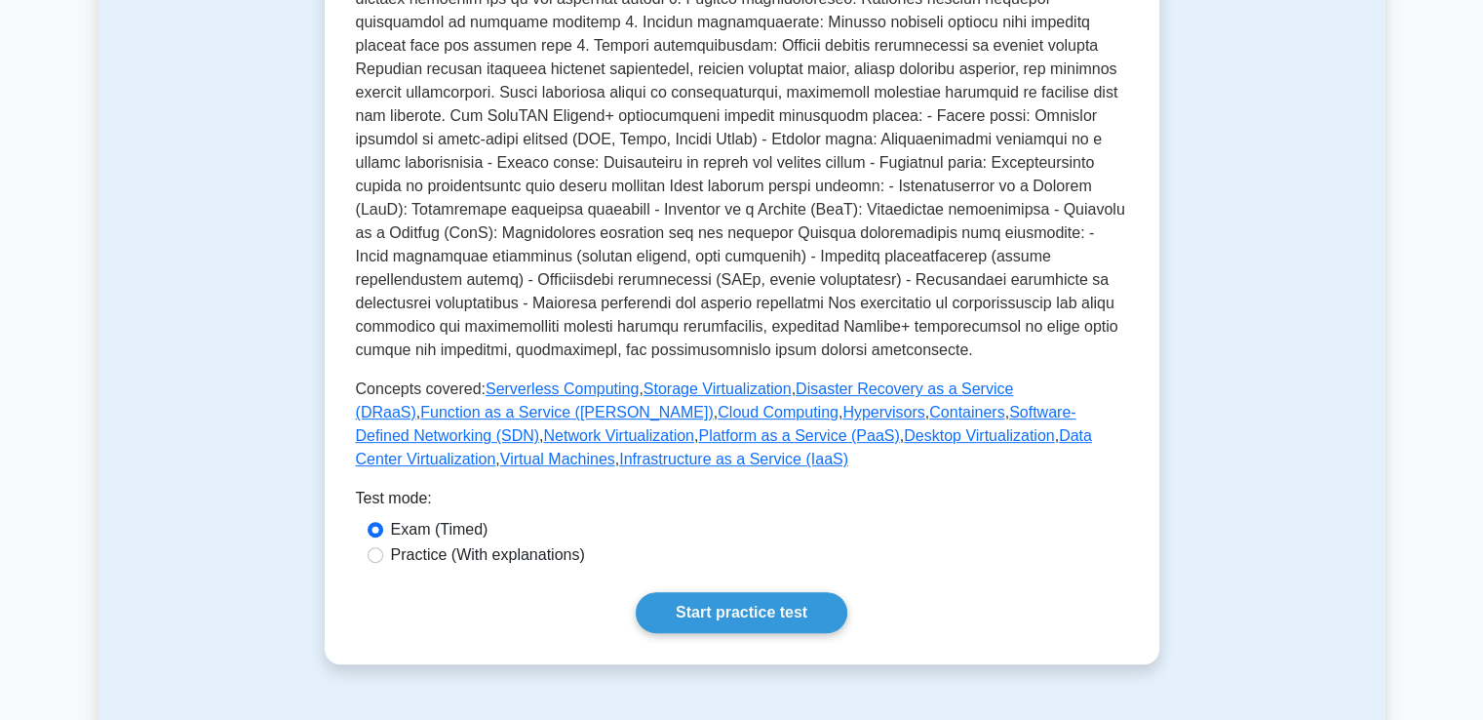
scroll to position [878, 0]
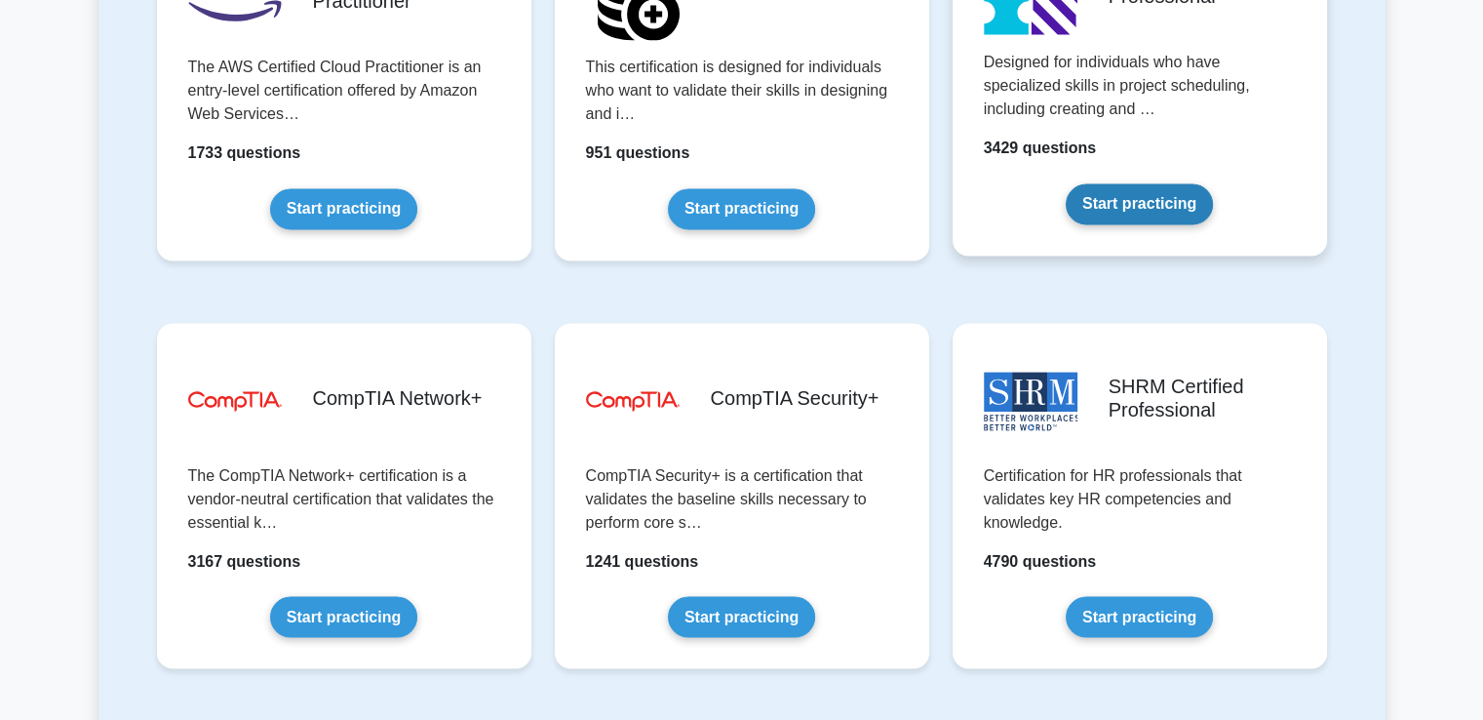
scroll to position [3218, 0]
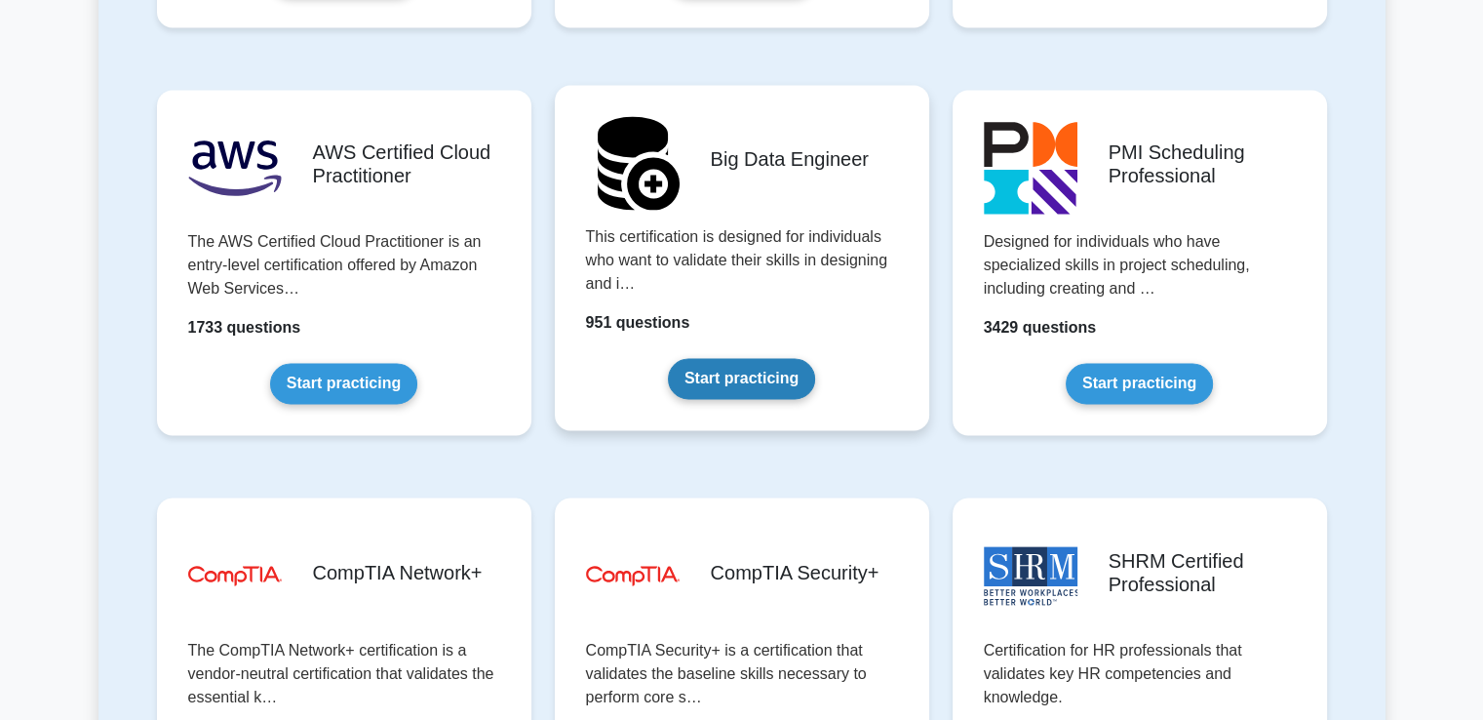
click at [765, 358] on link "Start practicing" at bounding box center [741, 378] width 147 height 41
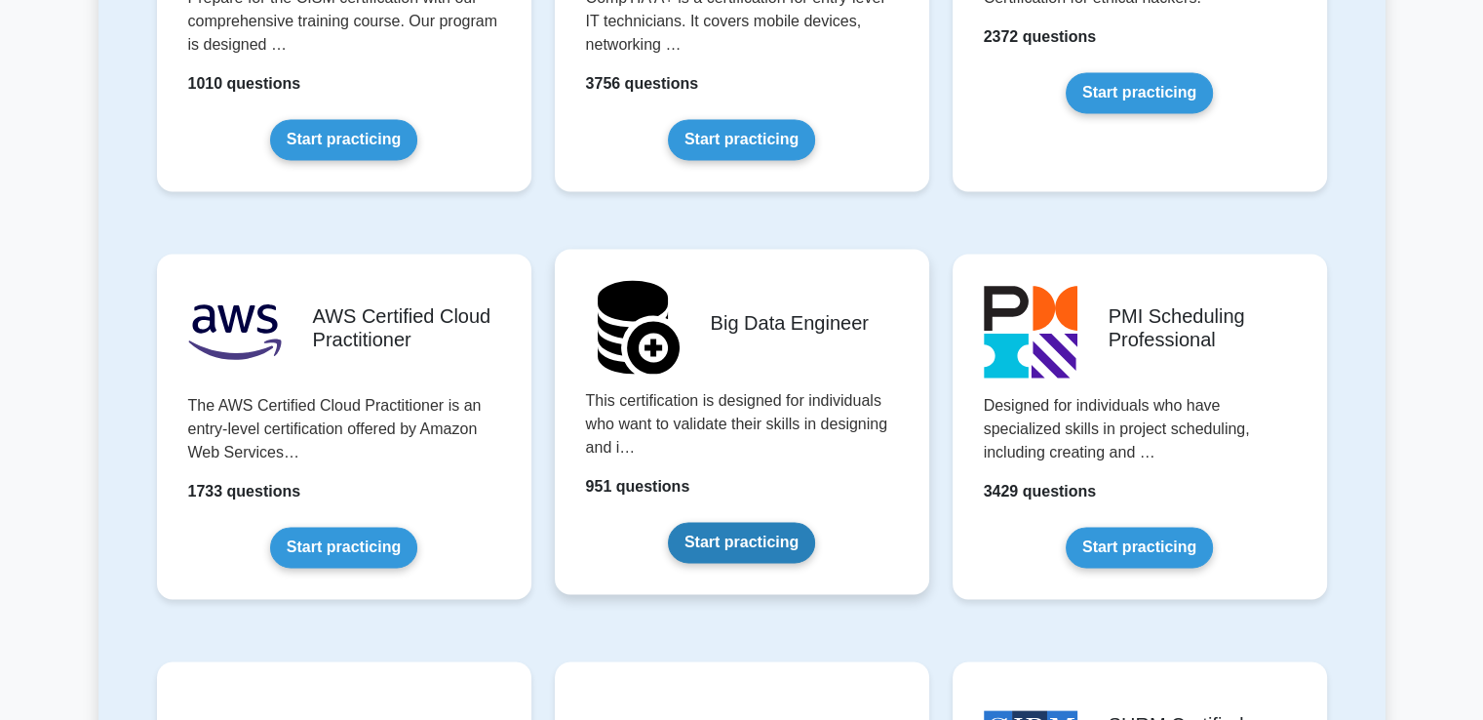
scroll to position [3023, 0]
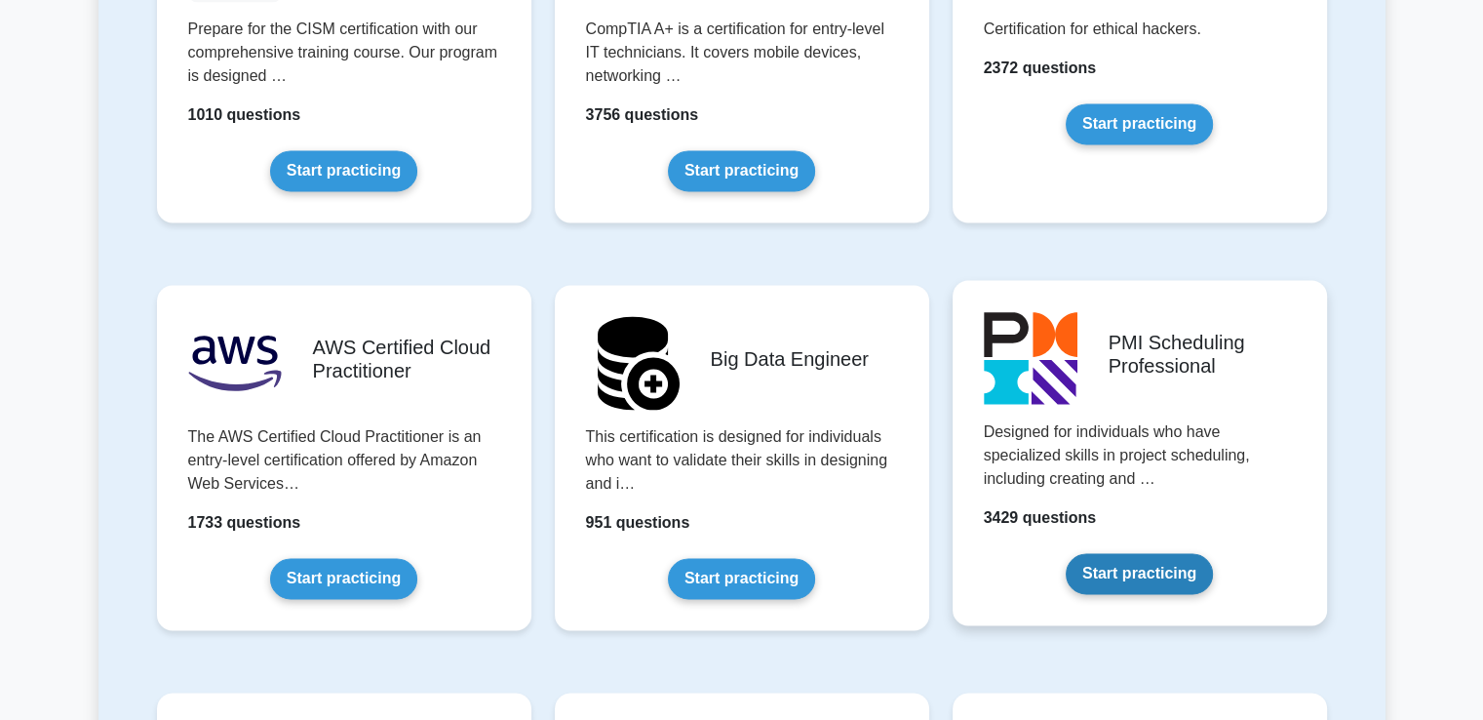
click at [1066, 553] on link "Start practicing" at bounding box center [1139, 573] width 147 height 41
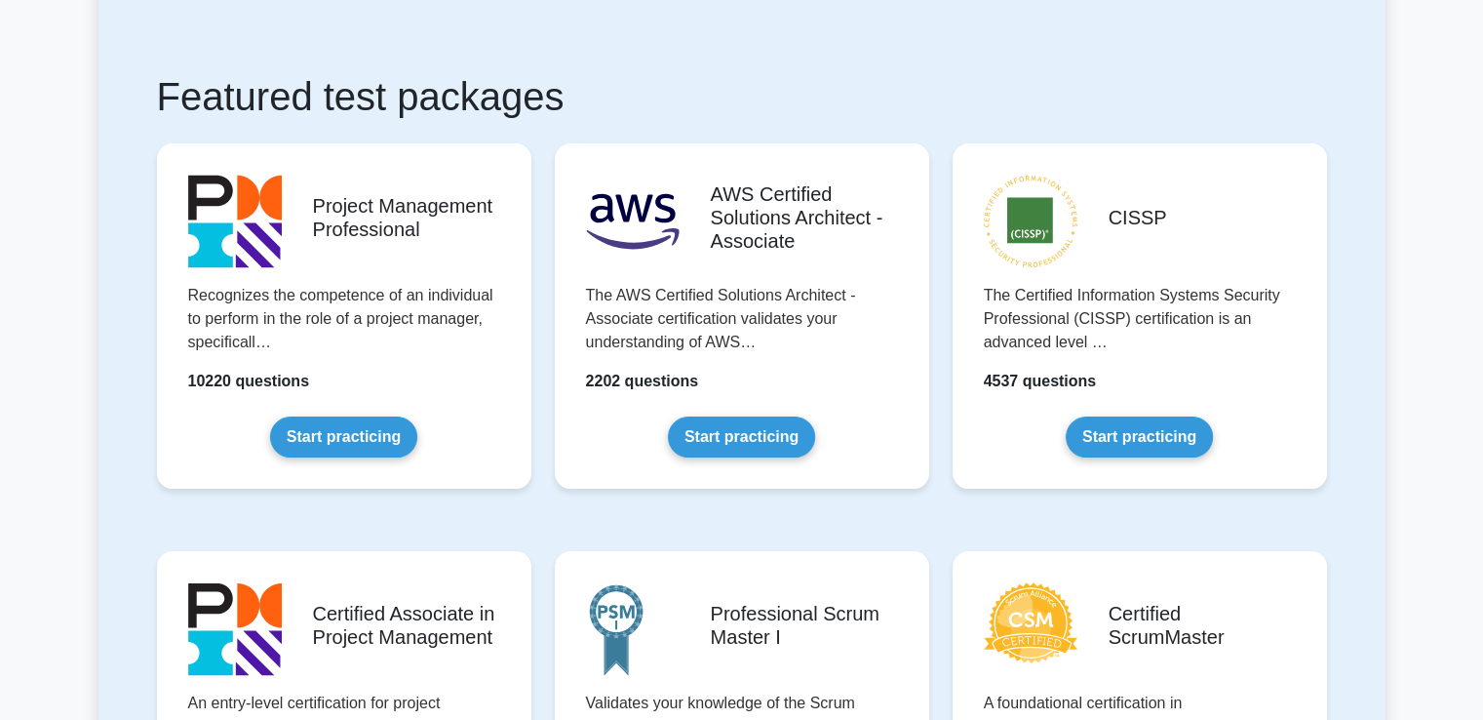
scroll to position [390, 0]
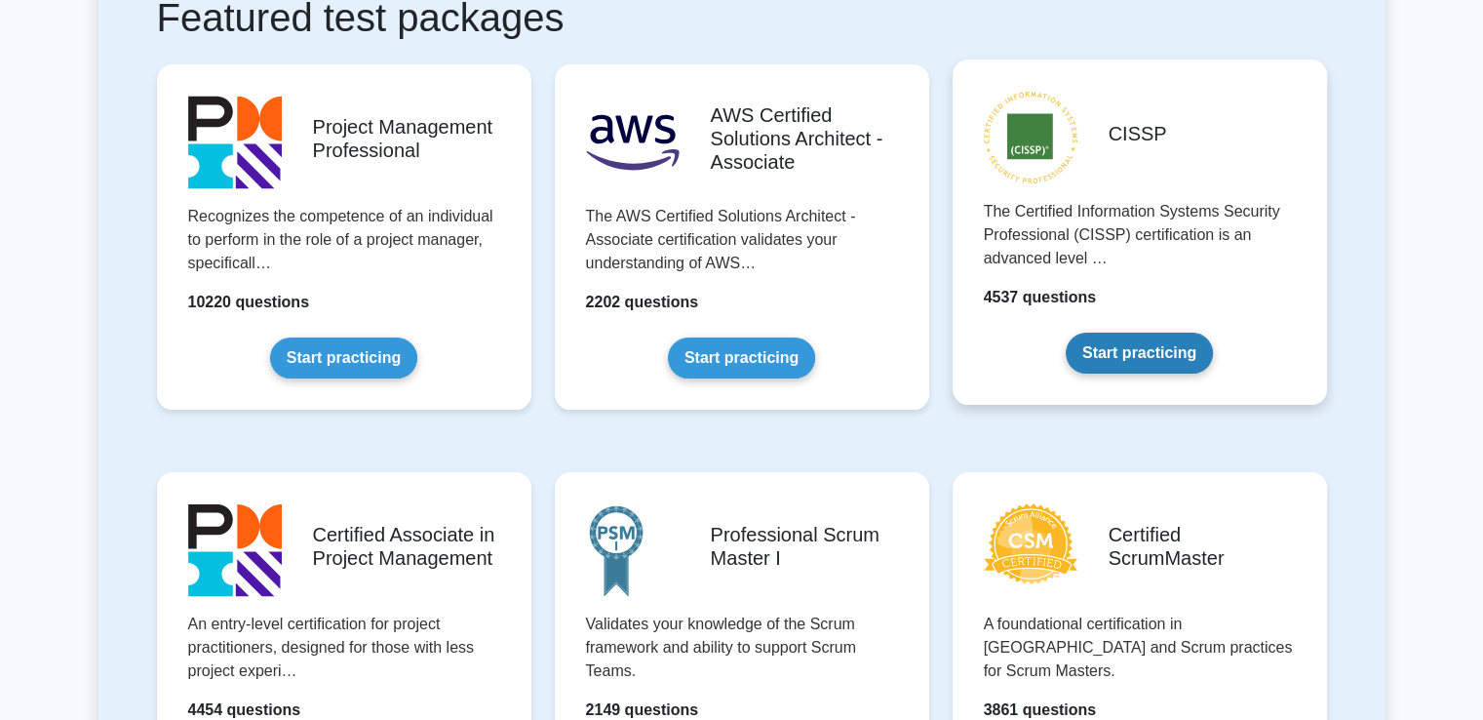
click at [1067, 333] on link "Start practicing" at bounding box center [1139, 353] width 147 height 41
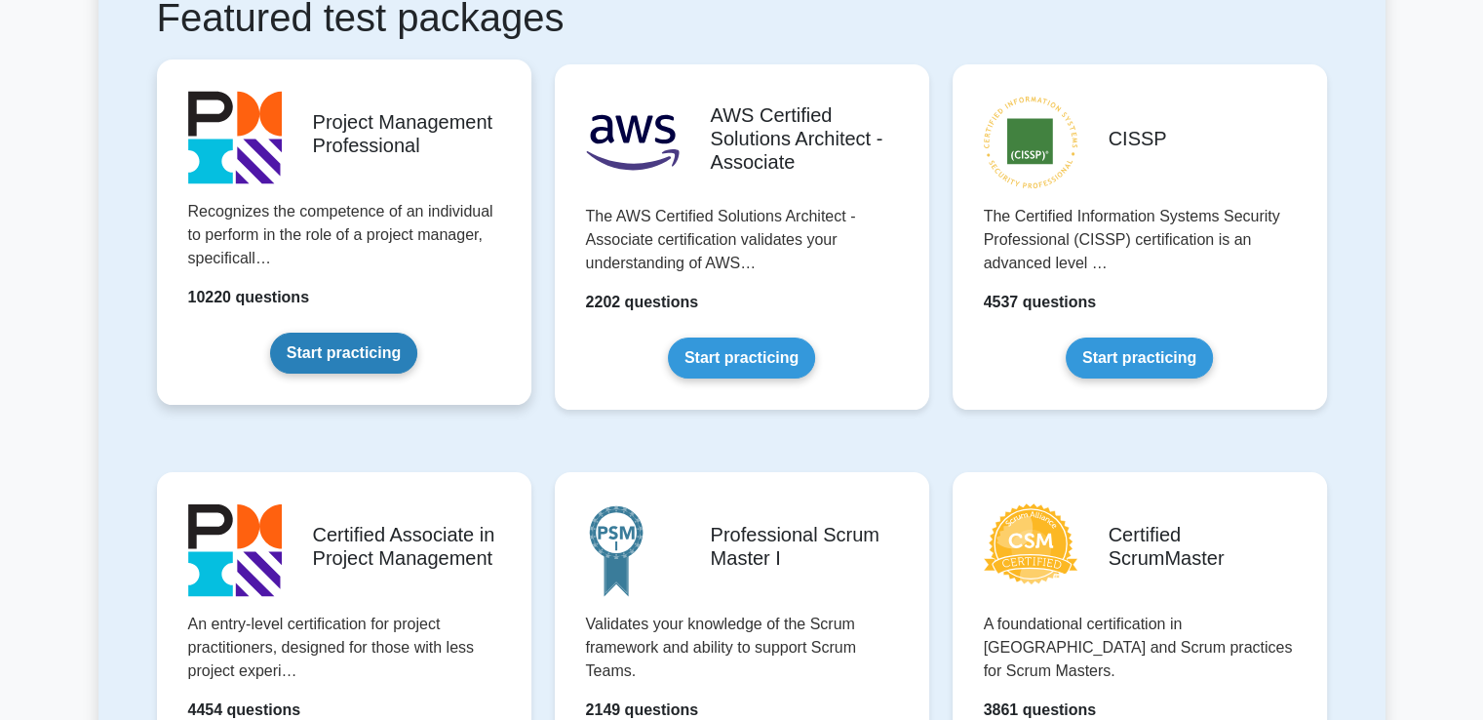
click at [347, 333] on link "Start practicing" at bounding box center [343, 353] width 147 height 41
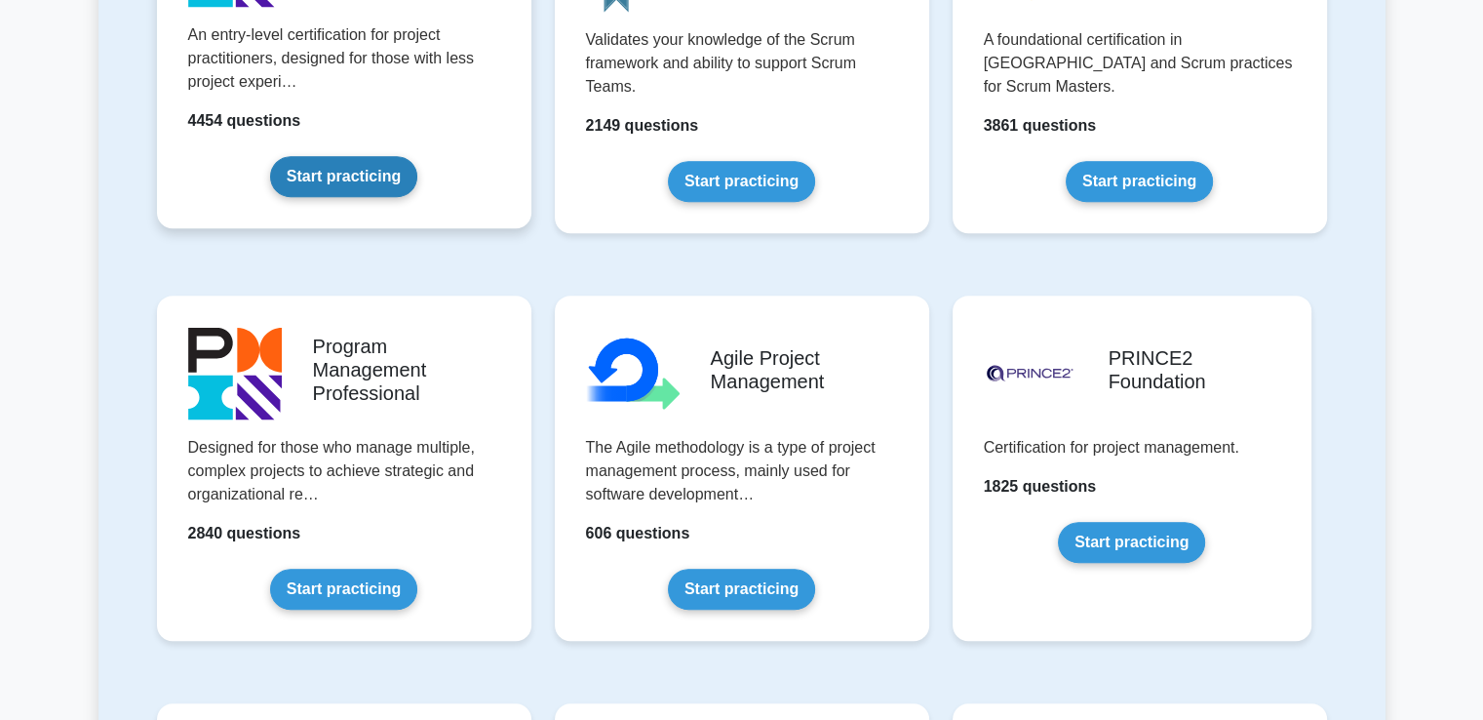
scroll to position [878, 0]
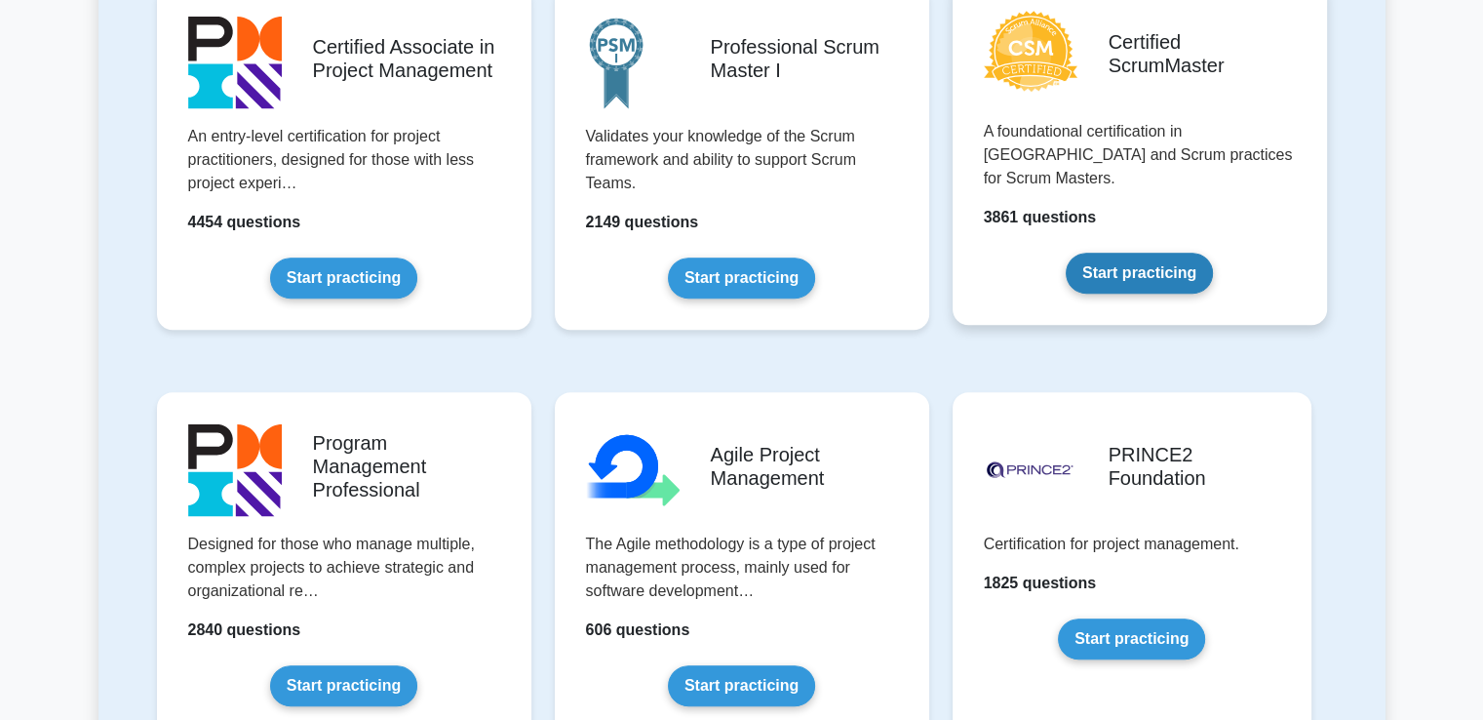
click at [1094, 253] on link "Start practicing" at bounding box center [1139, 273] width 147 height 41
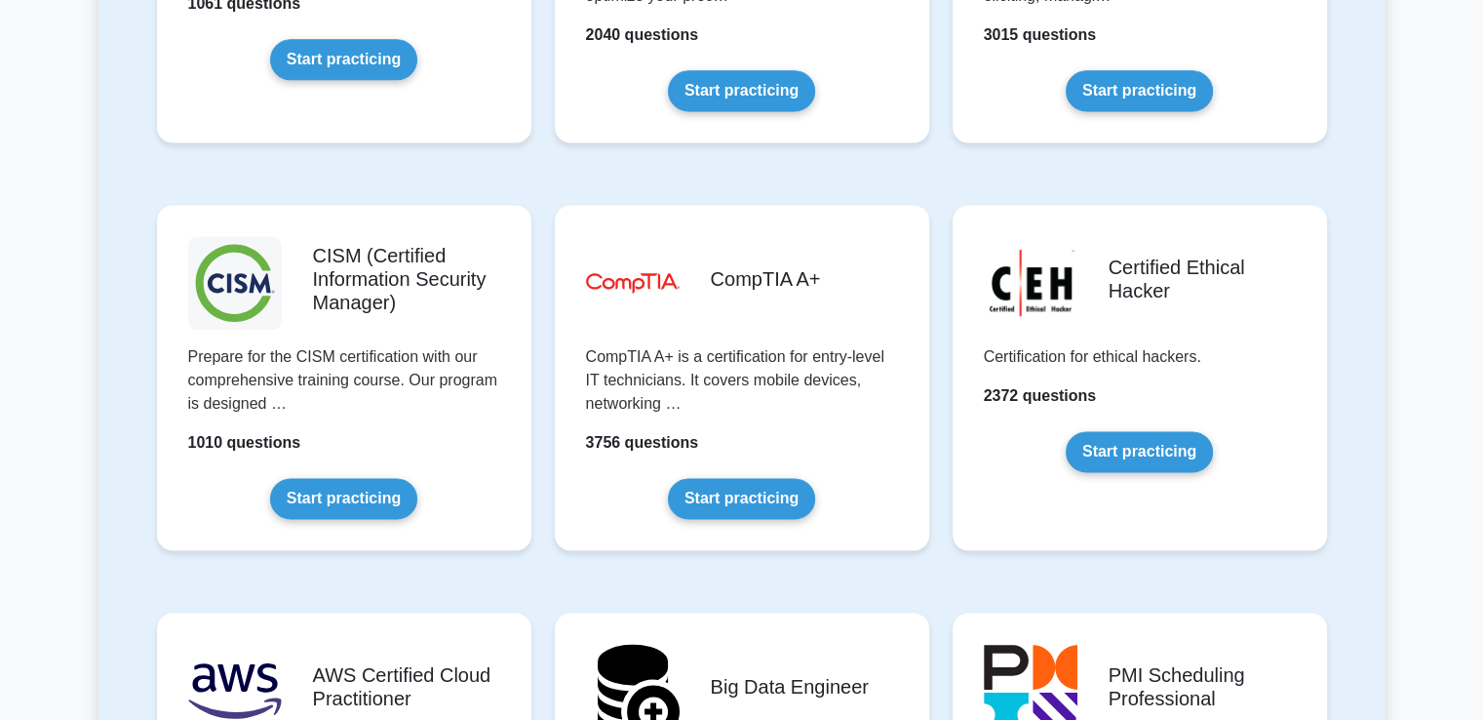
scroll to position [2730, 0]
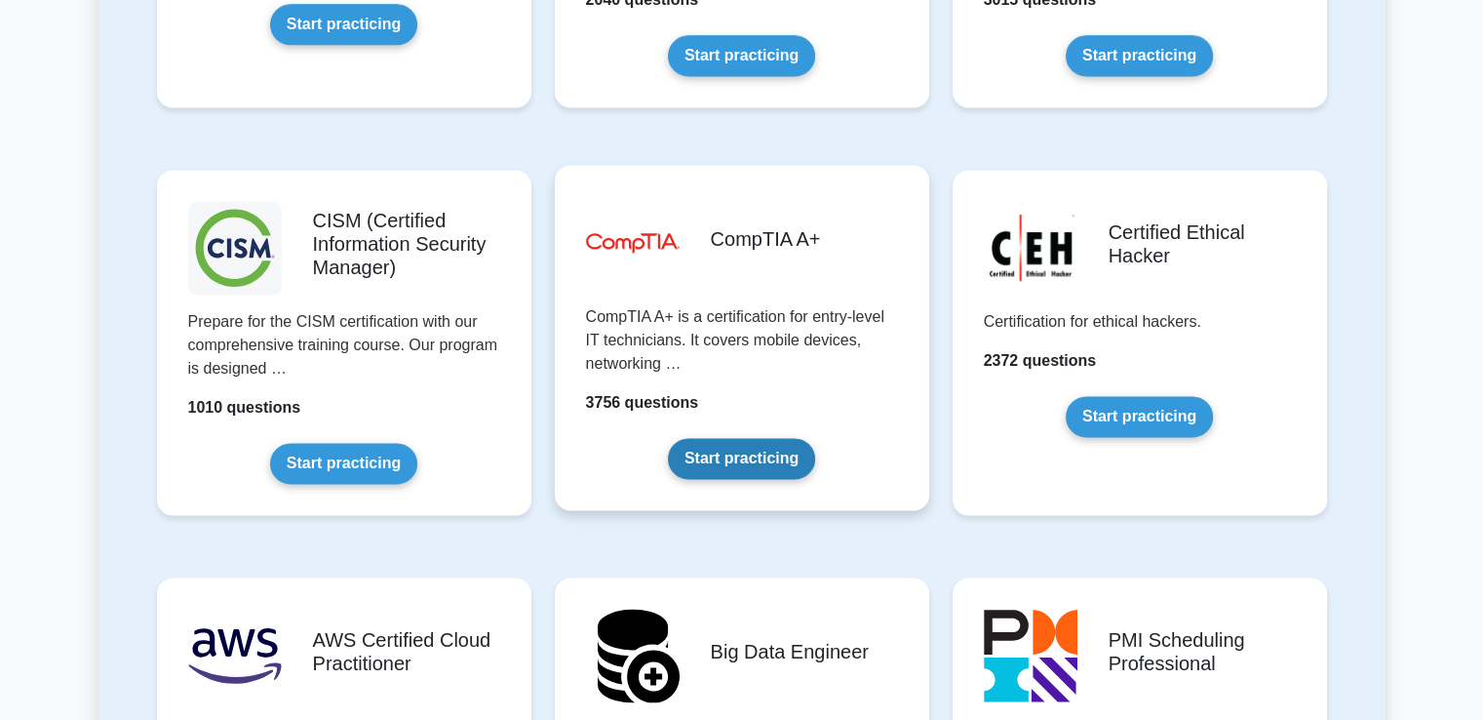
click at [734, 438] on link "Start practicing" at bounding box center [741, 458] width 147 height 41
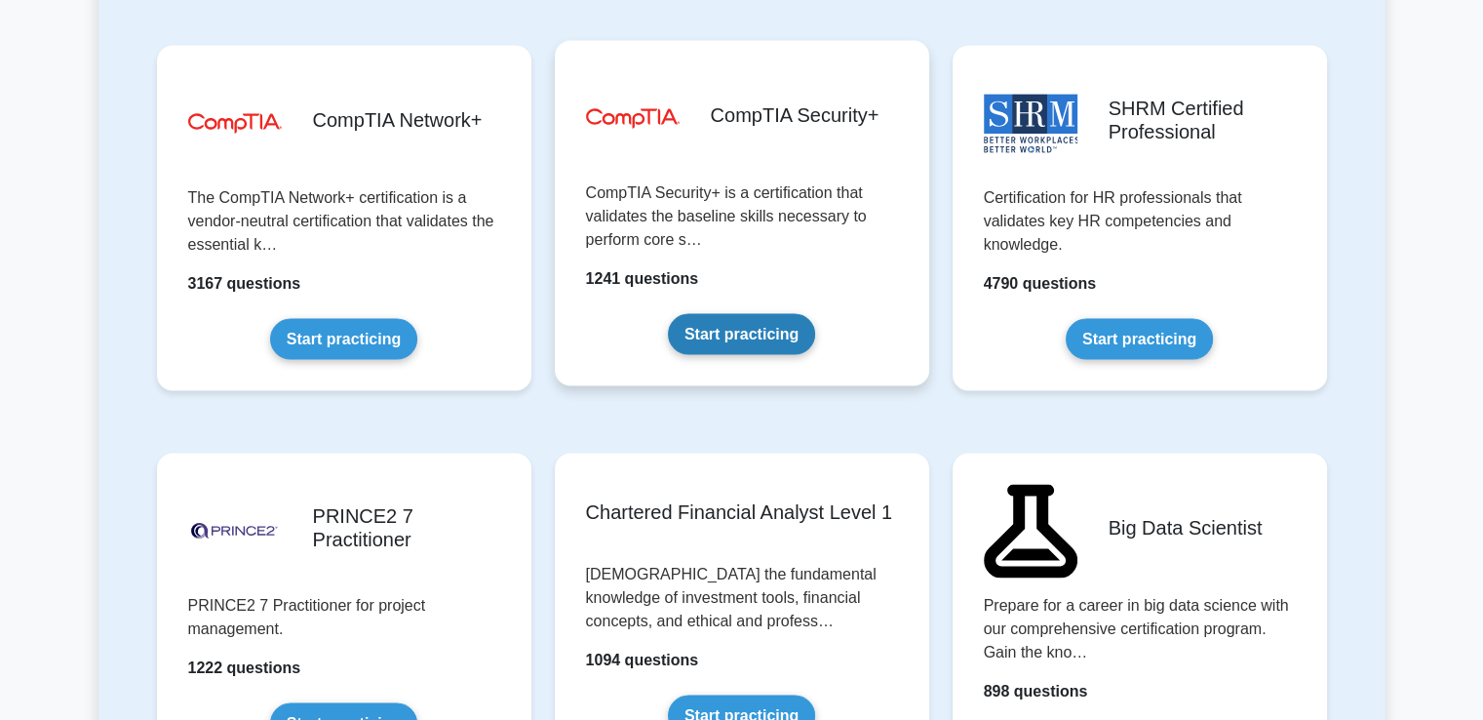
scroll to position [3608, 0]
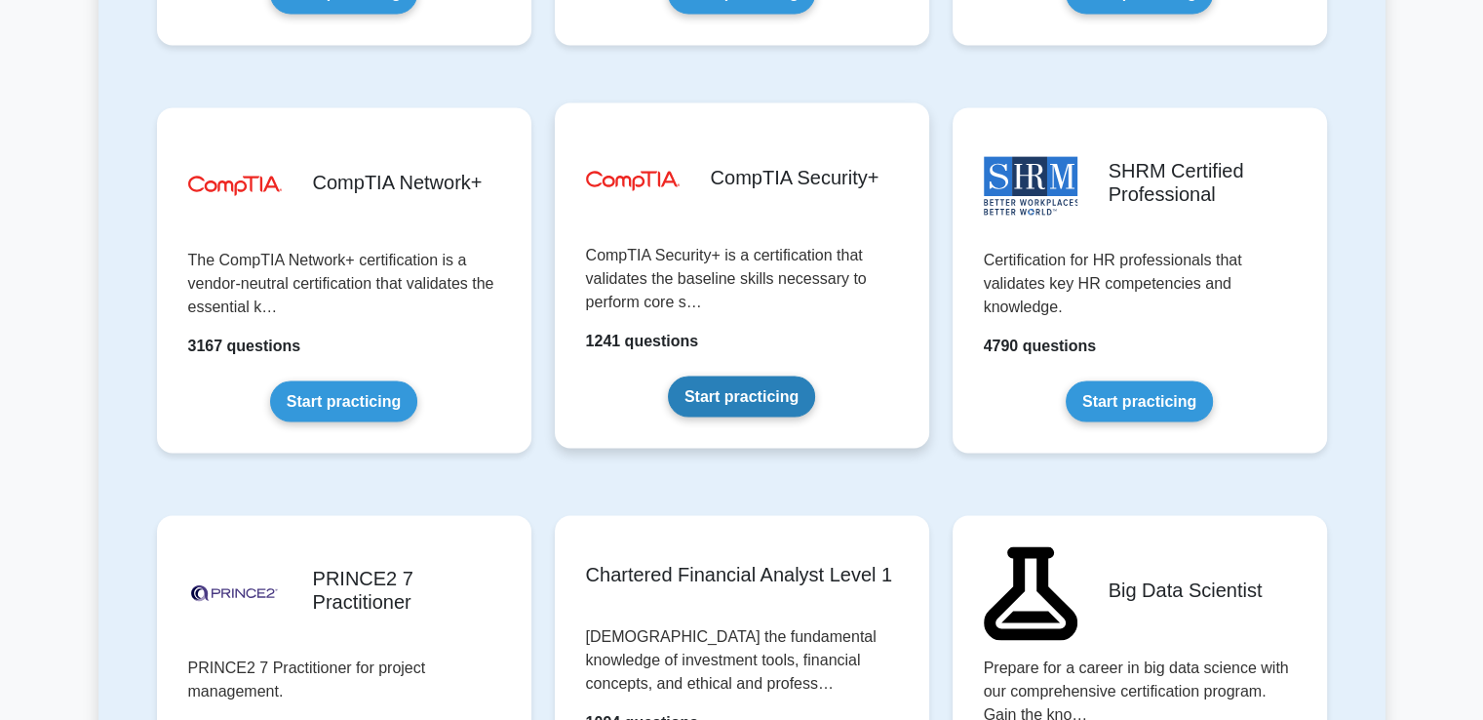
click at [759, 375] on link "Start practicing" at bounding box center [741, 395] width 147 height 41
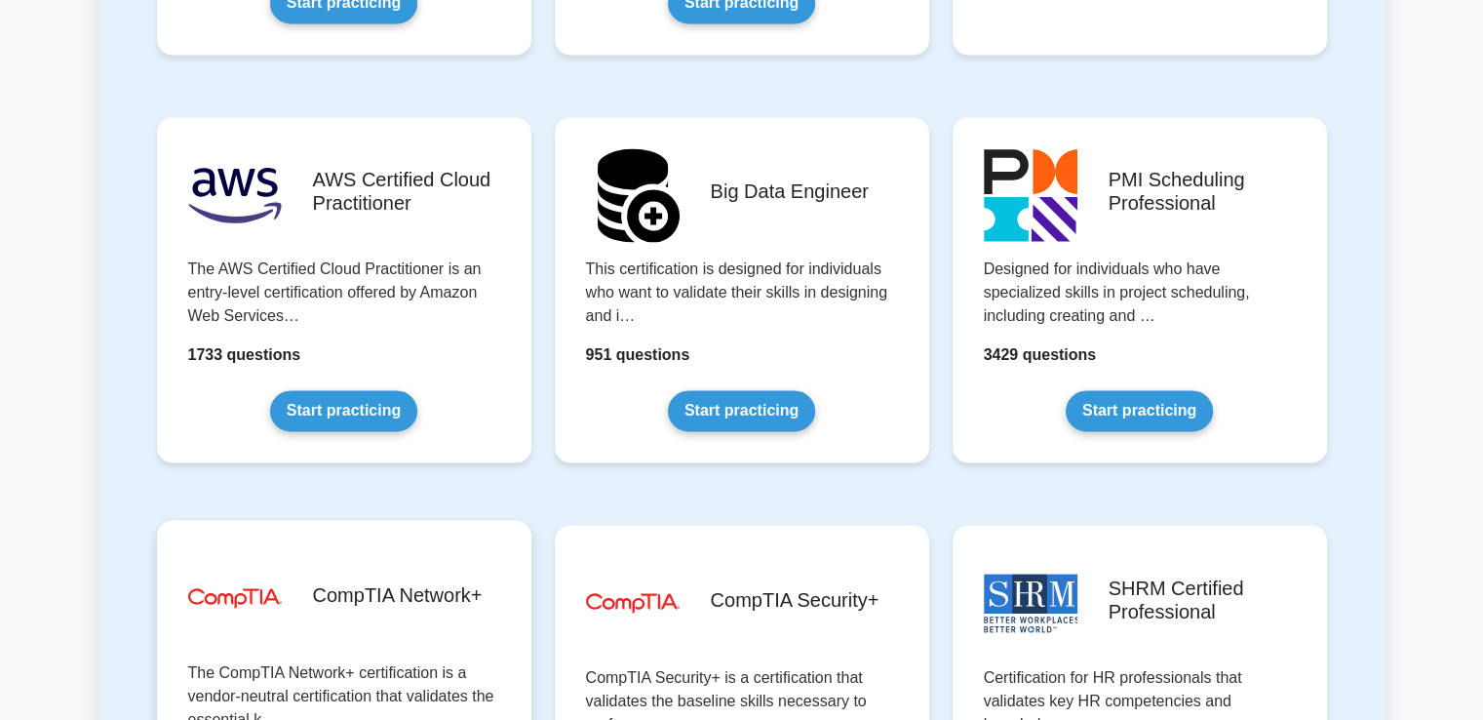
scroll to position [3120, 0]
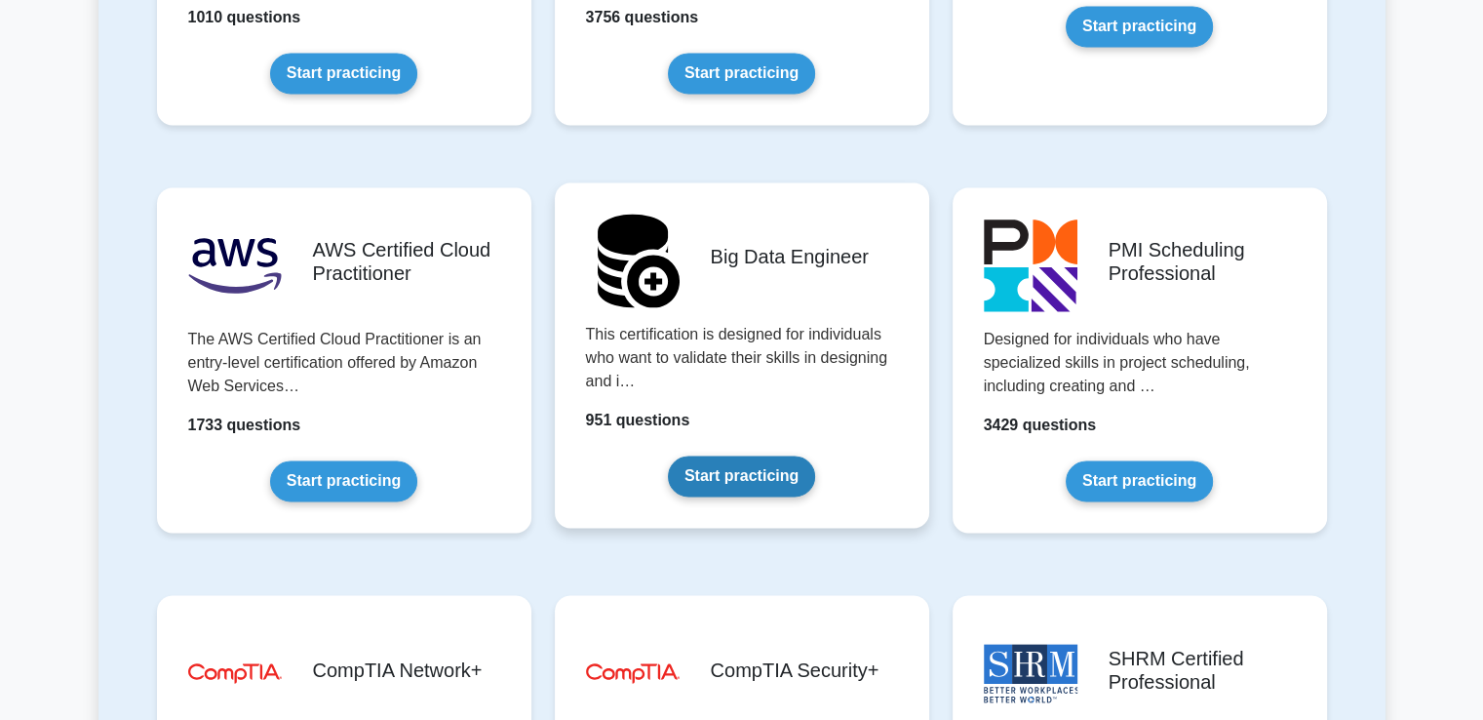
click at [688, 464] on link "Start practicing" at bounding box center [741, 475] width 147 height 41
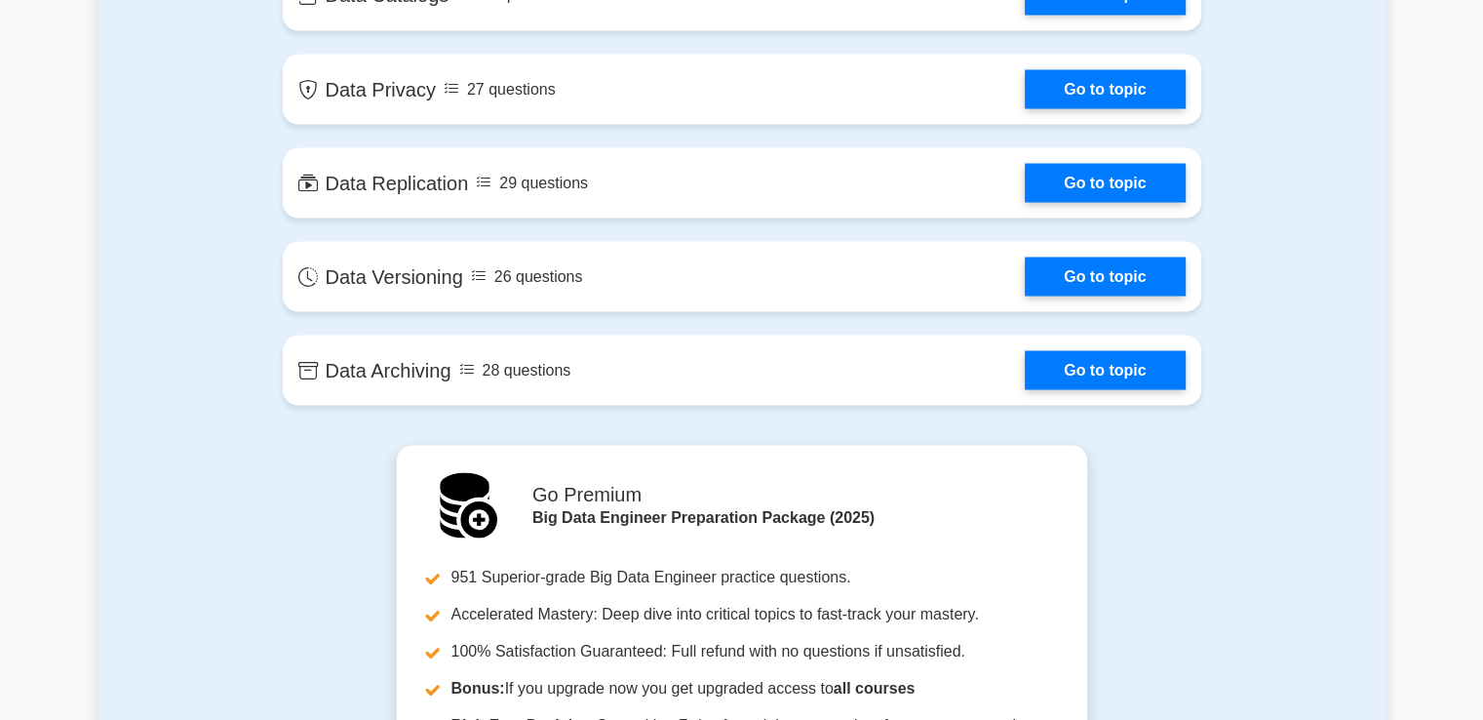
scroll to position [3511, 0]
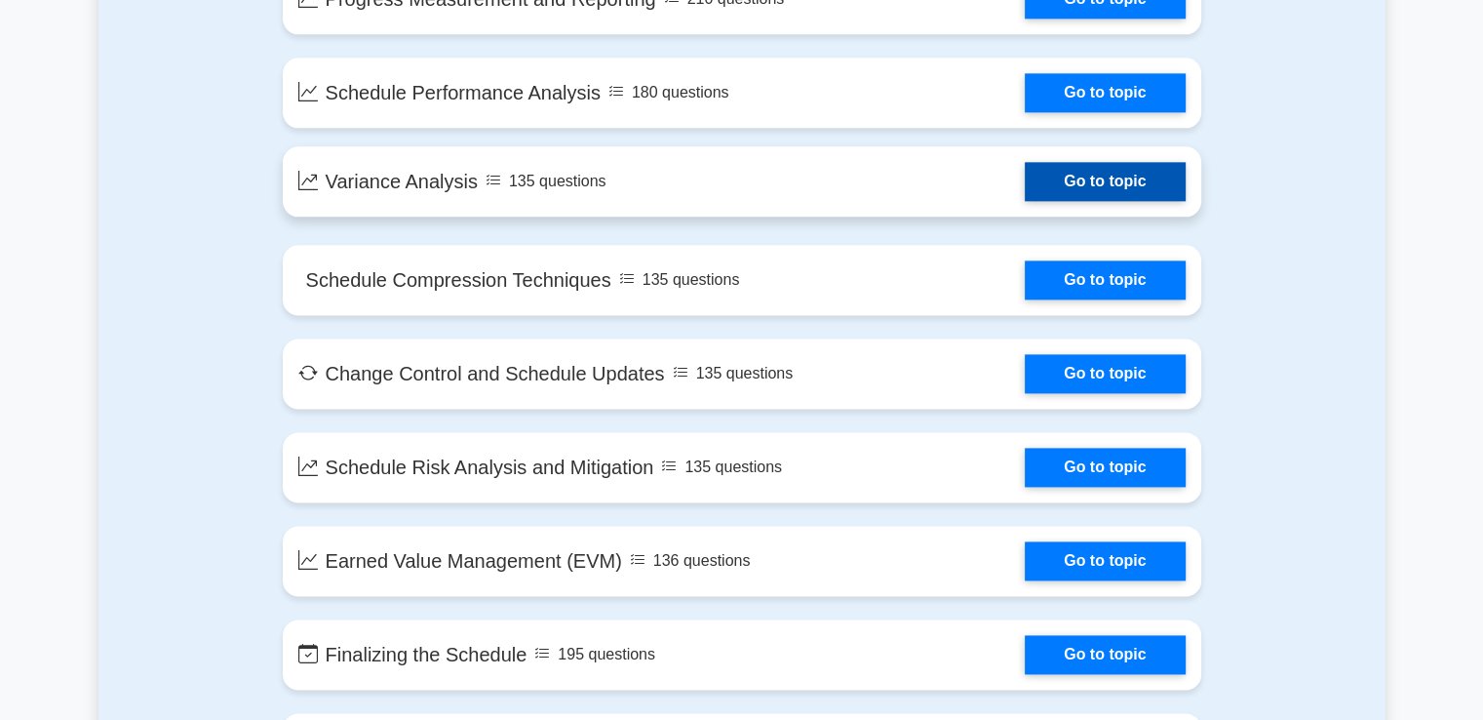
scroll to position [2633, 0]
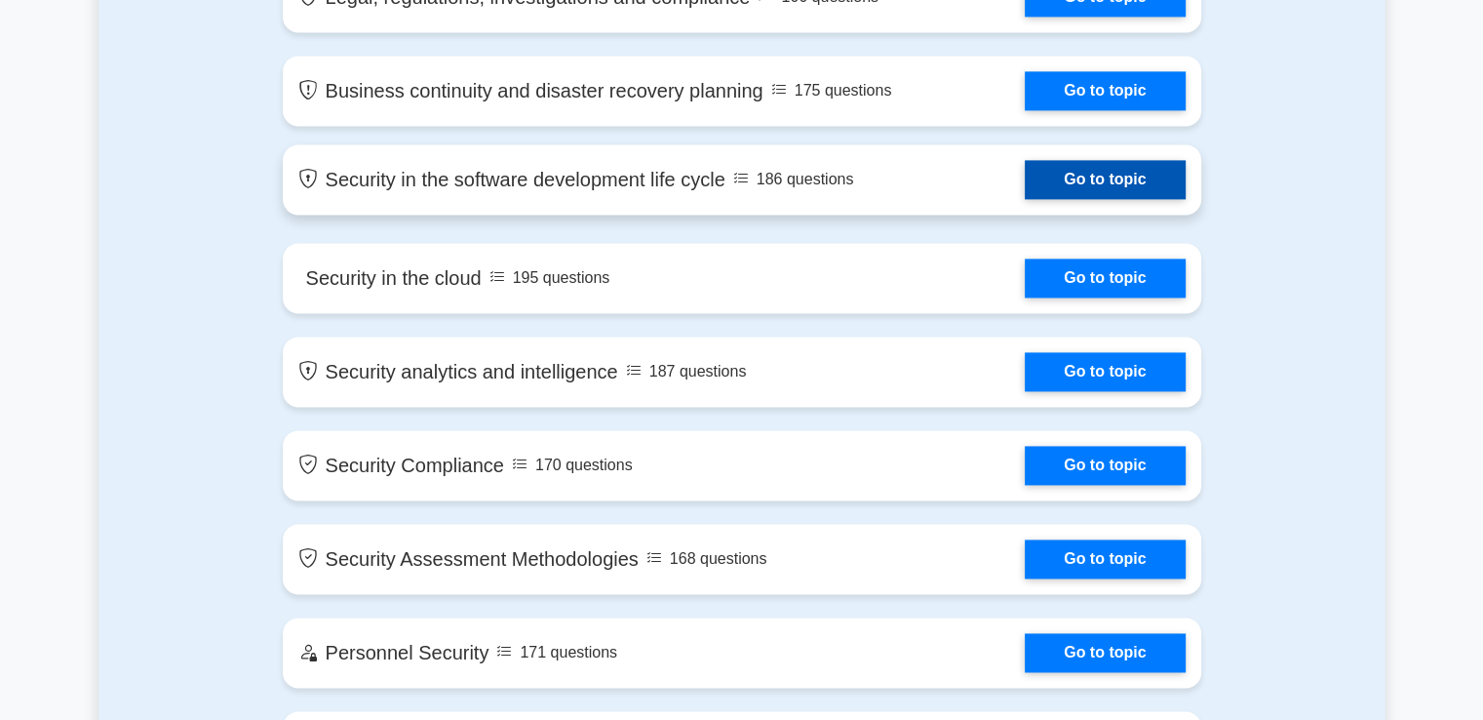
scroll to position [2925, 0]
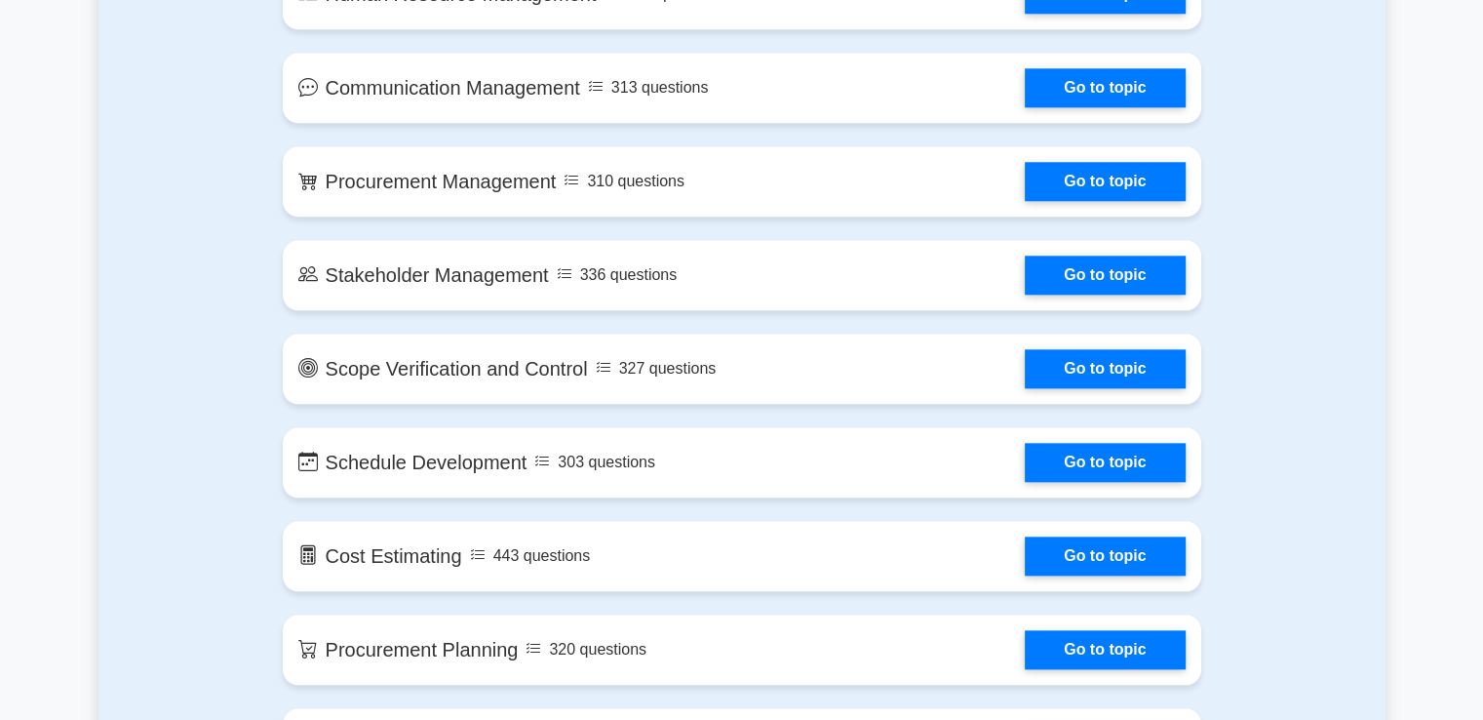
scroll to position [2145, 0]
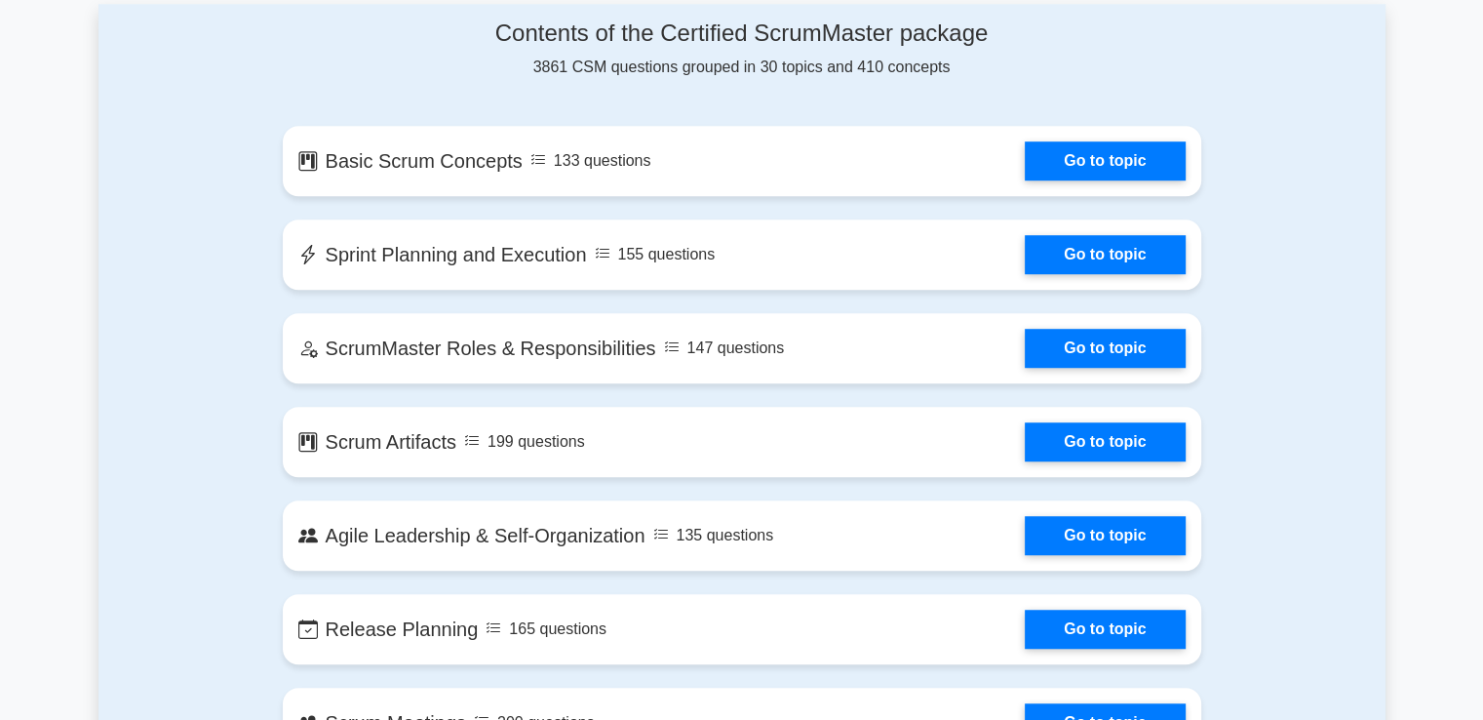
scroll to position [1463, 0]
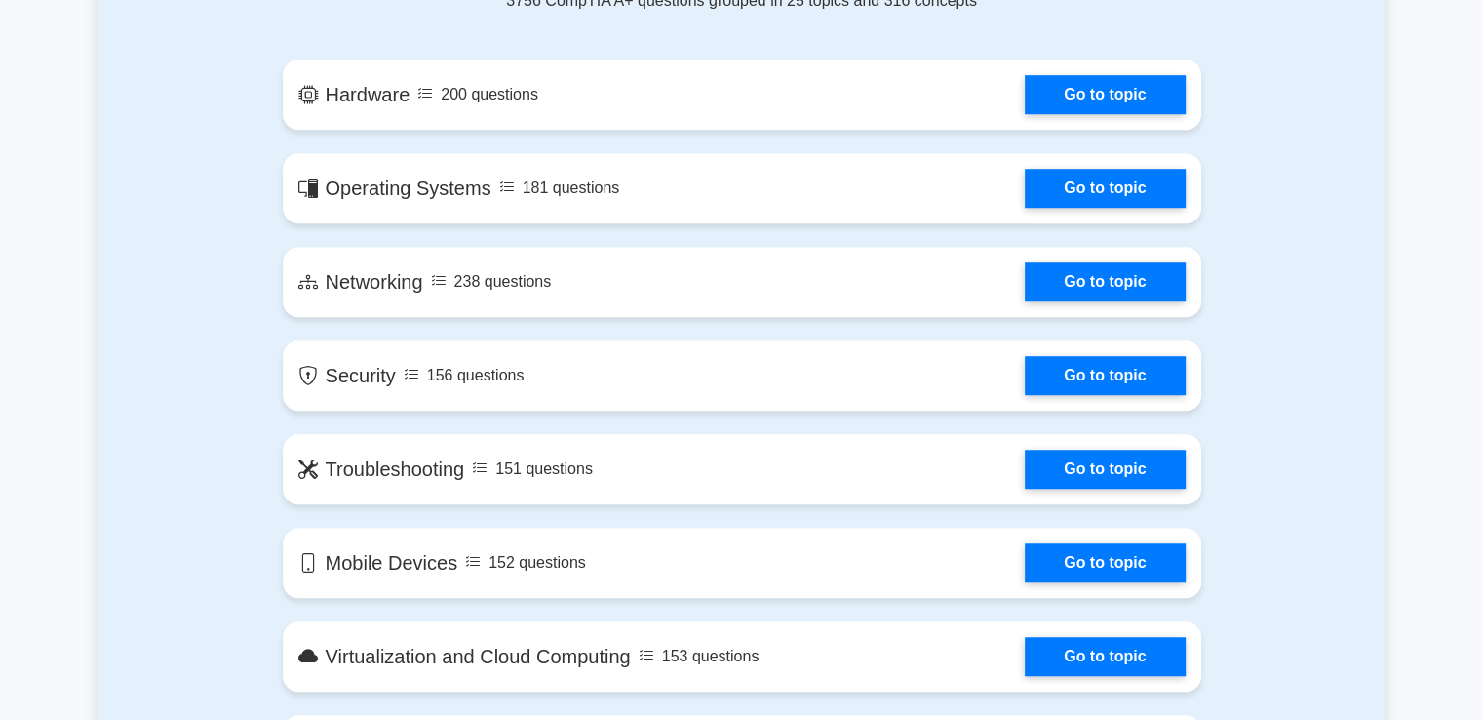
scroll to position [1170, 0]
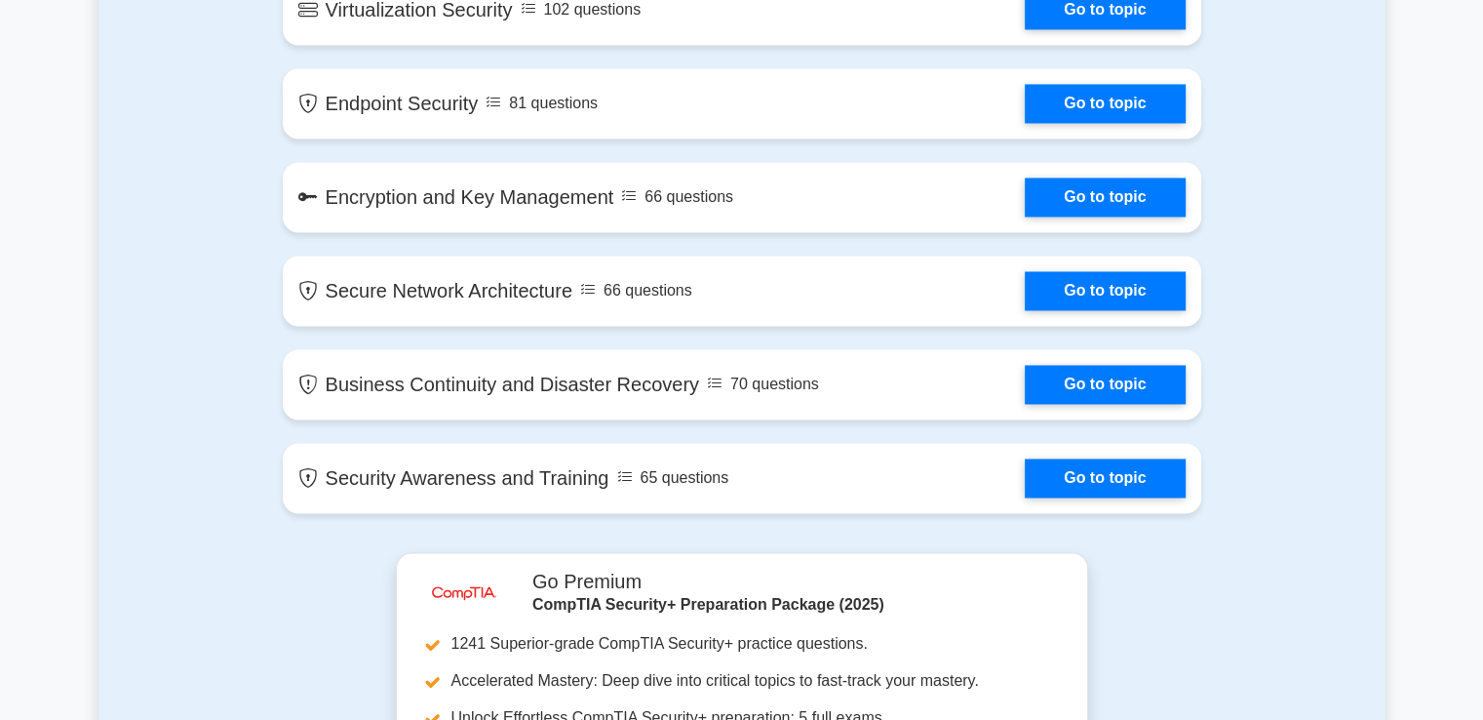
scroll to position [3023, 0]
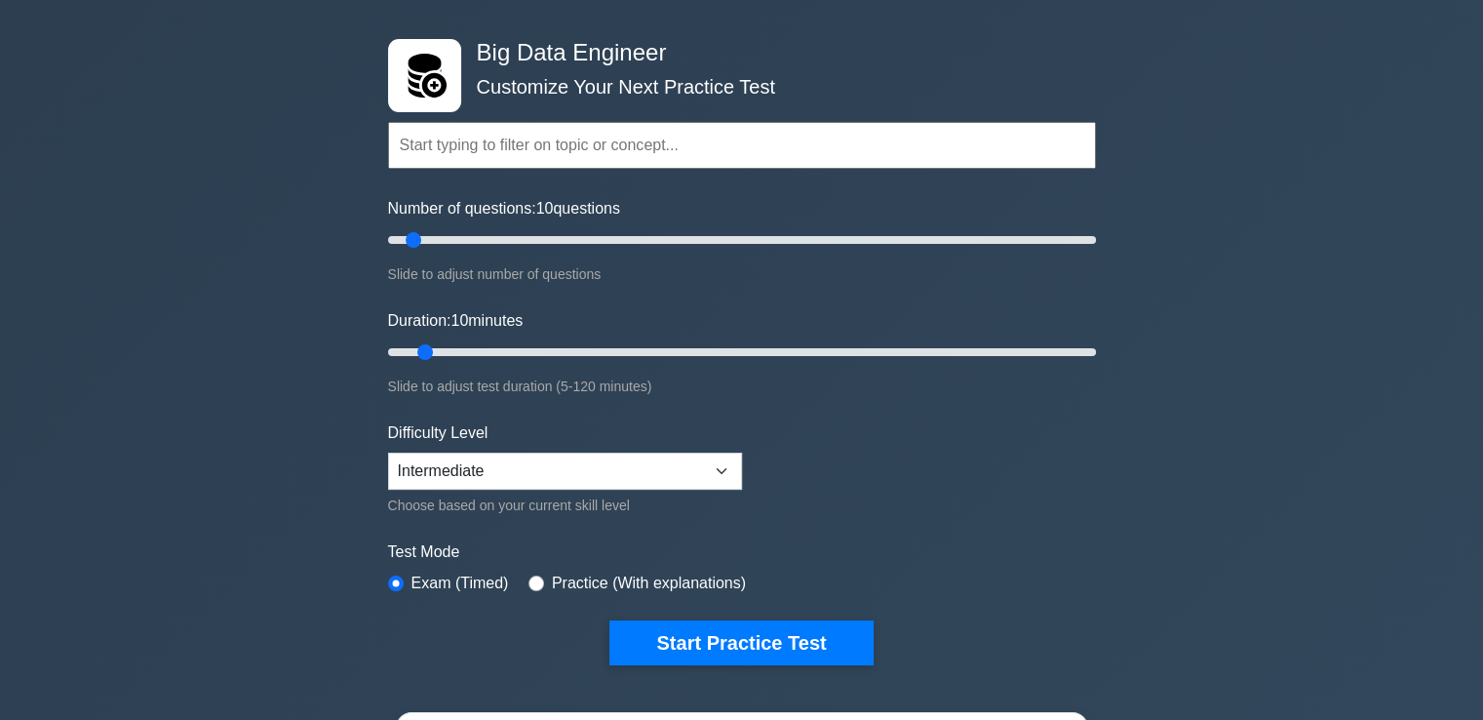
scroll to position [293, 0]
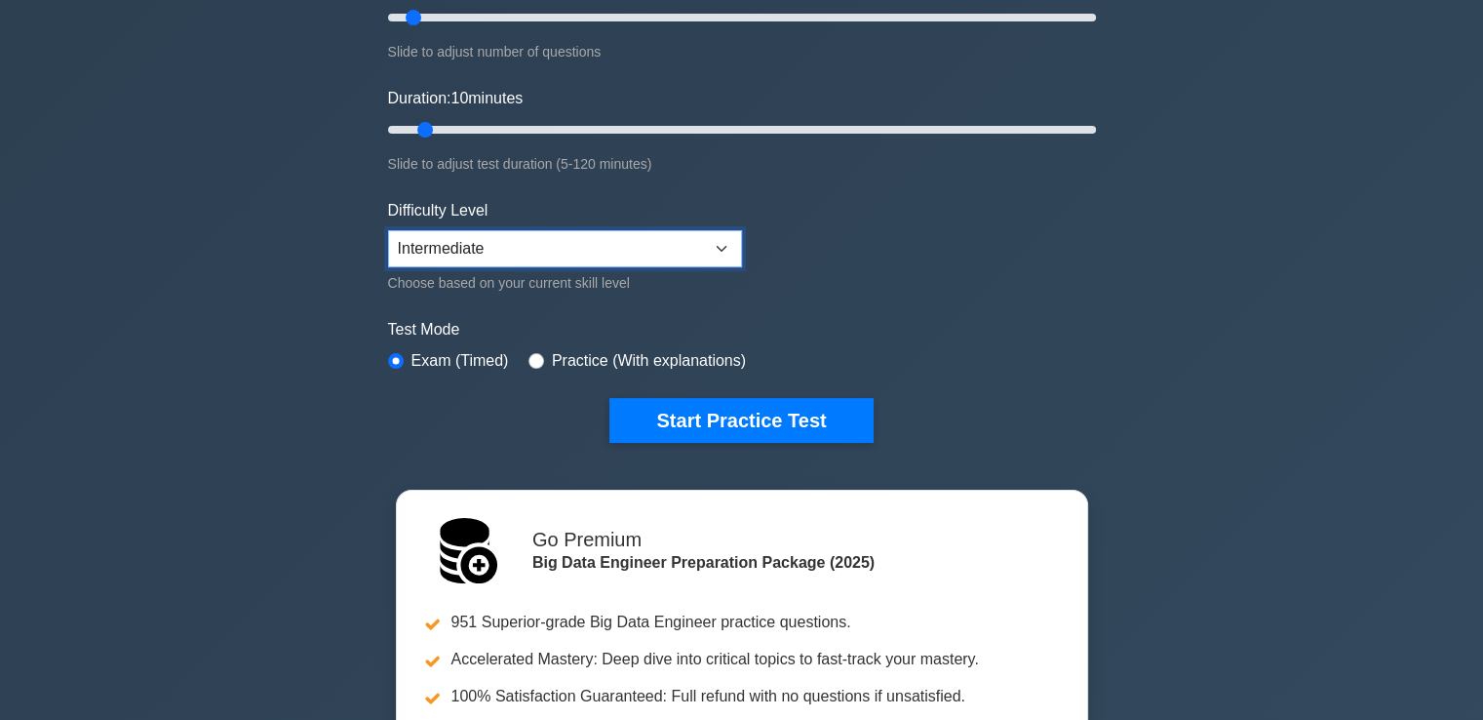
click at [522, 231] on select "Beginner Intermediate Expert" at bounding box center [565, 248] width 354 height 37
click at [522, 248] on select "Beginner Intermediate Expert" at bounding box center [565, 248] width 354 height 37
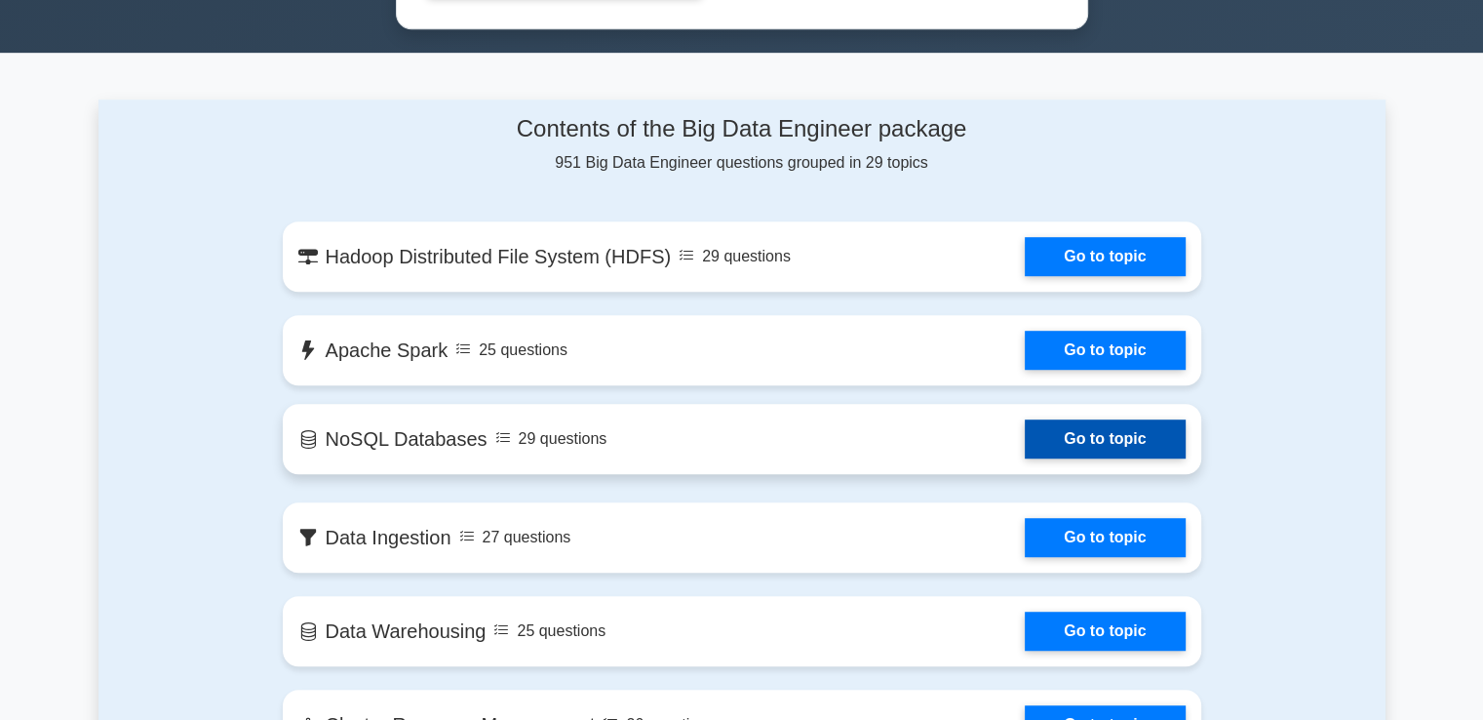
scroll to position [1268, 0]
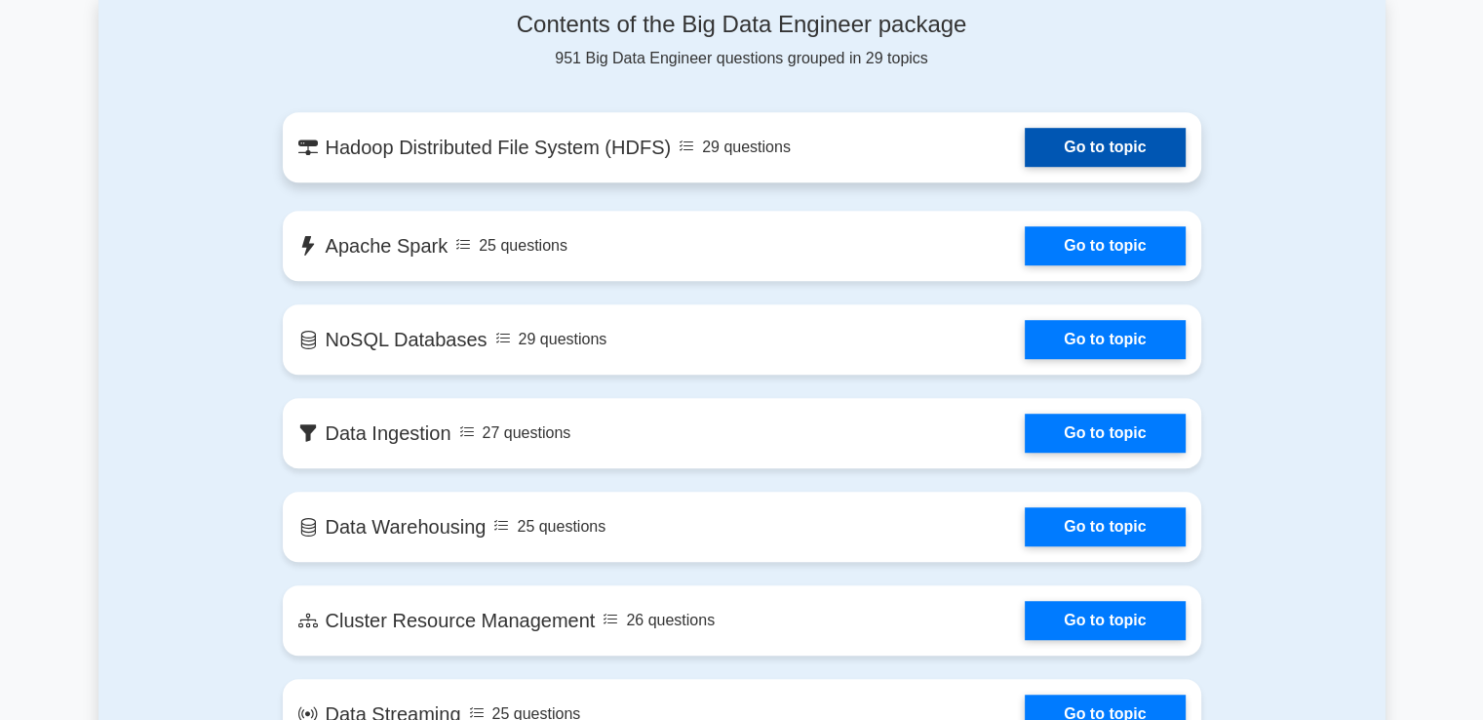
click at [1071, 153] on link "Go to topic" at bounding box center [1105, 147] width 160 height 39
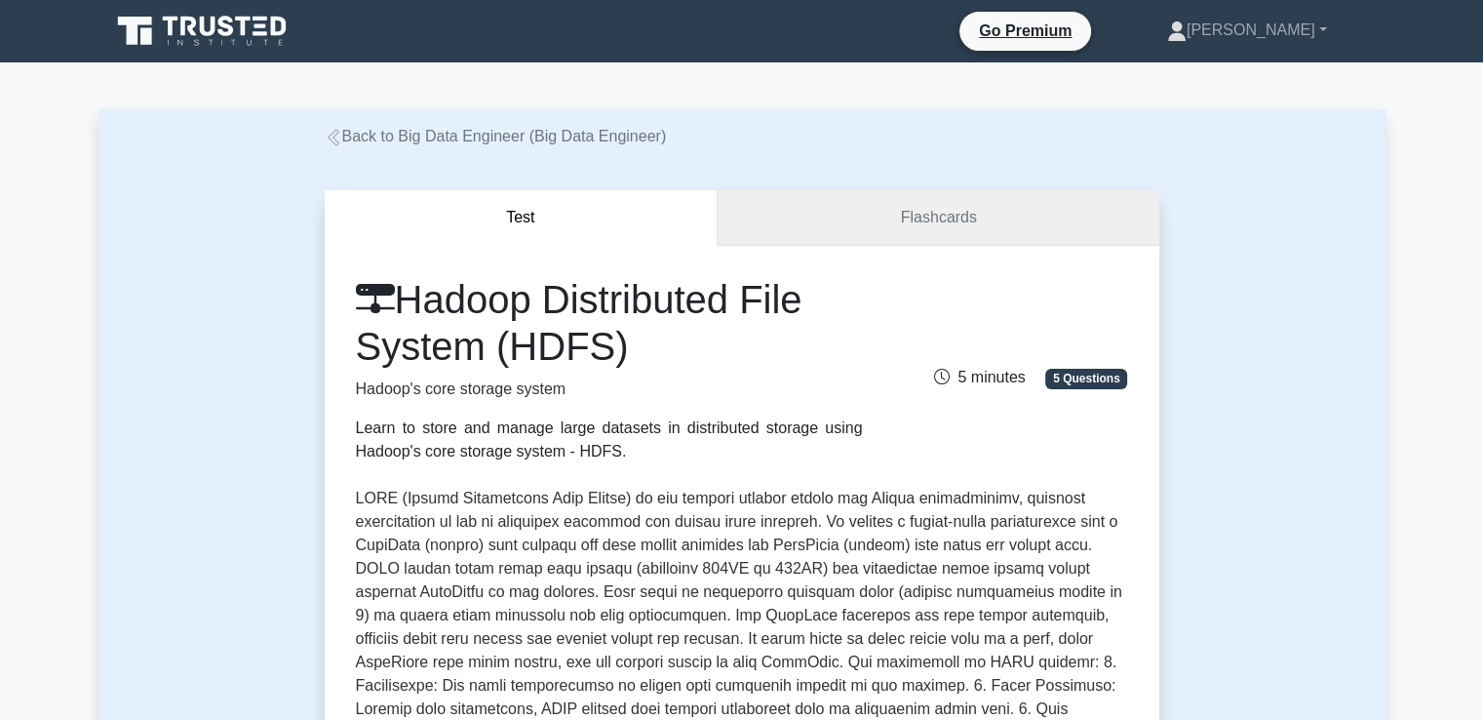
click at [811, 219] on link "Flashcards" at bounding box center [938, 218] width 441 height 56
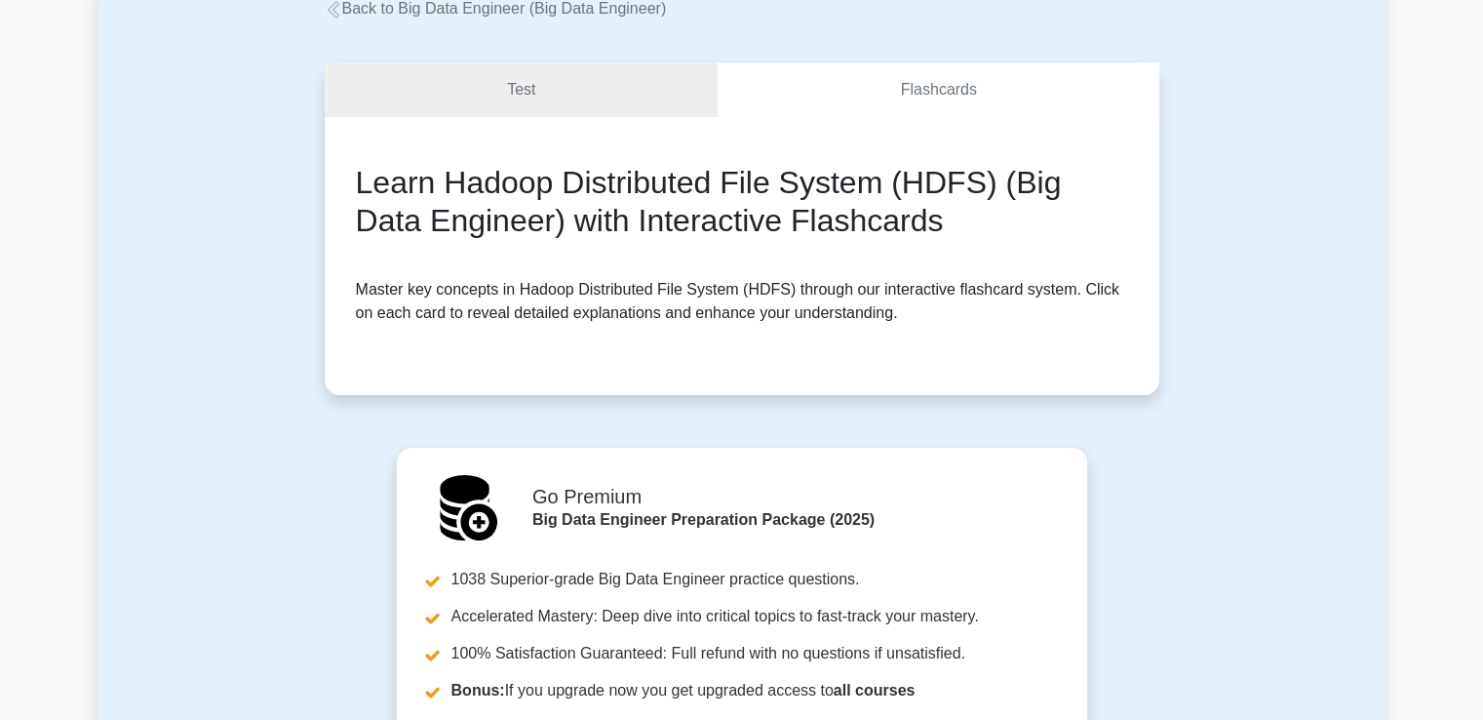
scroll to position [98, 0]
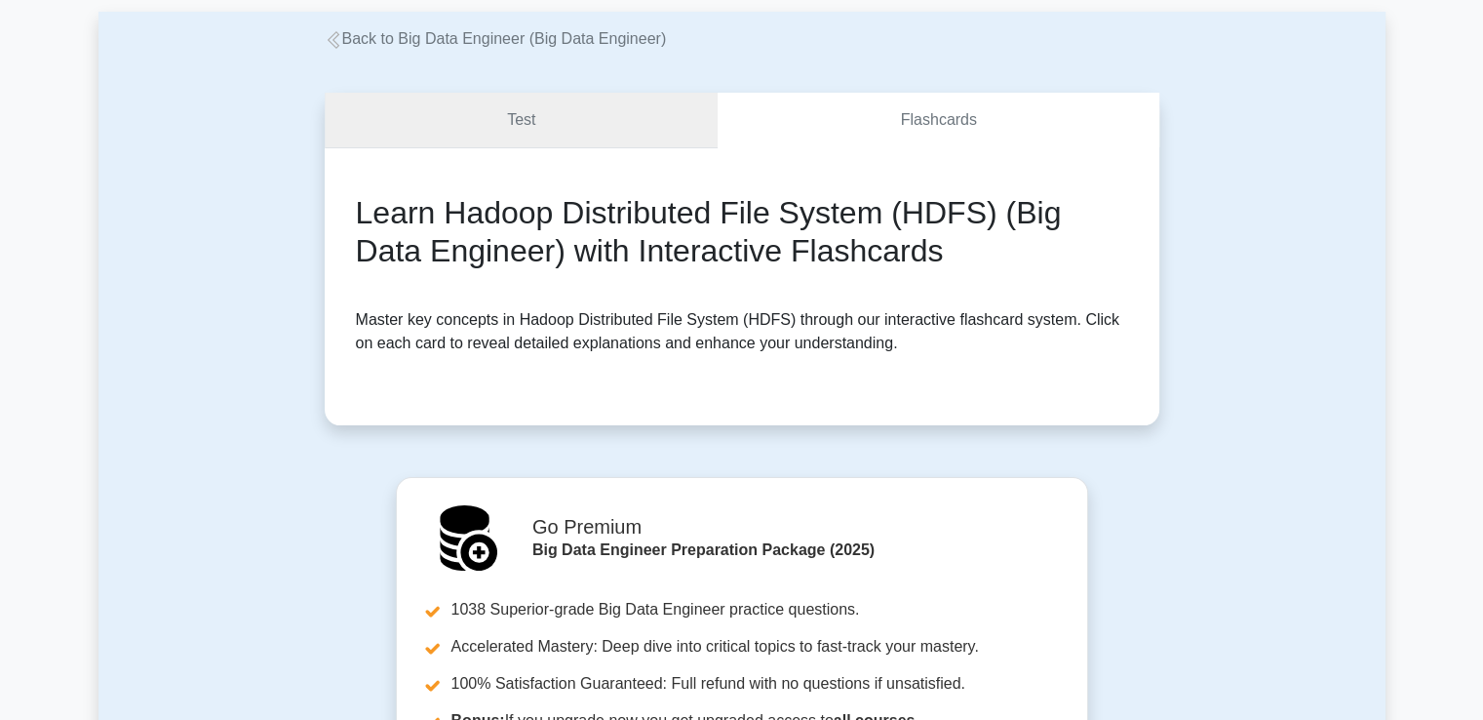
click at [561, 110] on link "Test" at bounding box center [522, 121] width 394 height 56
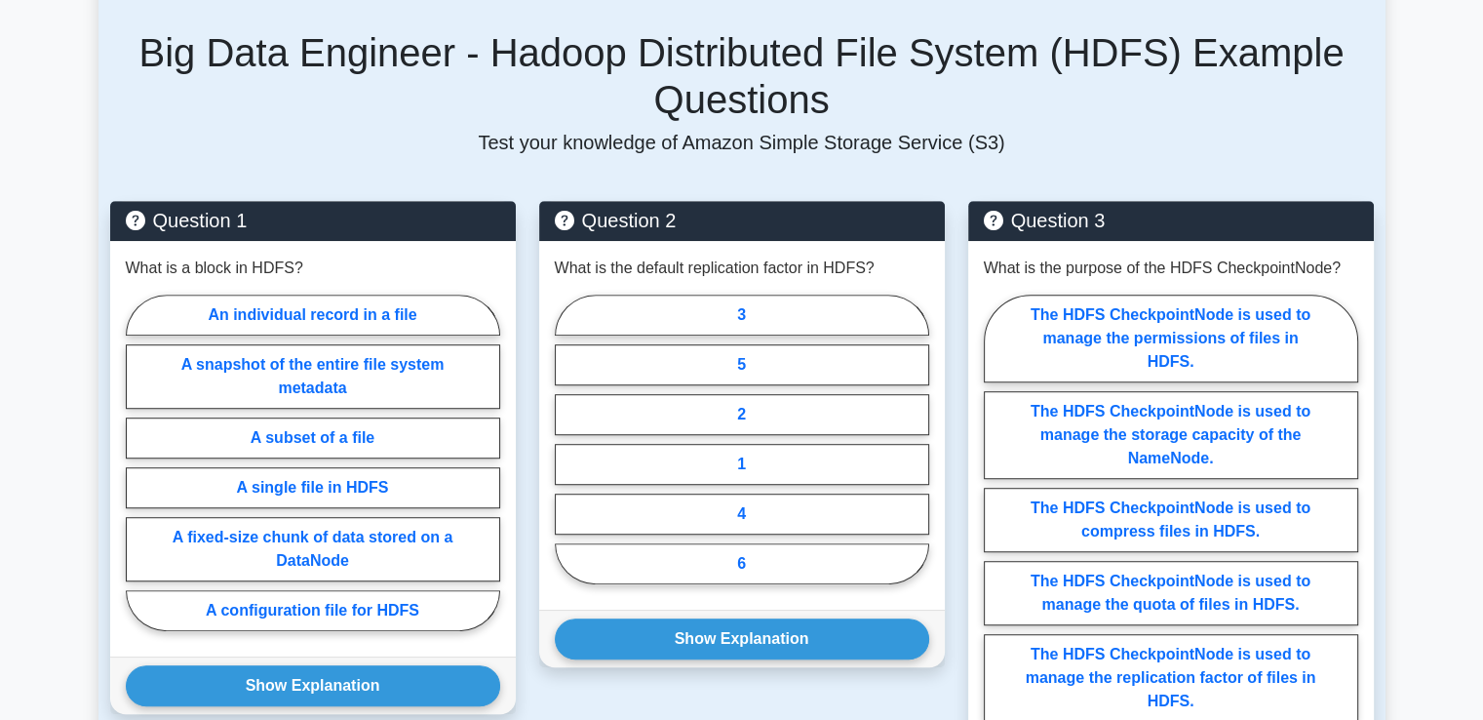
scroll to position [1268, 0]
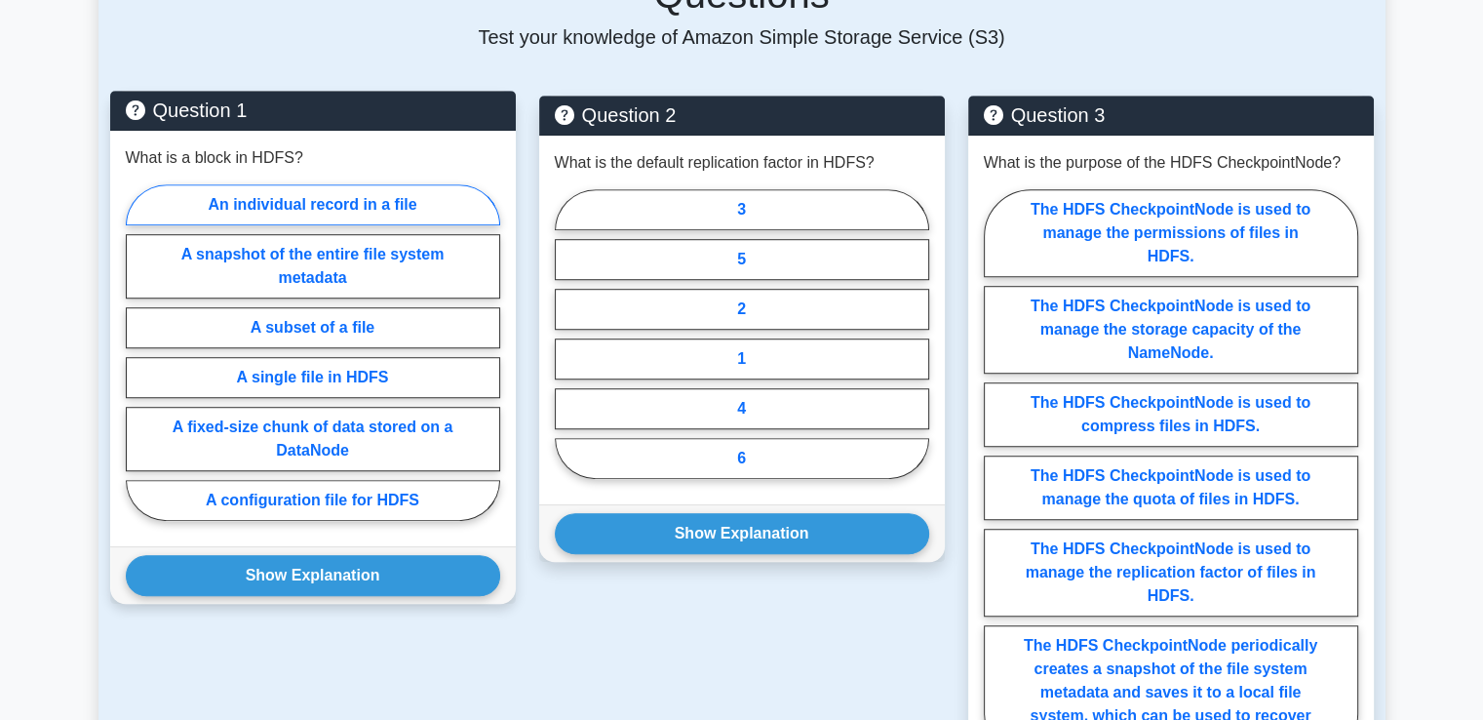
click at [307, 208] on label "An individual record in a file" at bounding box center [313, 204] width 374 height 41
click at [138, 352] on input "An individual record in a file" at bounding box center [132, 358] width 13 height 13
radio input "true"
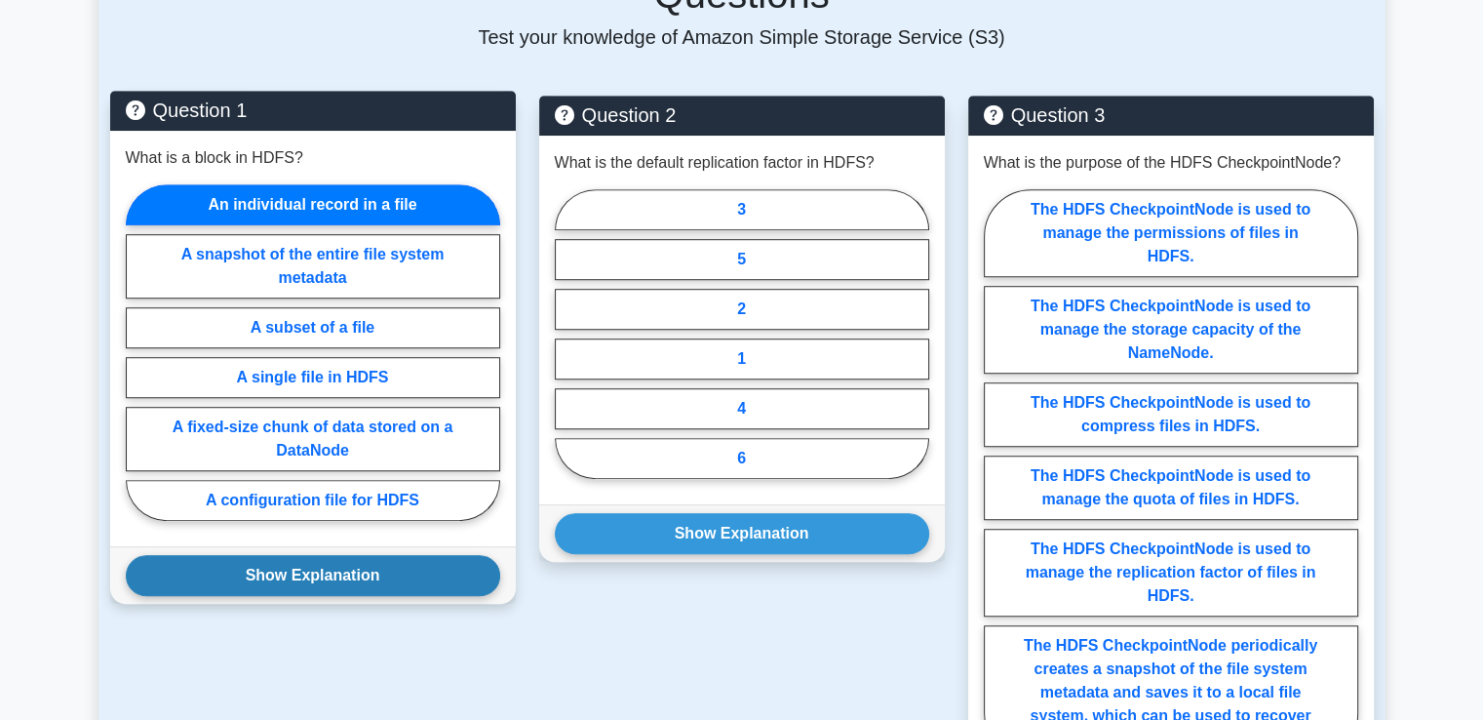
click at [348, 570] on button "Show Explanation" at bounding box center [313, 575] width 374 height 41
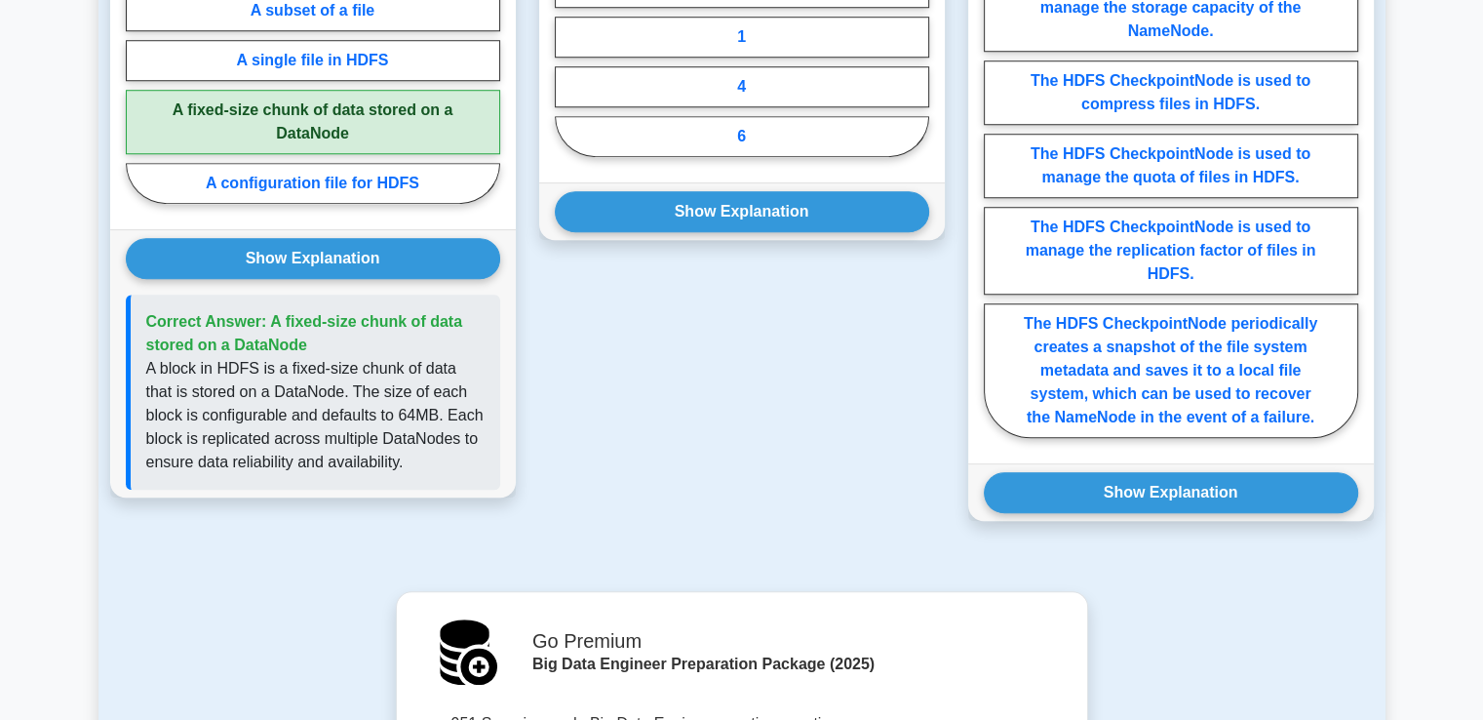
scroll to position [1365, 0]
